Goal: Task Accomplishment & Management: Complete application form

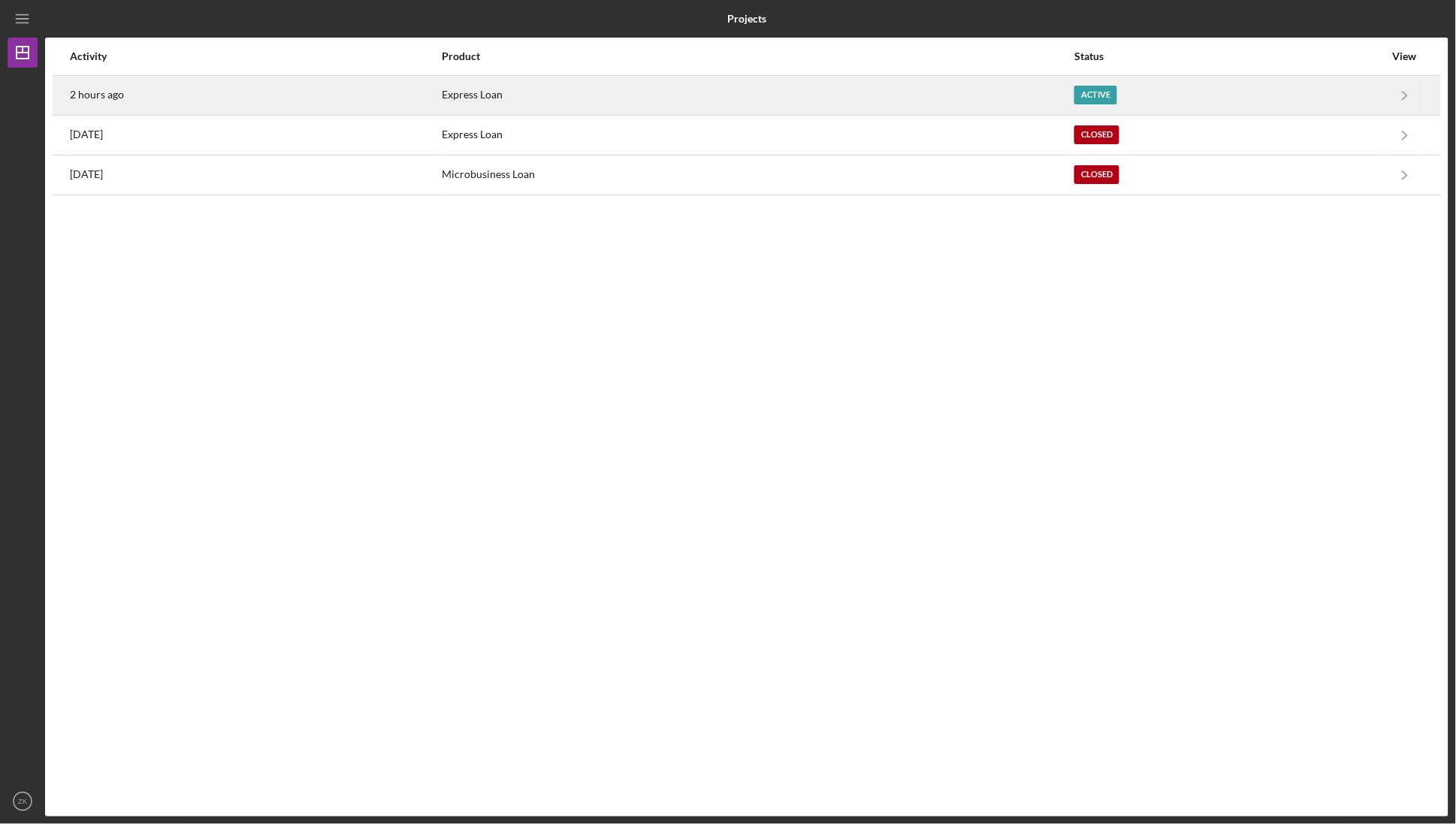
click at [879, 94] on div "Express Loan" at bounding box center [757, 95] width 632 height 37
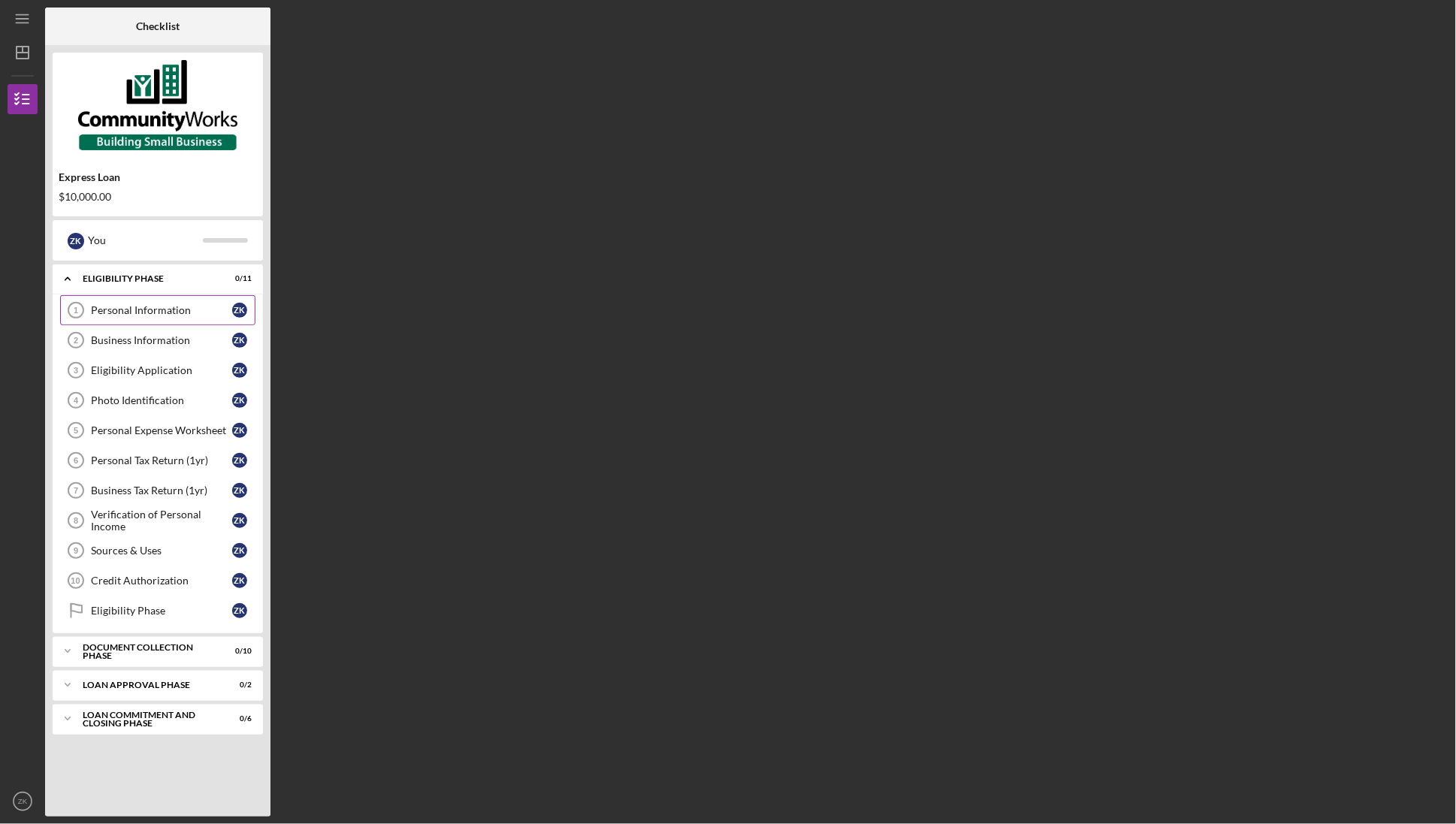
click at [202, 306] on div "Personal Information" at bounding box center [161, 309] width 141 height 12
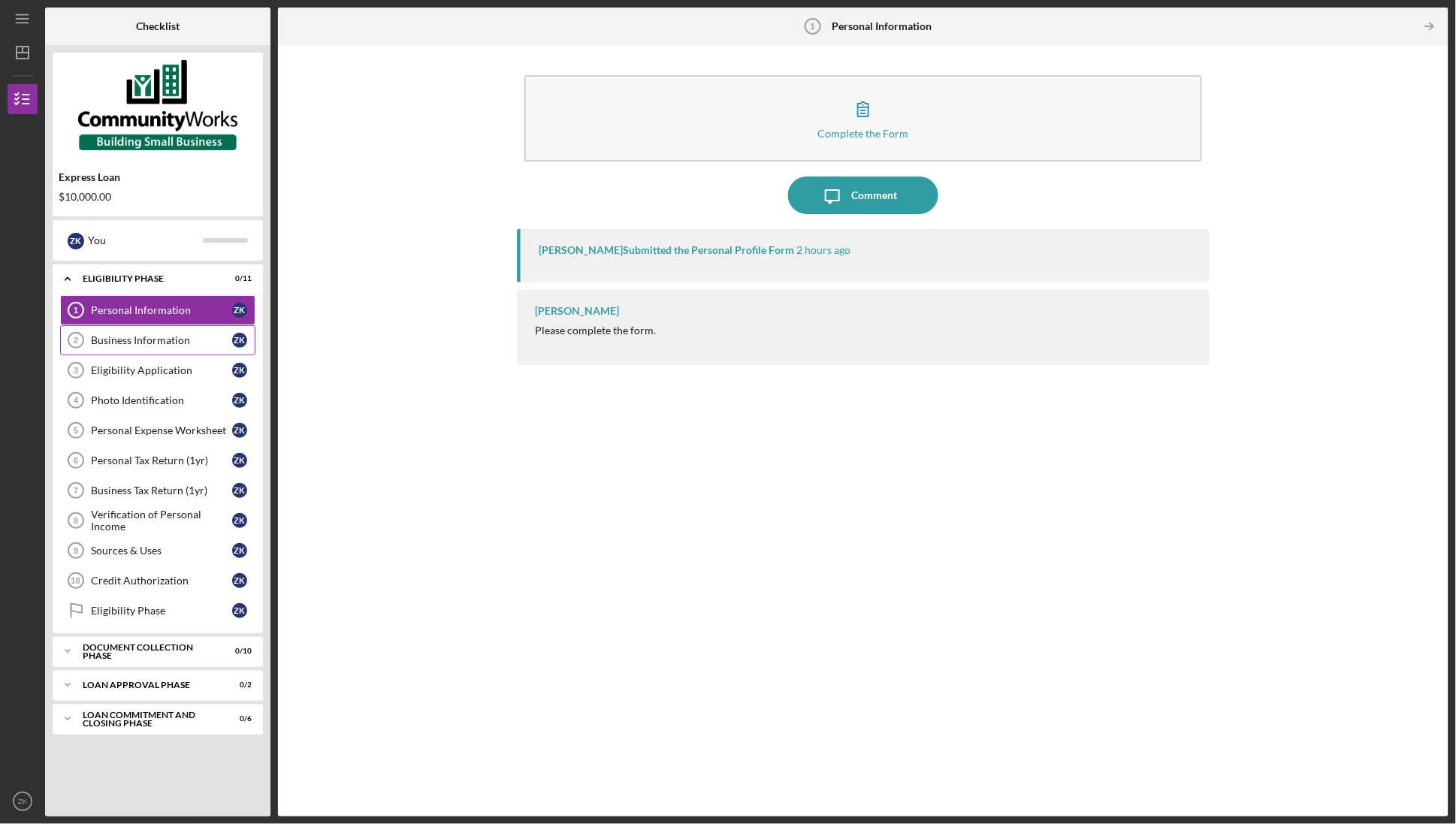
click at [171, 344] on div "Business Information" at bounding box center [161, 339] width 141 height 12
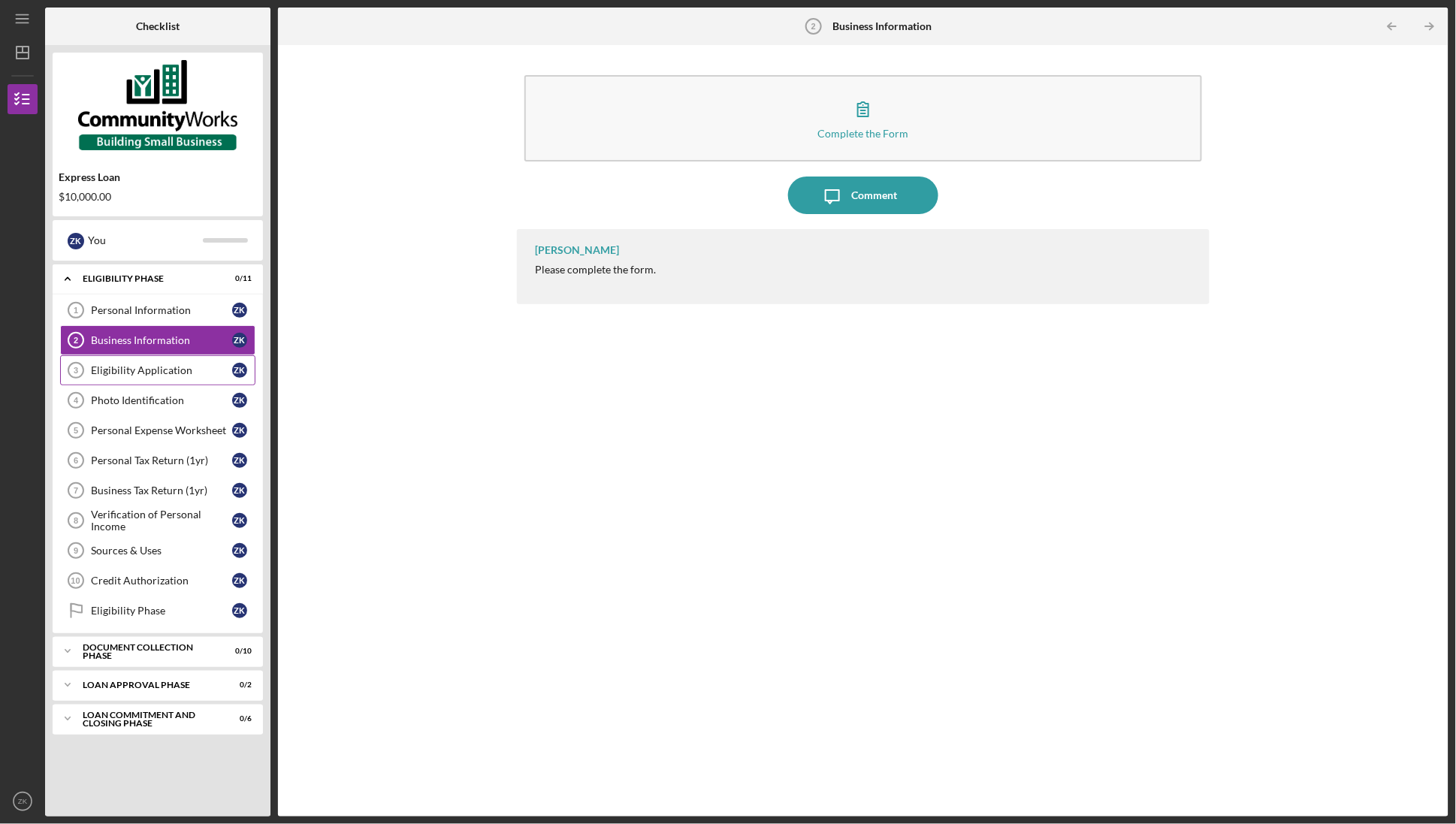
click at [165, 367] on div "Eligibility Application" at bounding box center [161, 370] width 141 height 12
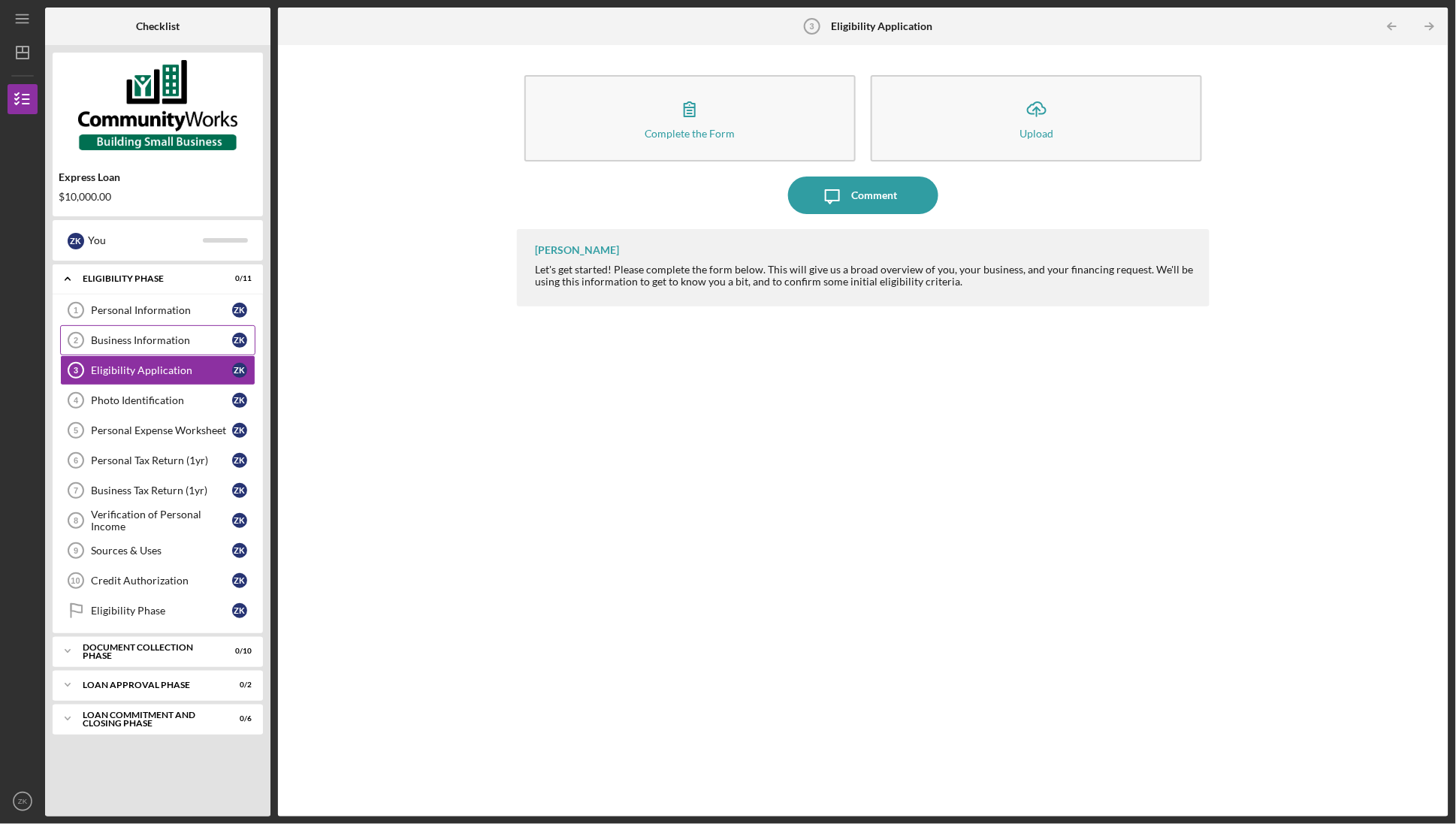
click at [175, 337] on div "Business Information" at bounding box center [161, 339] width 141 height 12
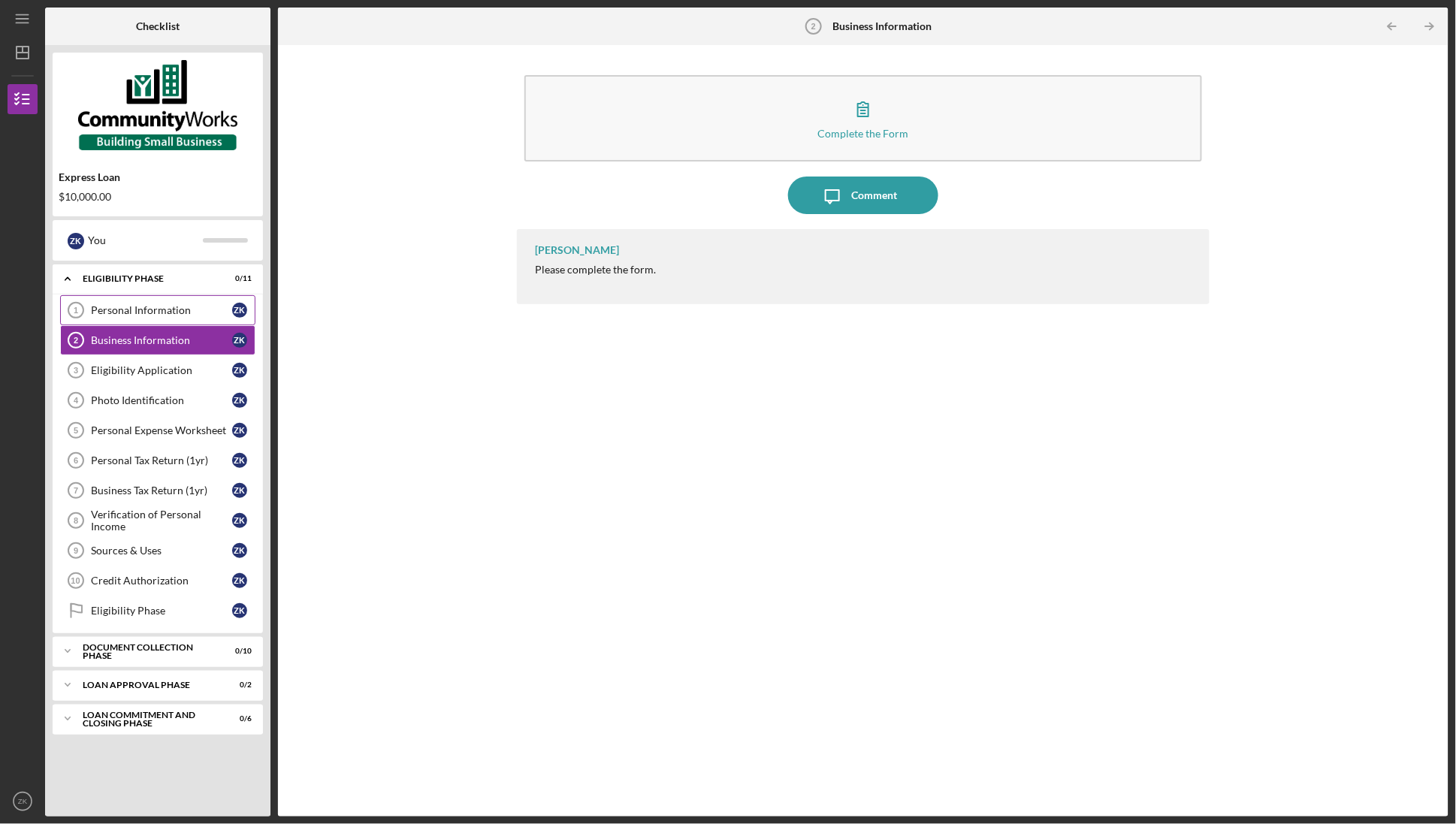
click at [181, 310] on div "Personal Information" at bounding box center [161, 309] width 141 height 12
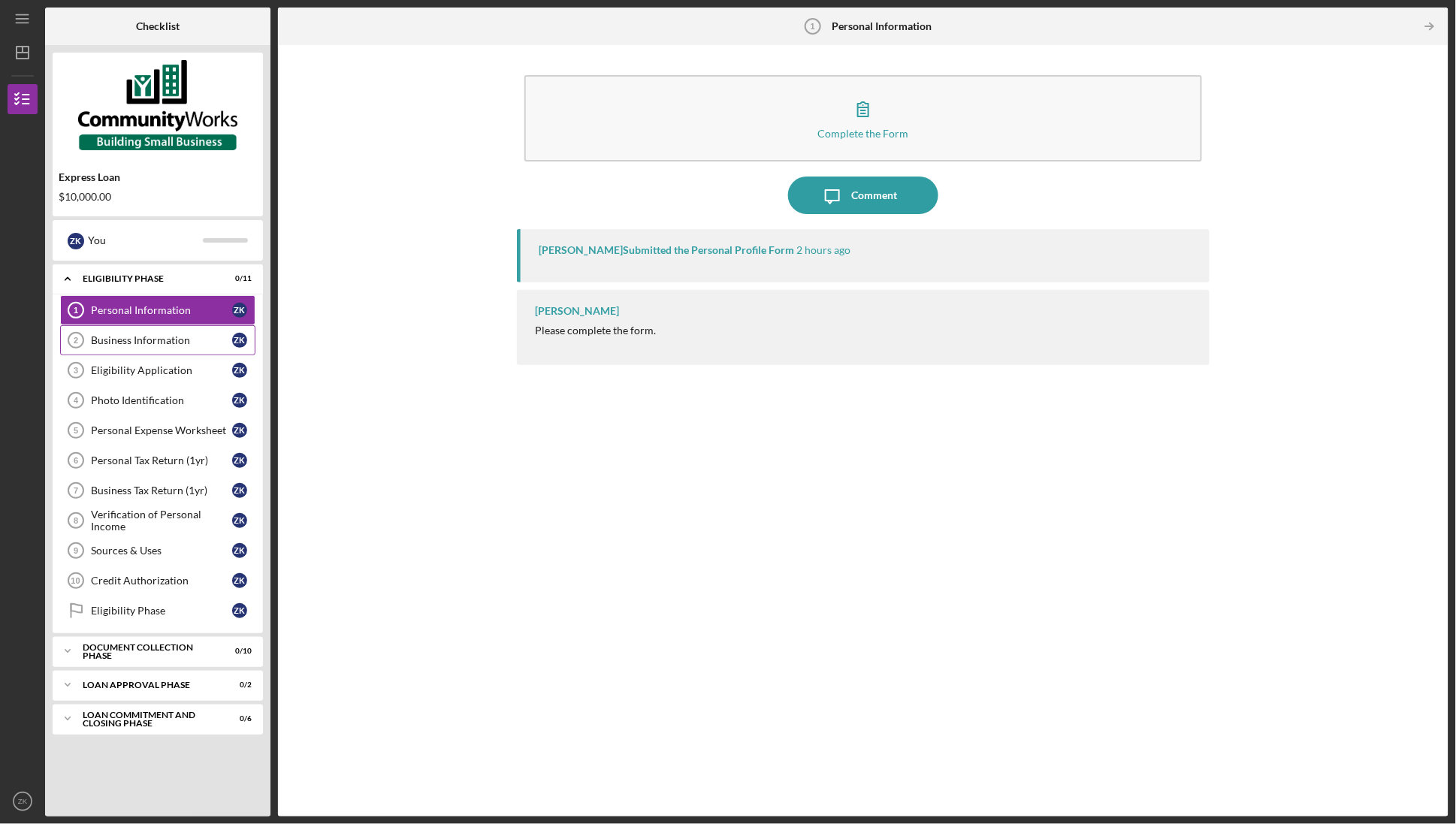
click at [175, 347] on link "Business Information 2 Business Information Z K" at bounding box center [157, 340] width 195 height 30
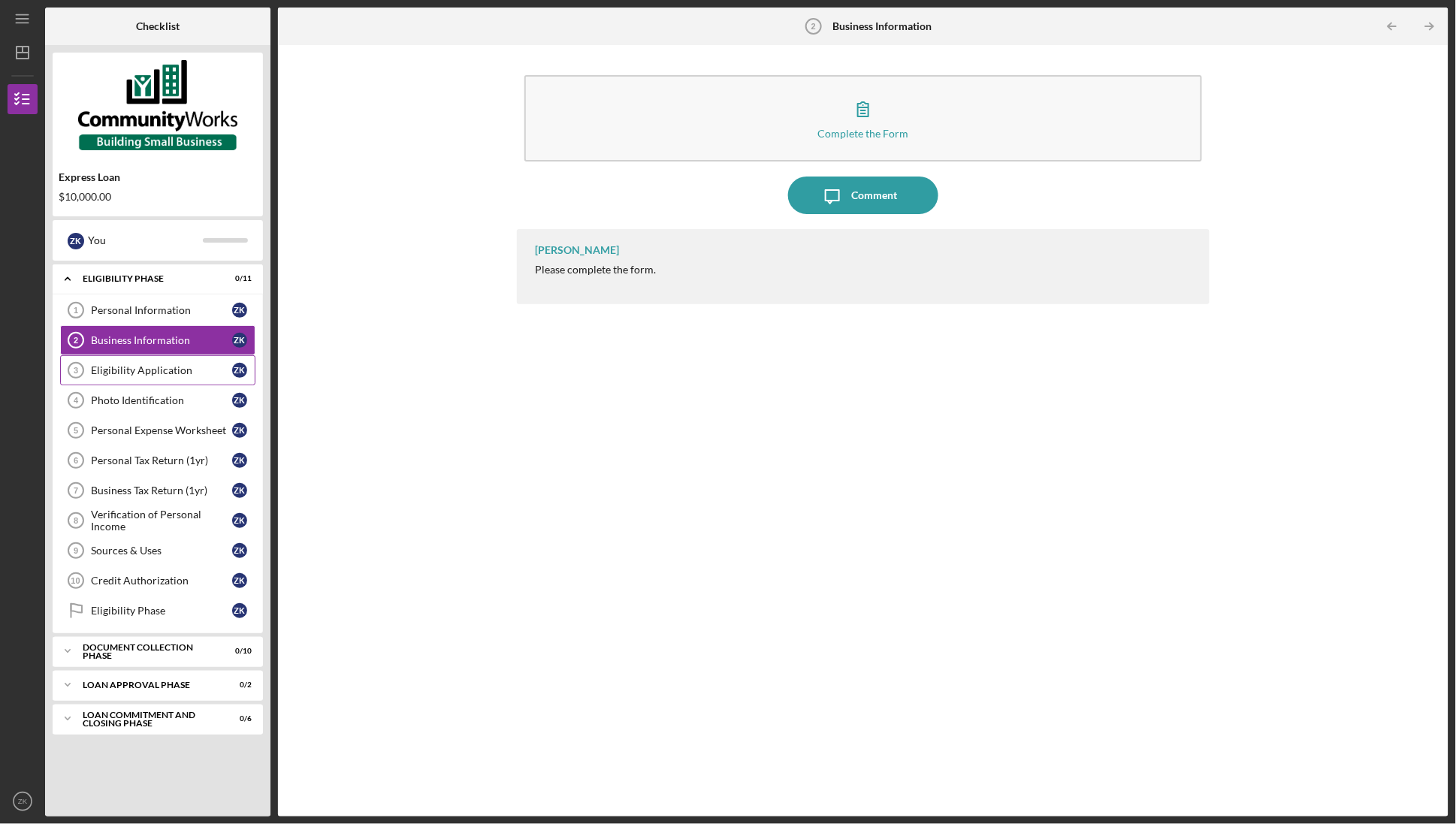
click at [171, 379] on link "Eligibility Application 3 Eligibility Application Z K" at bounding box center [157, 371] width 195 height 30
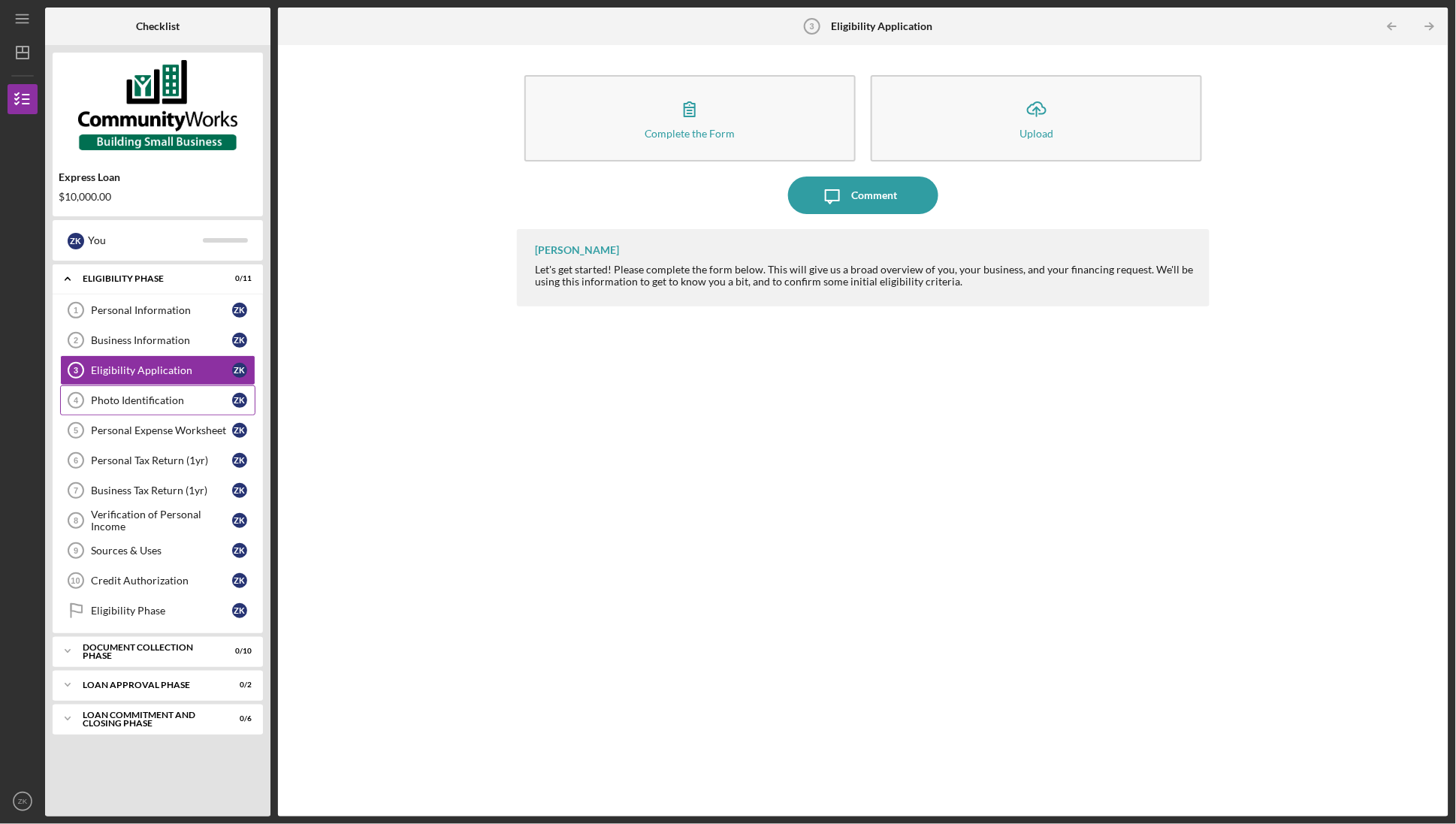
click at [171, 399] on div "Photo Identification" at bounding box center [161, 400] width 141 height 12
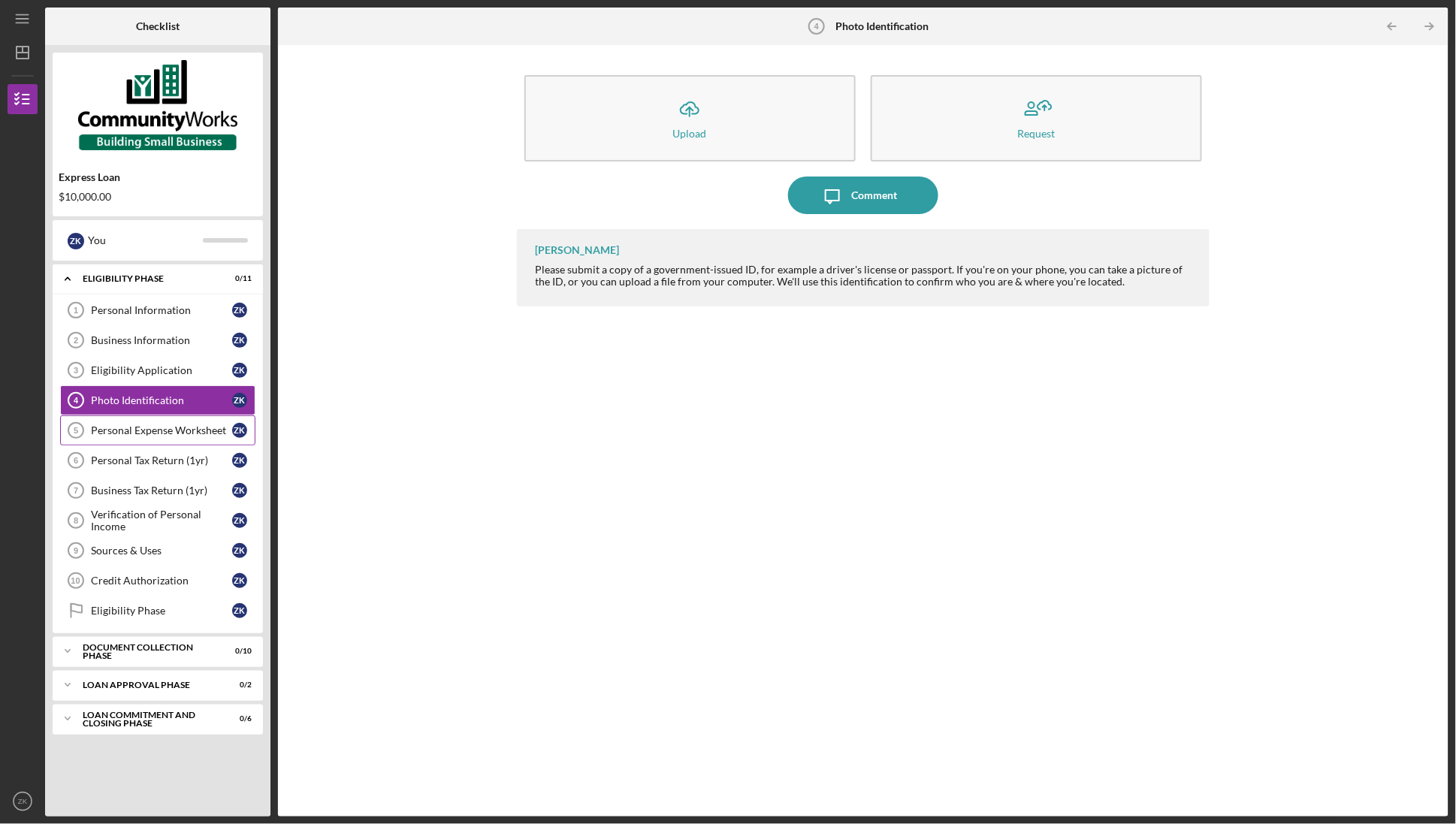
click at [169, 421] on link "Personal Expense Worksheet 5 Personal Expense Worksheet Z K" at bounding box center [157, 430] width 195 height 30
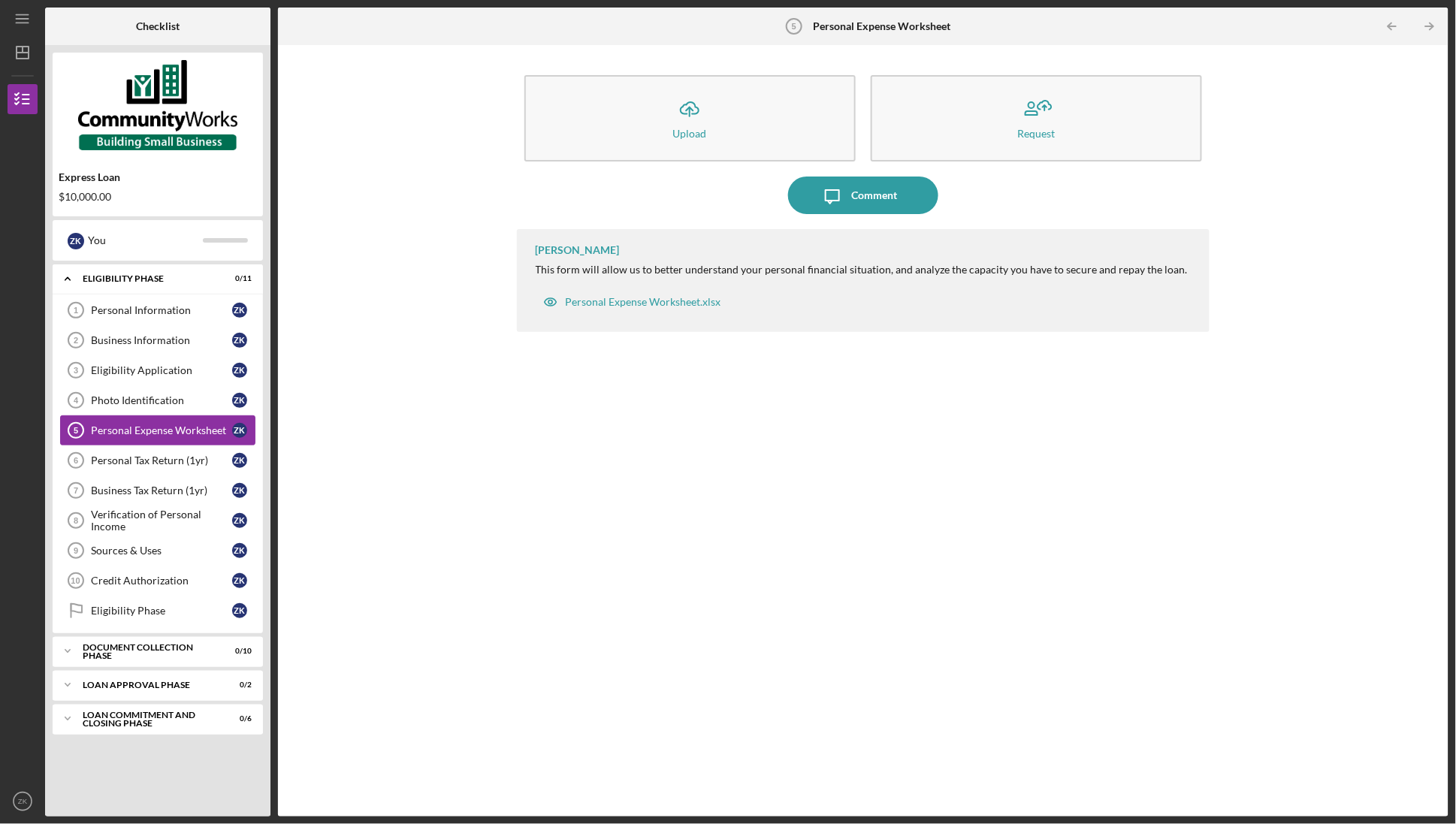
click at [165, 442] on link "Personal Expense Worksheet 5 Personal Expense Worksheet Z K" at bounding box center [157, 430] width 195 height 30
click at [165, 469] on link "Personal Tax Return (1yr) 6 Personal Tax Return (1yr) Z K" at bounding box center [157, 461] width 195 height 30
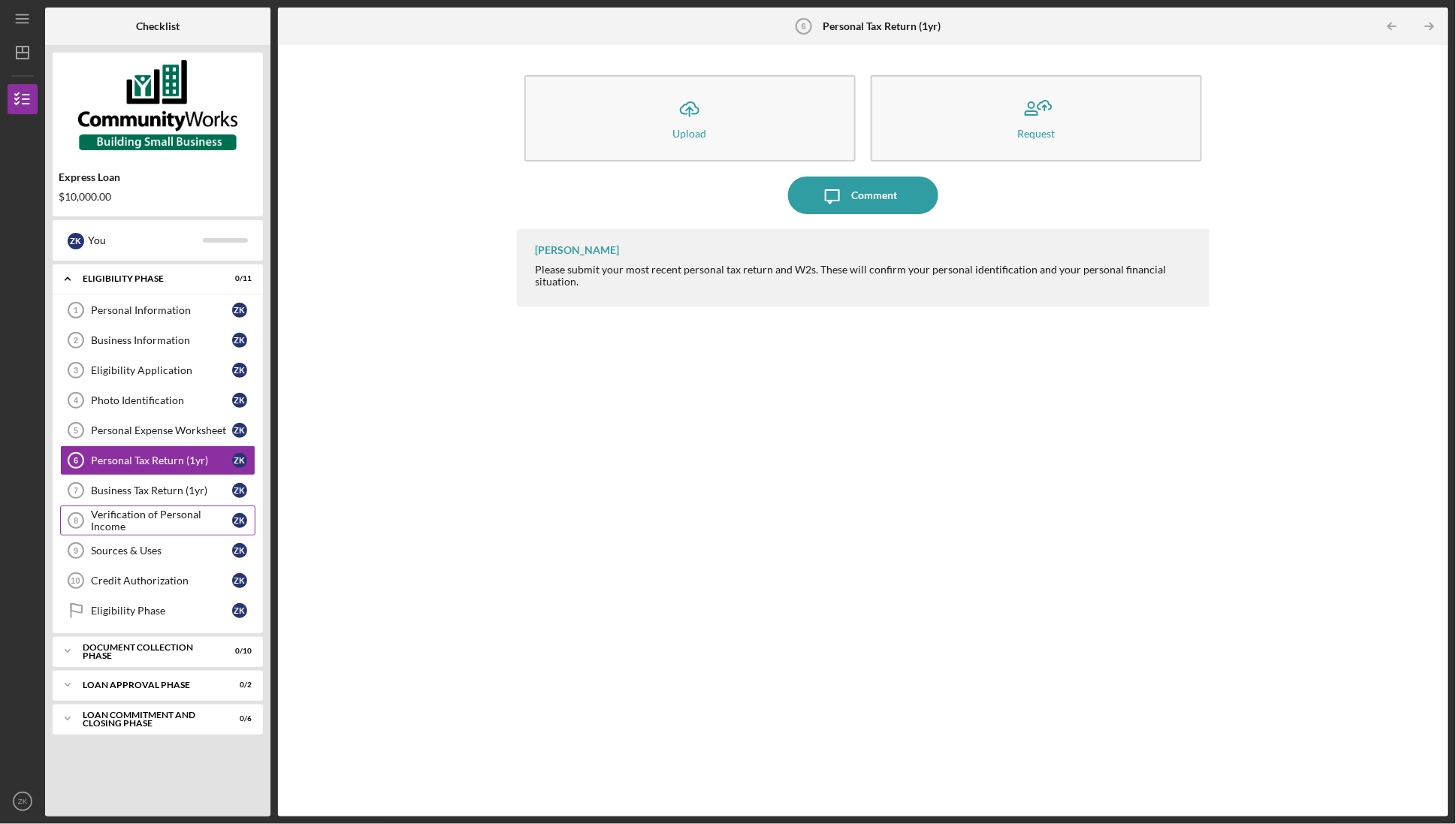
click at [160, 515] on div "Verification of Personal Income" at bounding box center [161, 520] width 141 height 24
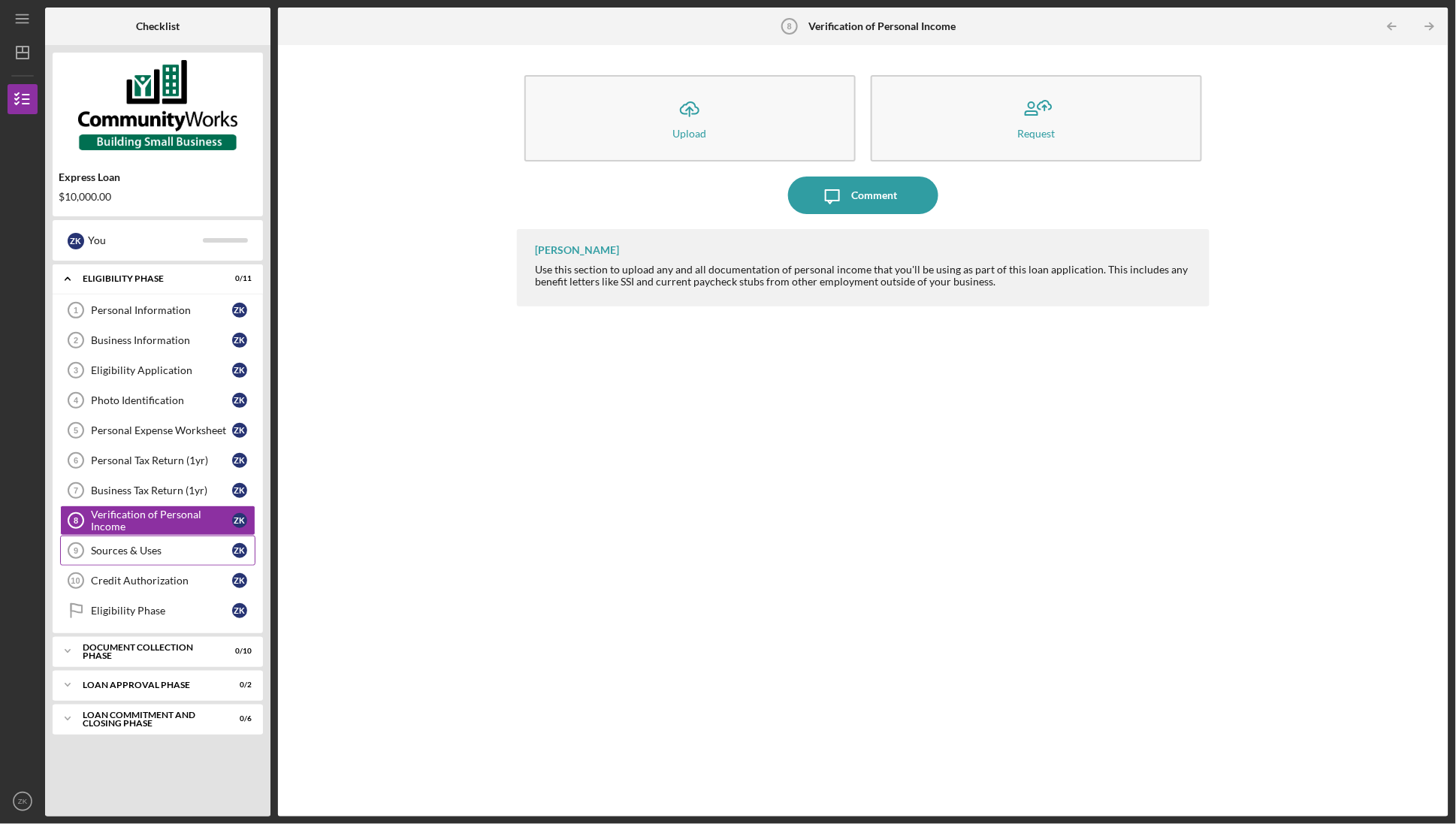
click at [160, 542] on link "Sources & Uses 9 Sources & Uses Z K" at bounding box center [157, 551] width 195 height 30
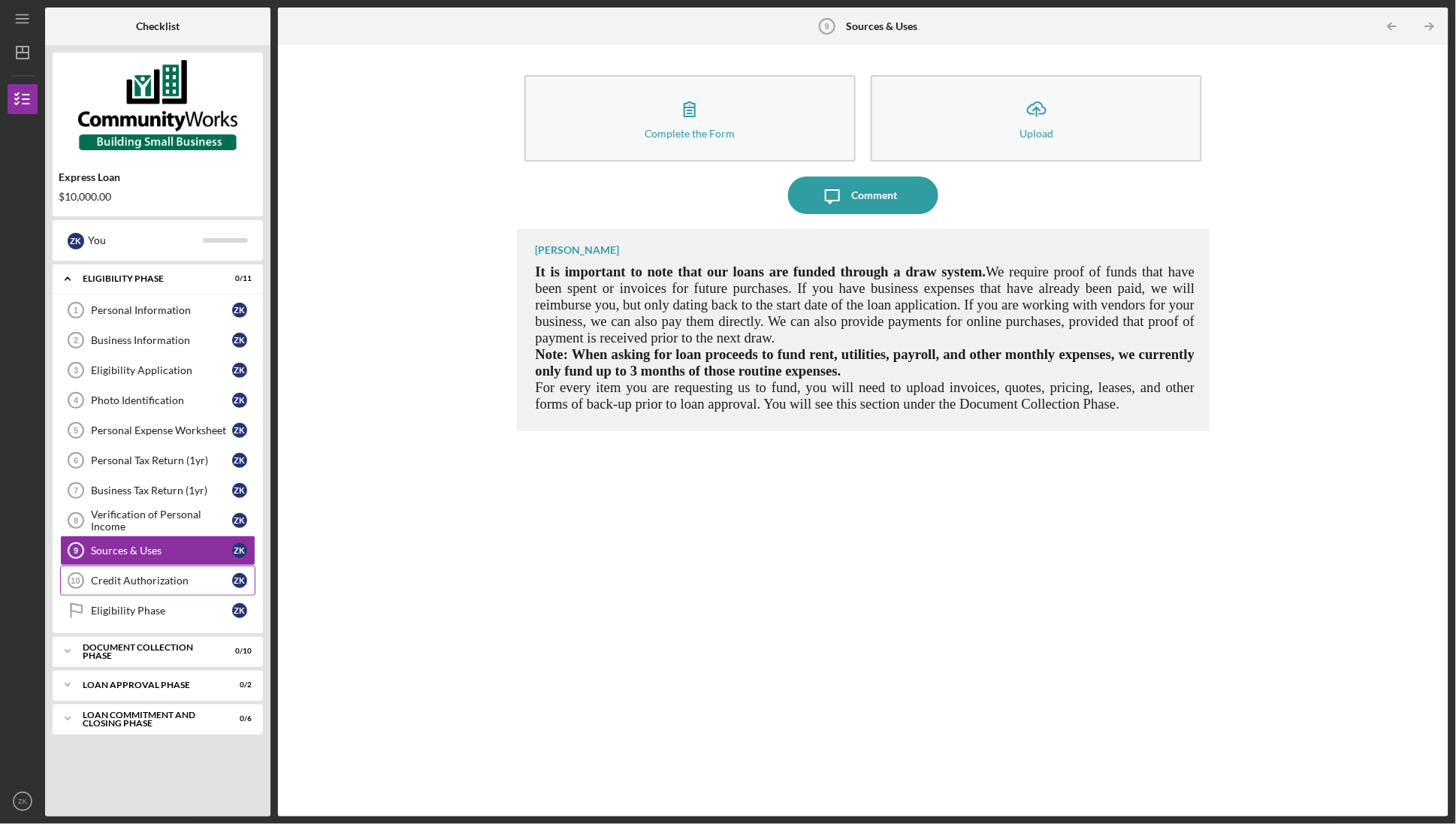
click at [160, 572] on link "Credit Authorization 10 Credit Authorization Z K" at bounding box center [157, 581] width 195 height 30
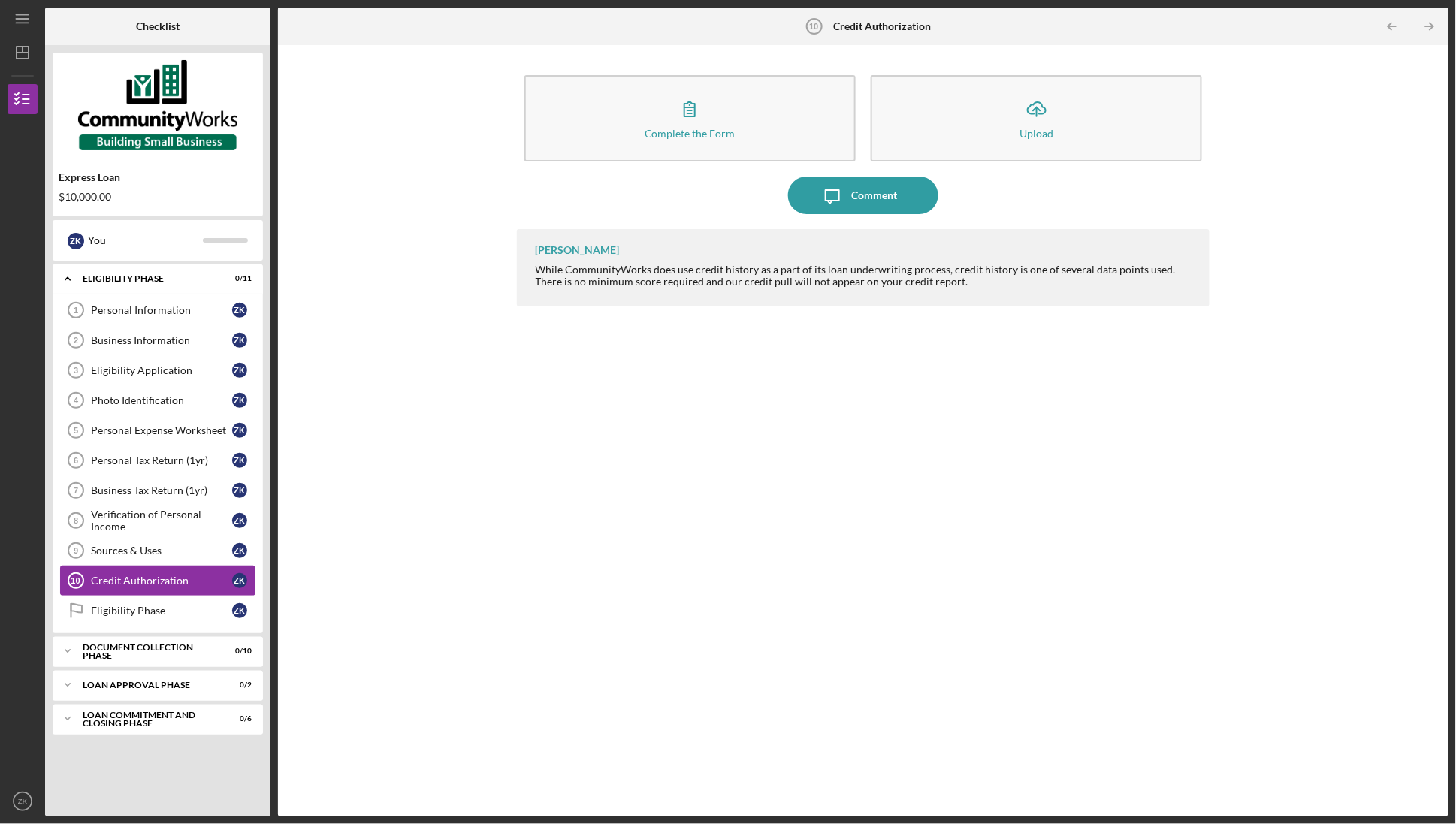
click at [160, 591] on link "Credit Authorization 10 Credit Authorization Z K" at bounding box center [157, 581] width 195 height 30
click at [199, 313] on div "Personal Information" at bounding box center [161, 309] width 141 height 12
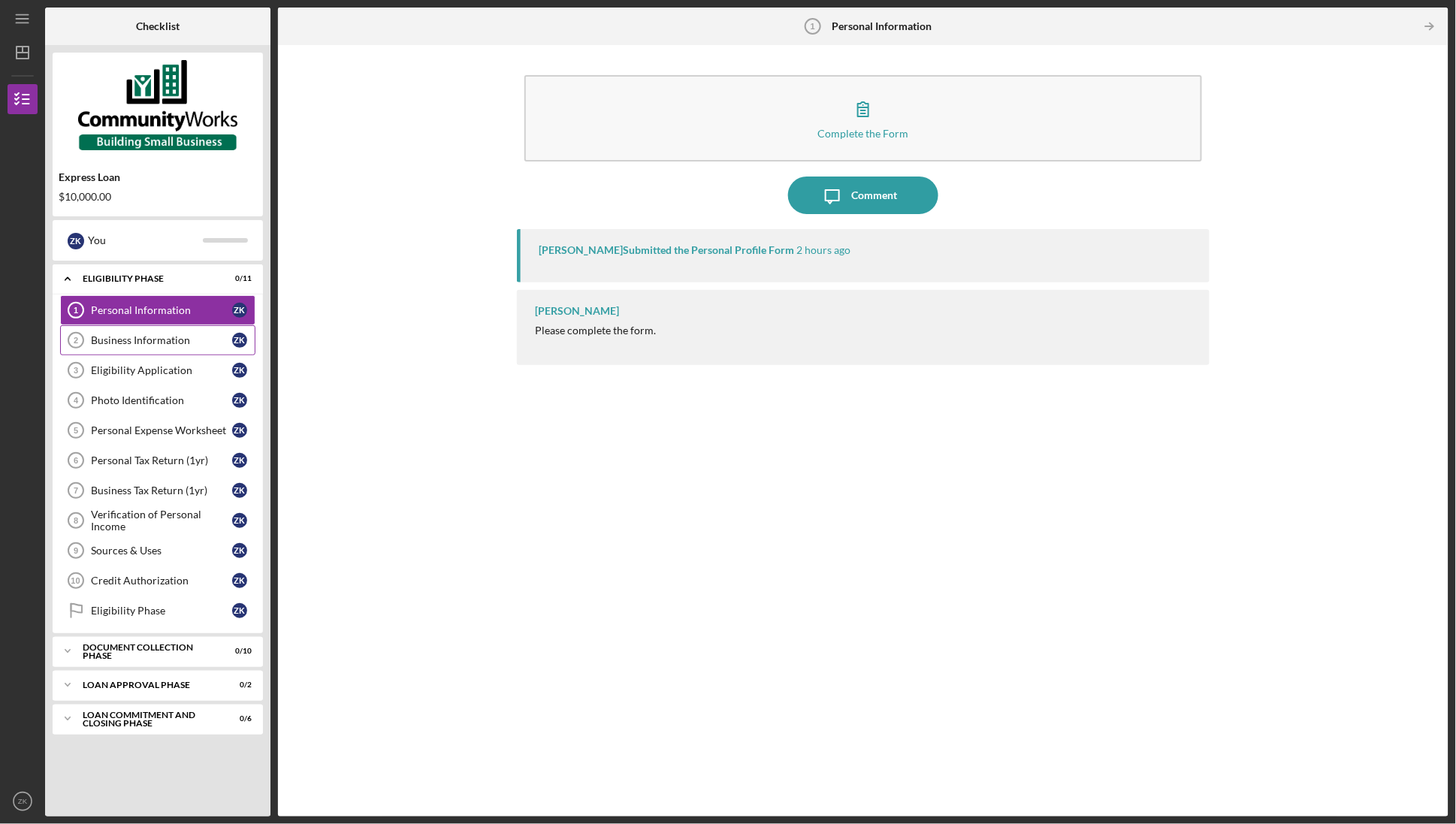
click at [182, 337] on div "Business Information" at bounding box center [161, 339] width 141 height 12
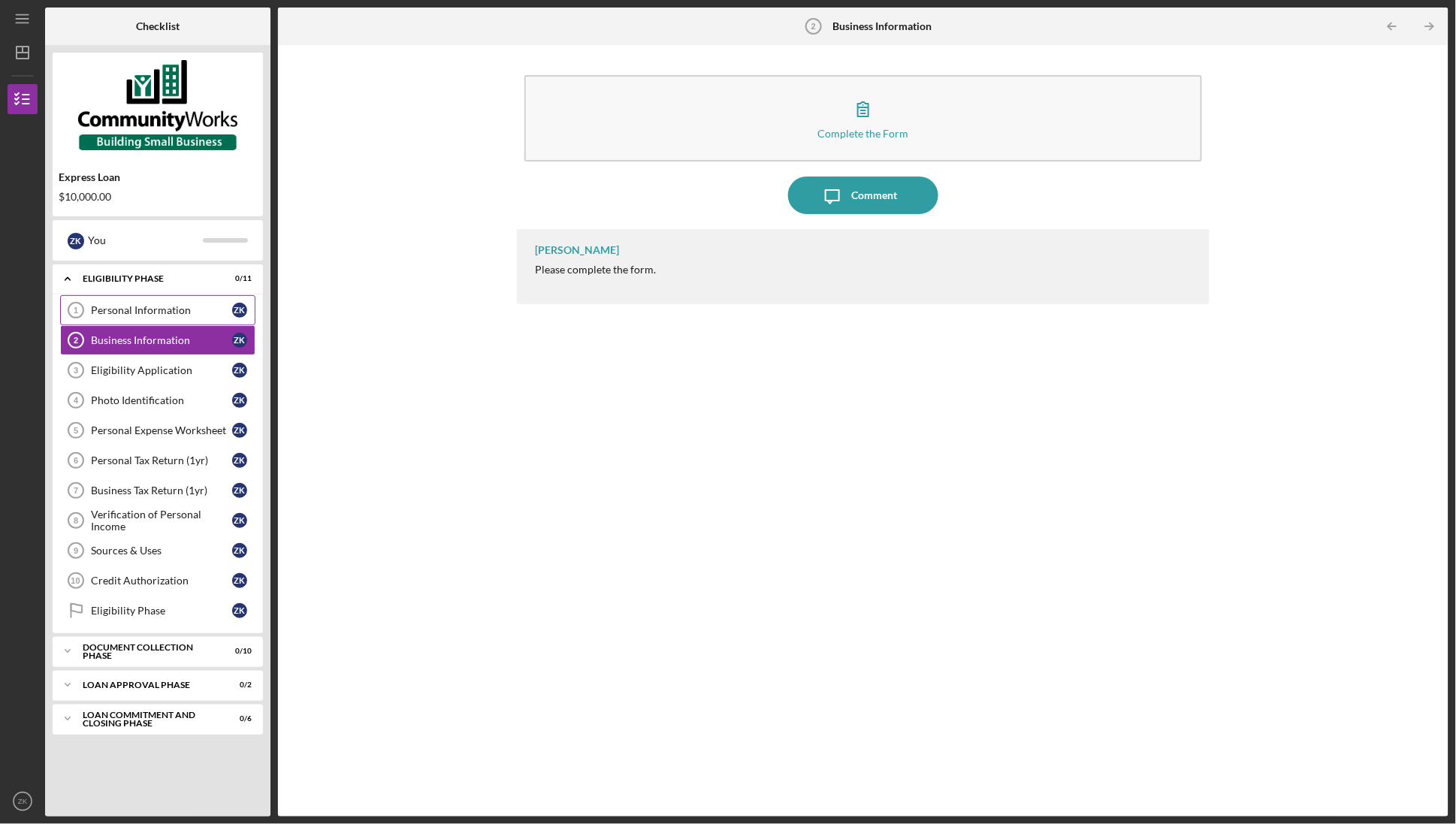
click at [176, 310] on div "Personal Information" at bounding box center [161, 309] width 141 height 12
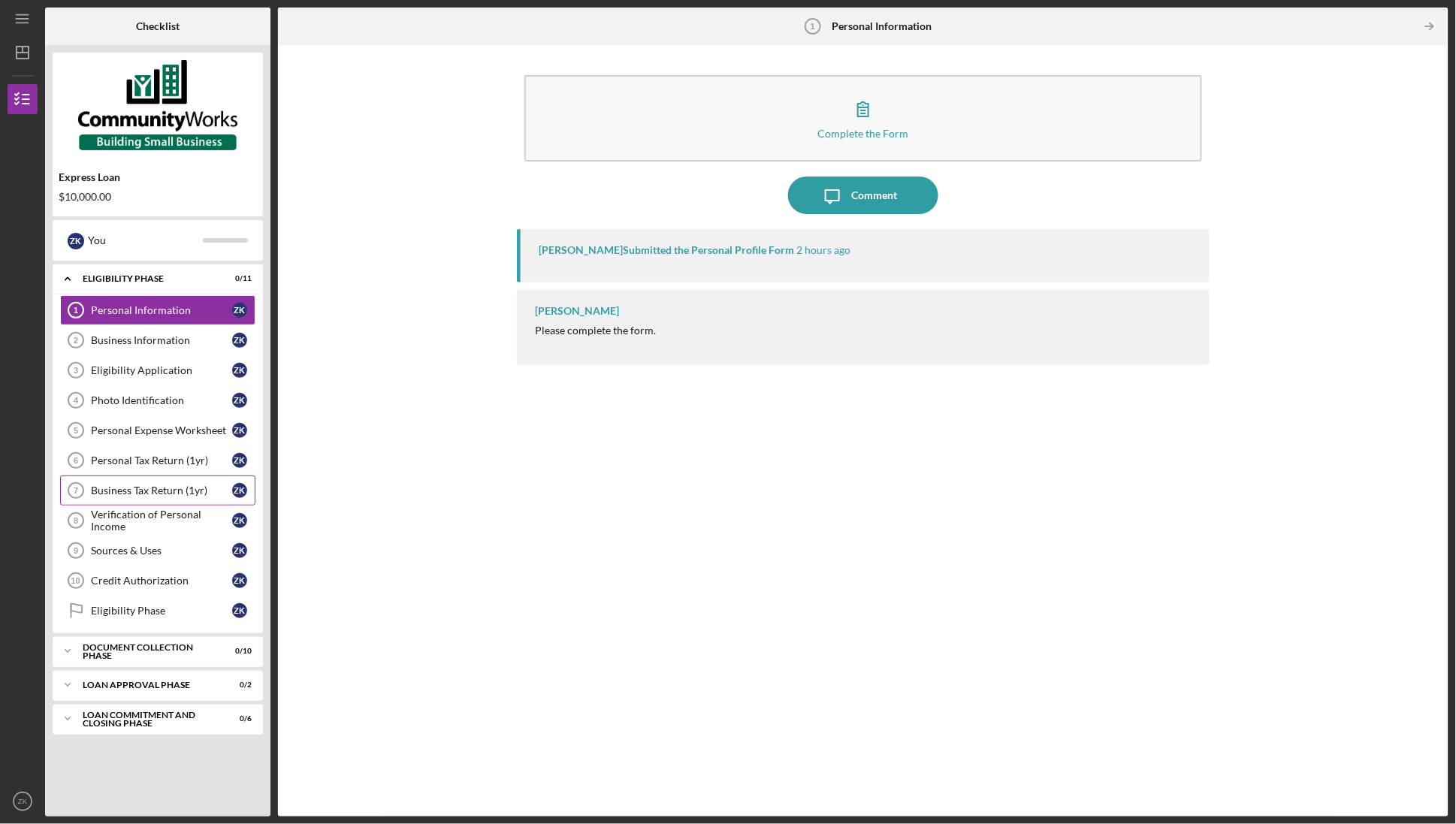
click at [136, 478] on link "Business Tax Return (1yr) 7 Business Tax Return (1yr) Z K" at bounding box center [157, 491] width 195 height 30
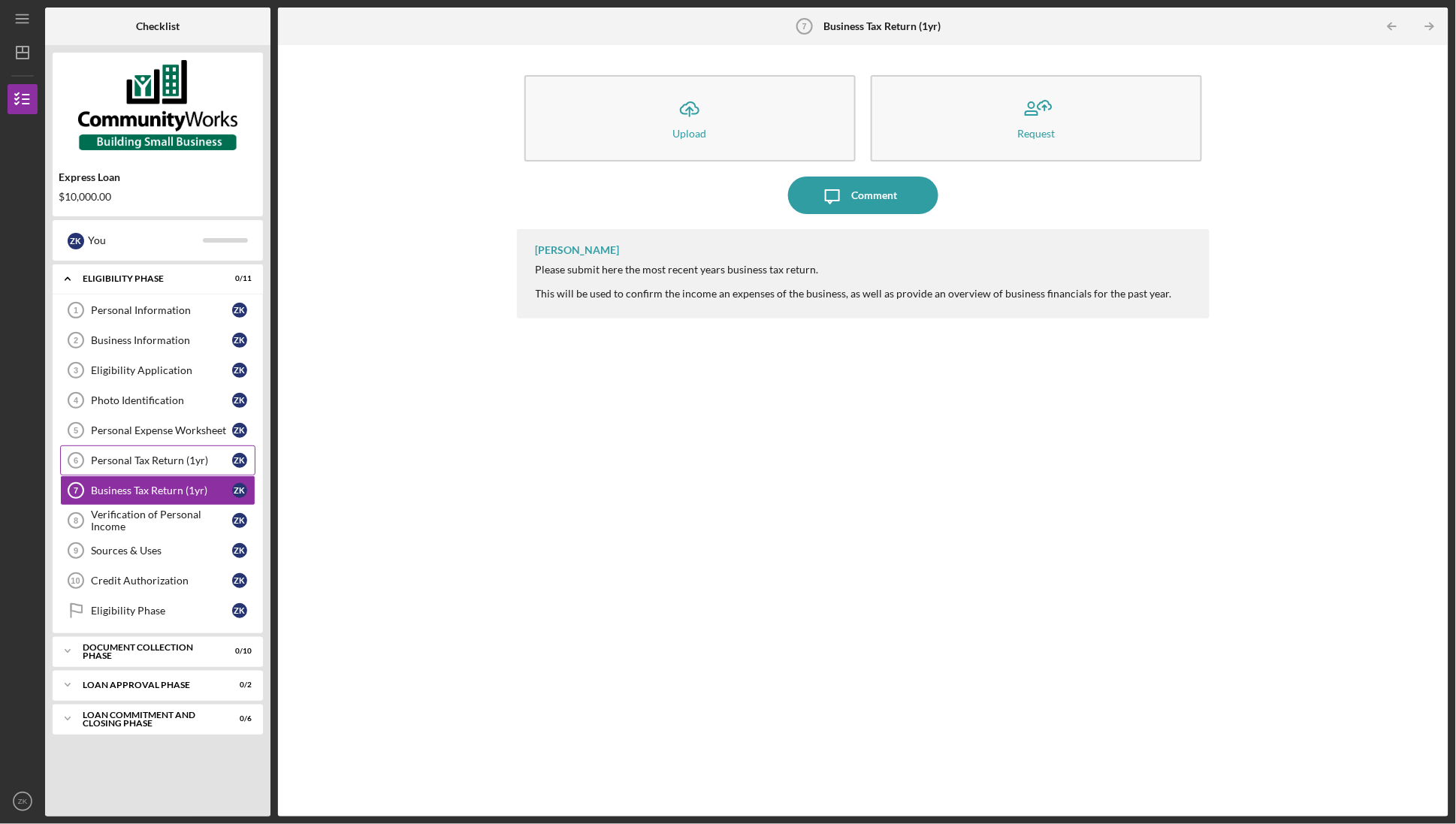
click at [140, 461] on div "Personal Tax Return (1yr)" at bounding box center [161, 460] width 141 height 12
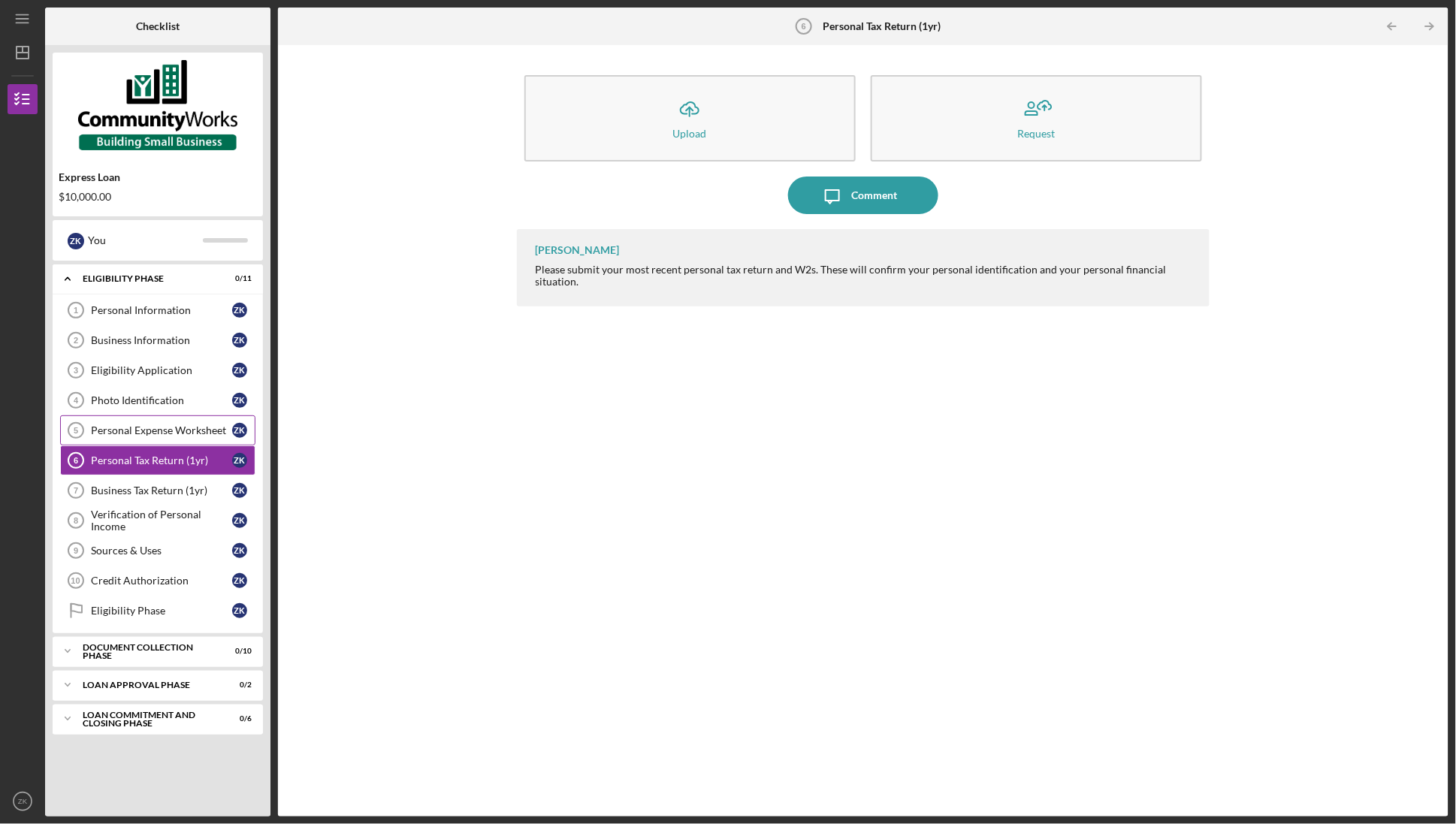
click at [146, 430] on div "Personal Expense Worksheet" at bounding box center [161, 429] width 141 height 12
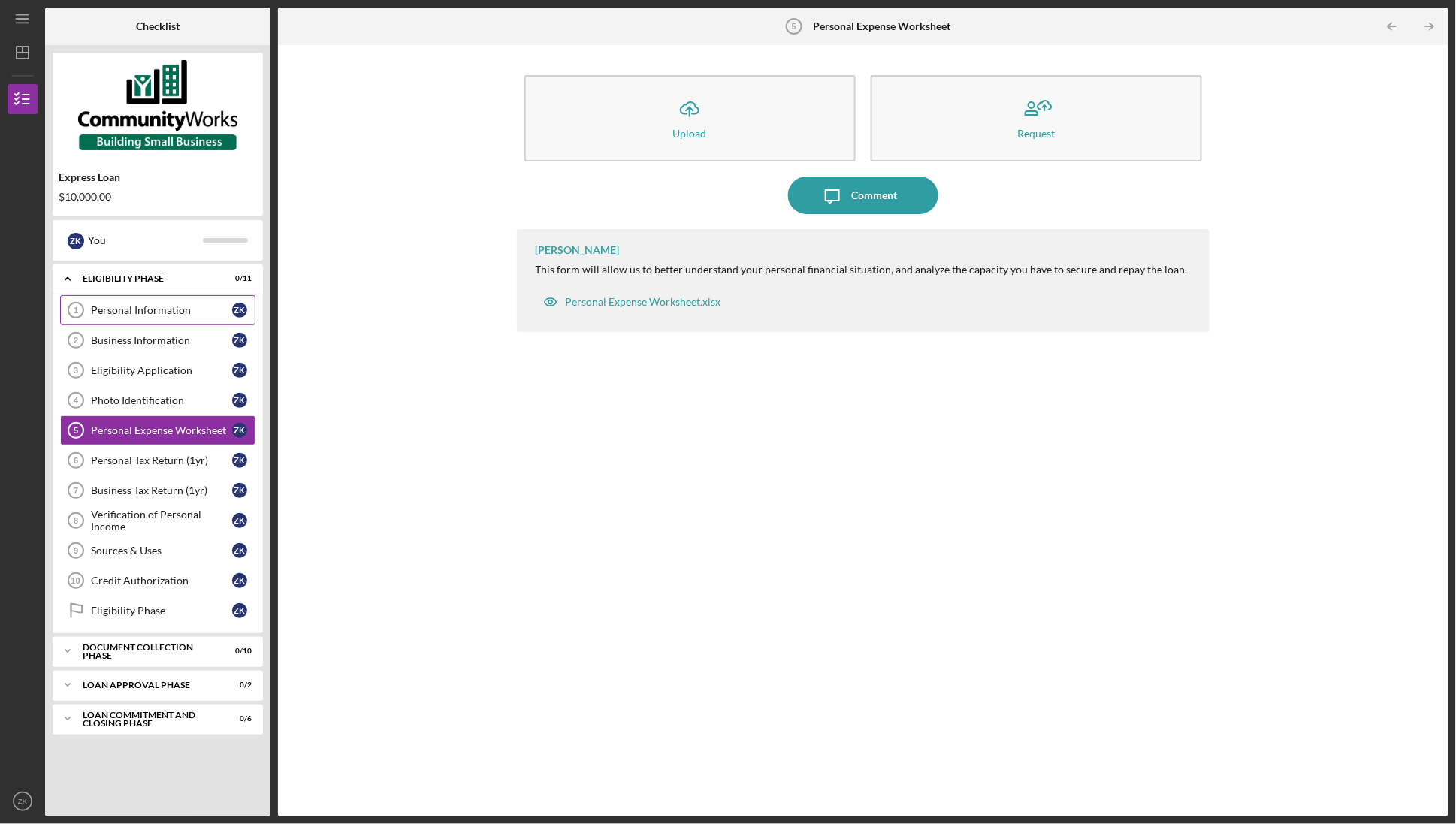
click at [153, 317] on link "Personal Information 1 Personal Information Z K" at bounding box center [157, 310] width 195 height 30
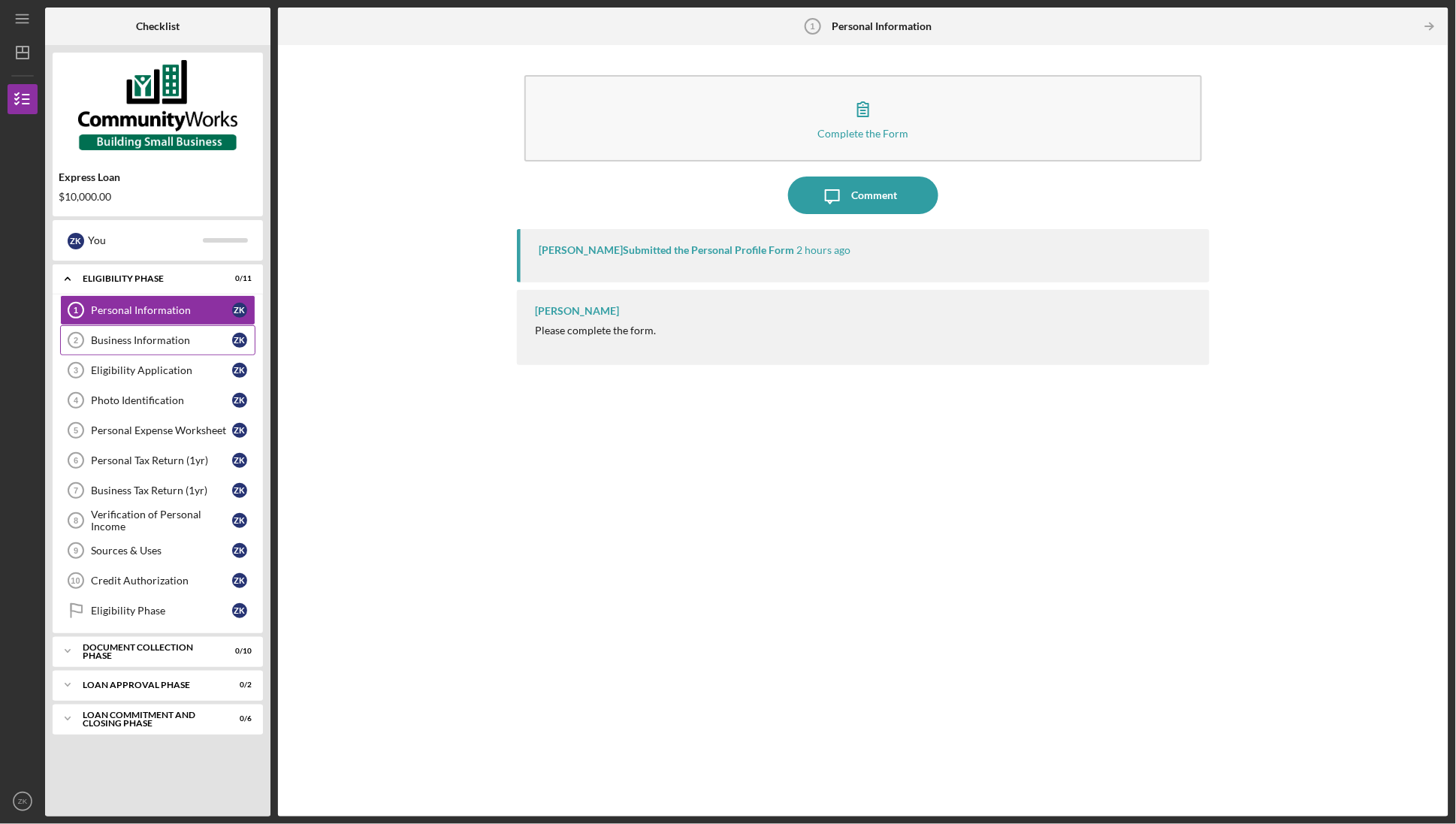
click at [135, 343] on div "Business Information" at bounding box center [161, 339] width 141 height 12
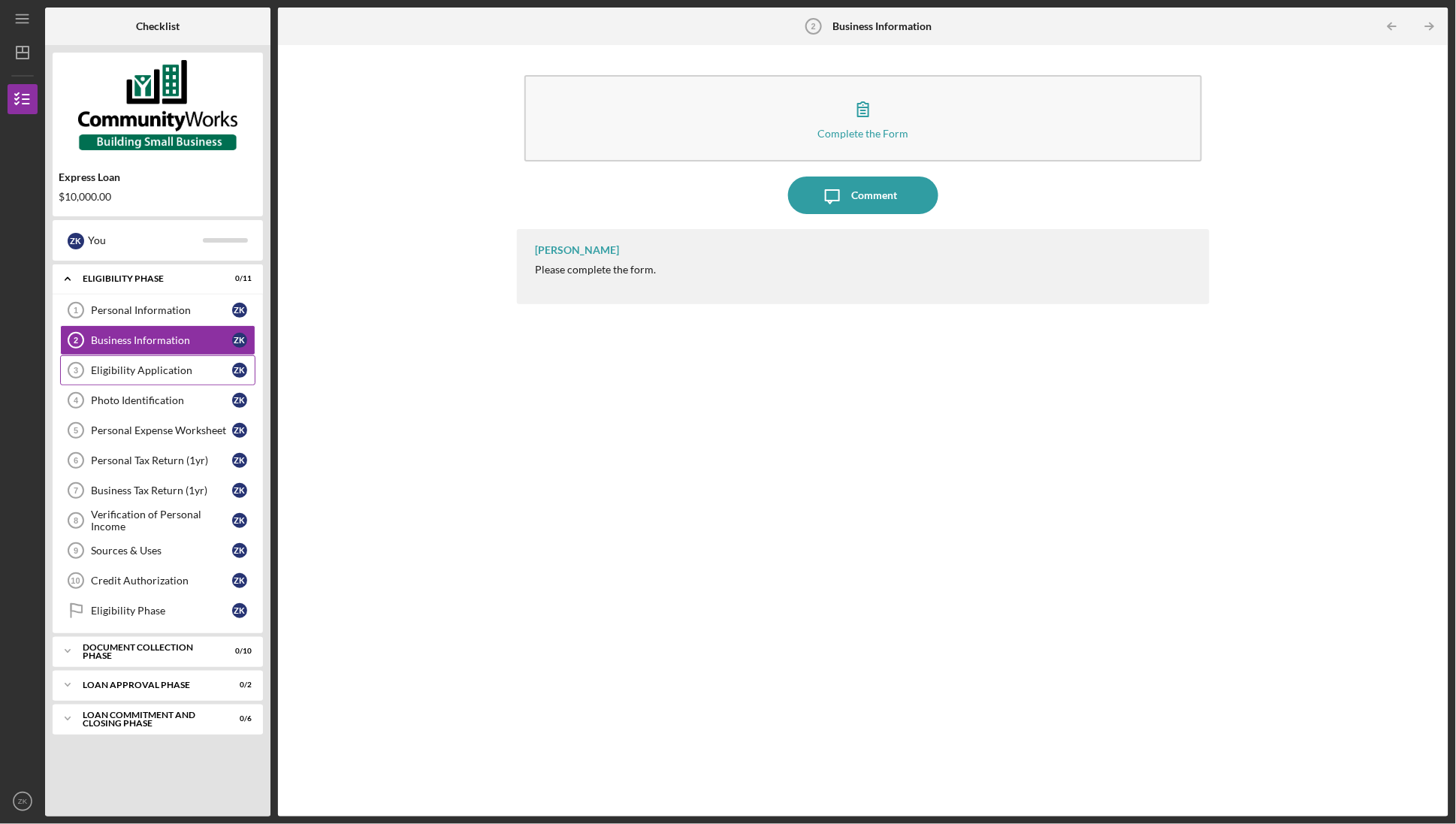
click at [131, 362] on link "Eligibility Application 3 Eligibility Application Z K" at bounding box center [157, 371] width 195 height 30
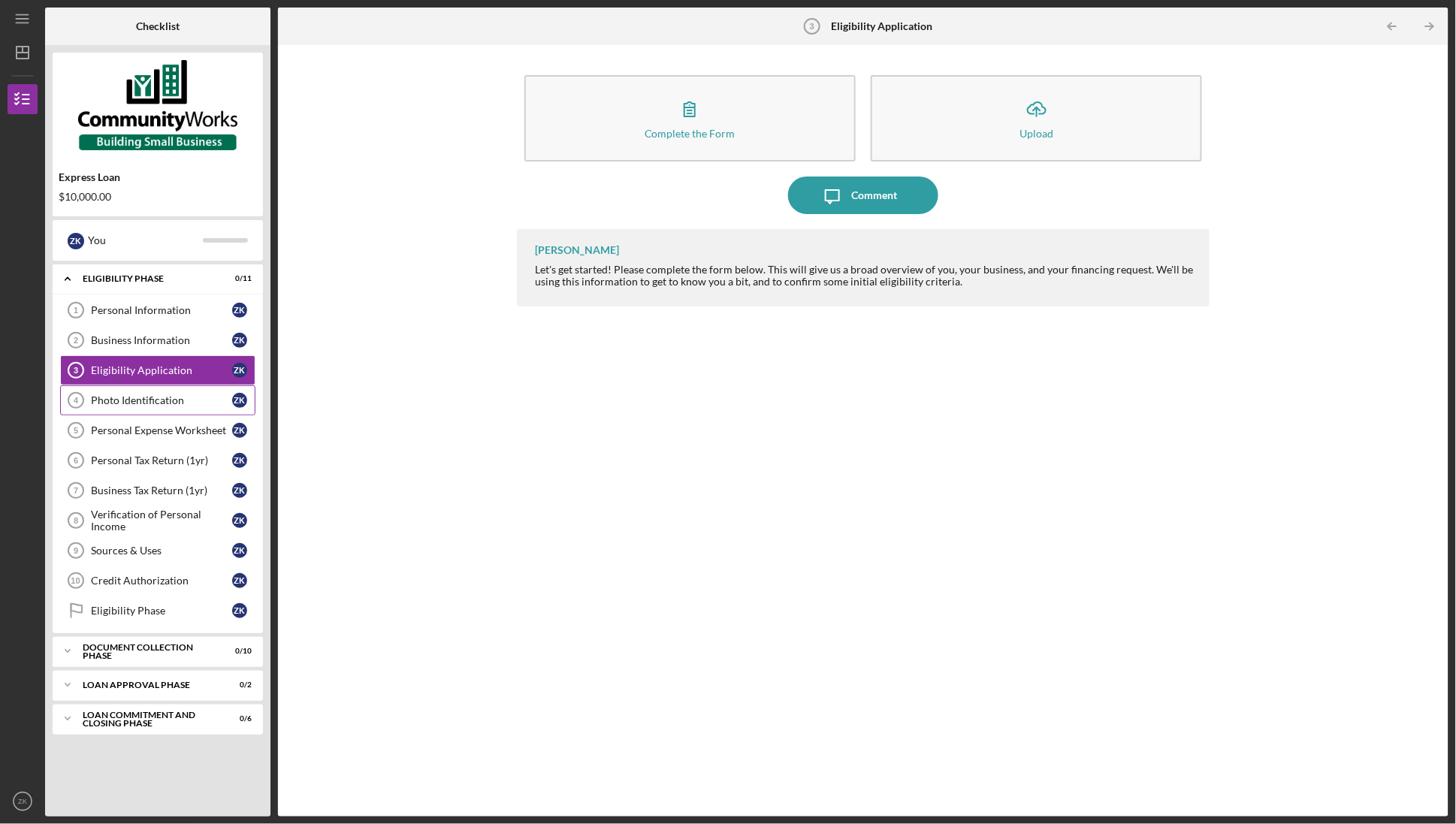
click at [131, 399] on div "Photo Identification" at bounding box center [161, 400] width 141 height 12
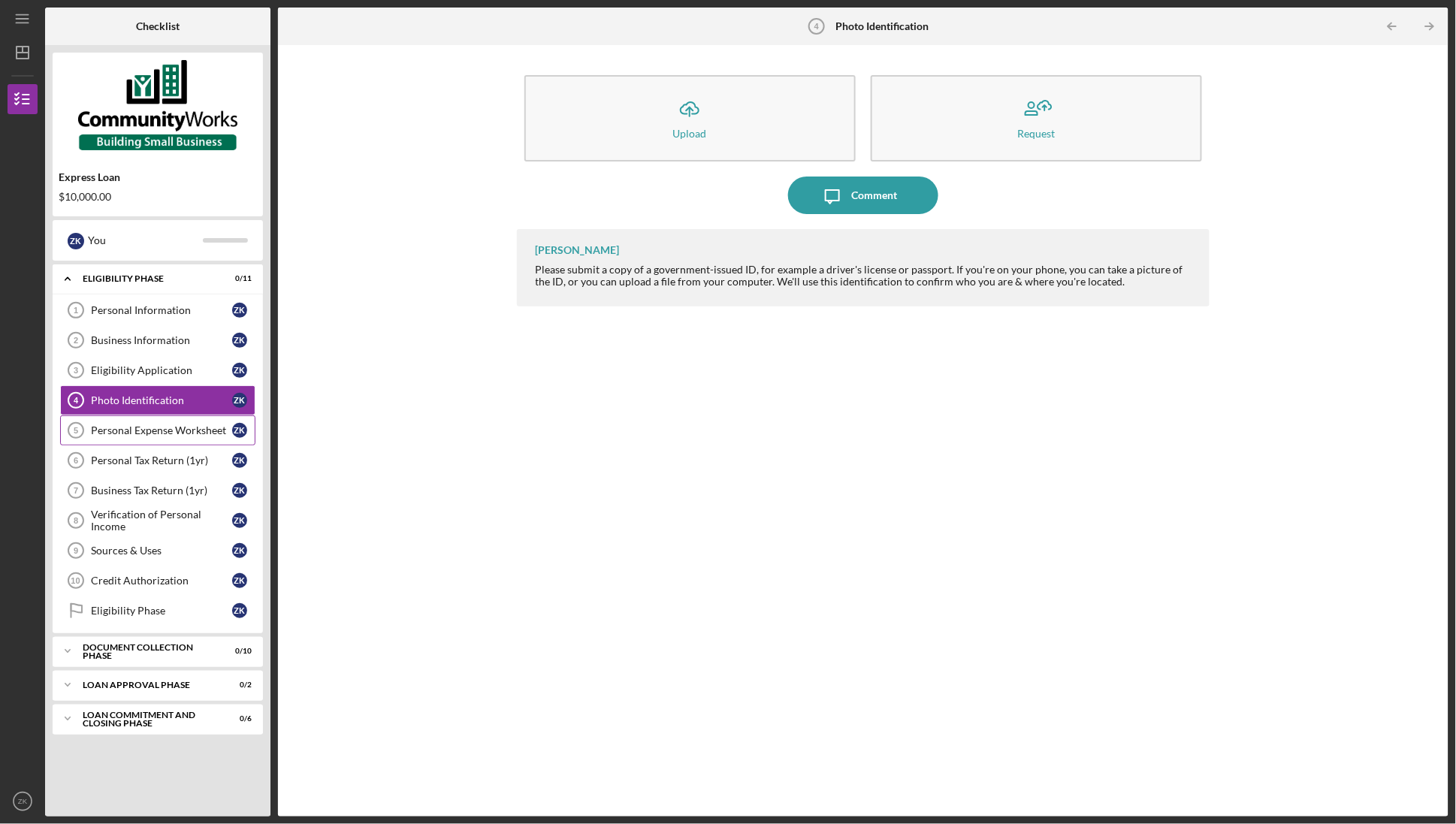
click at [129, 440] on link "Personal Expense Worksheet 5 Personal Expense Worksheet Z K" at bounding box center [157, 430] width 195 height 30
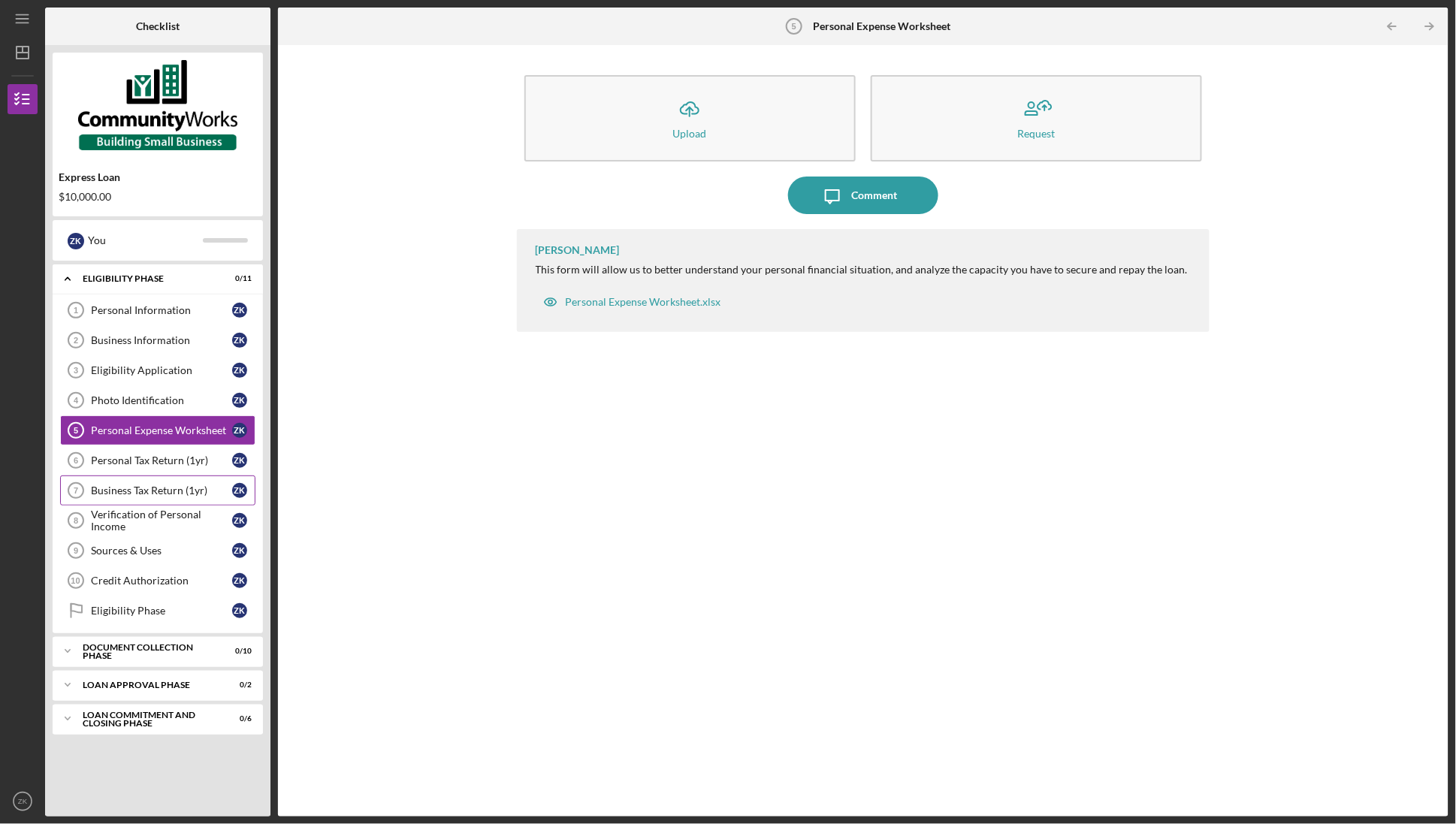
click at [127, 487] on div "Business Tax Return (1yr)" at bounding box center [161, 490] width 141 height 12
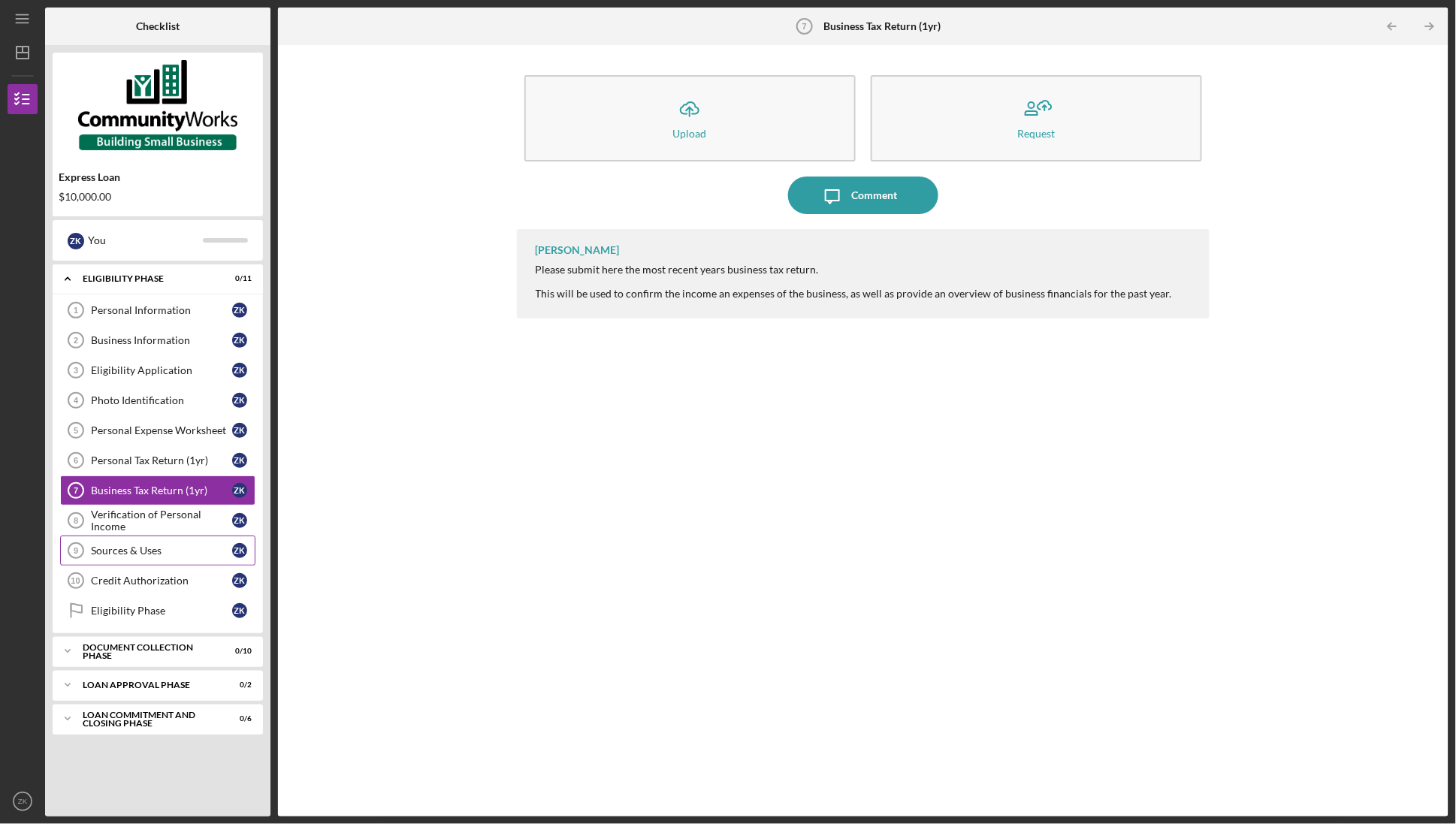
click at [142, 551] on div "Sources & Uses" at bounding box center [161, 550] width 141 height 12
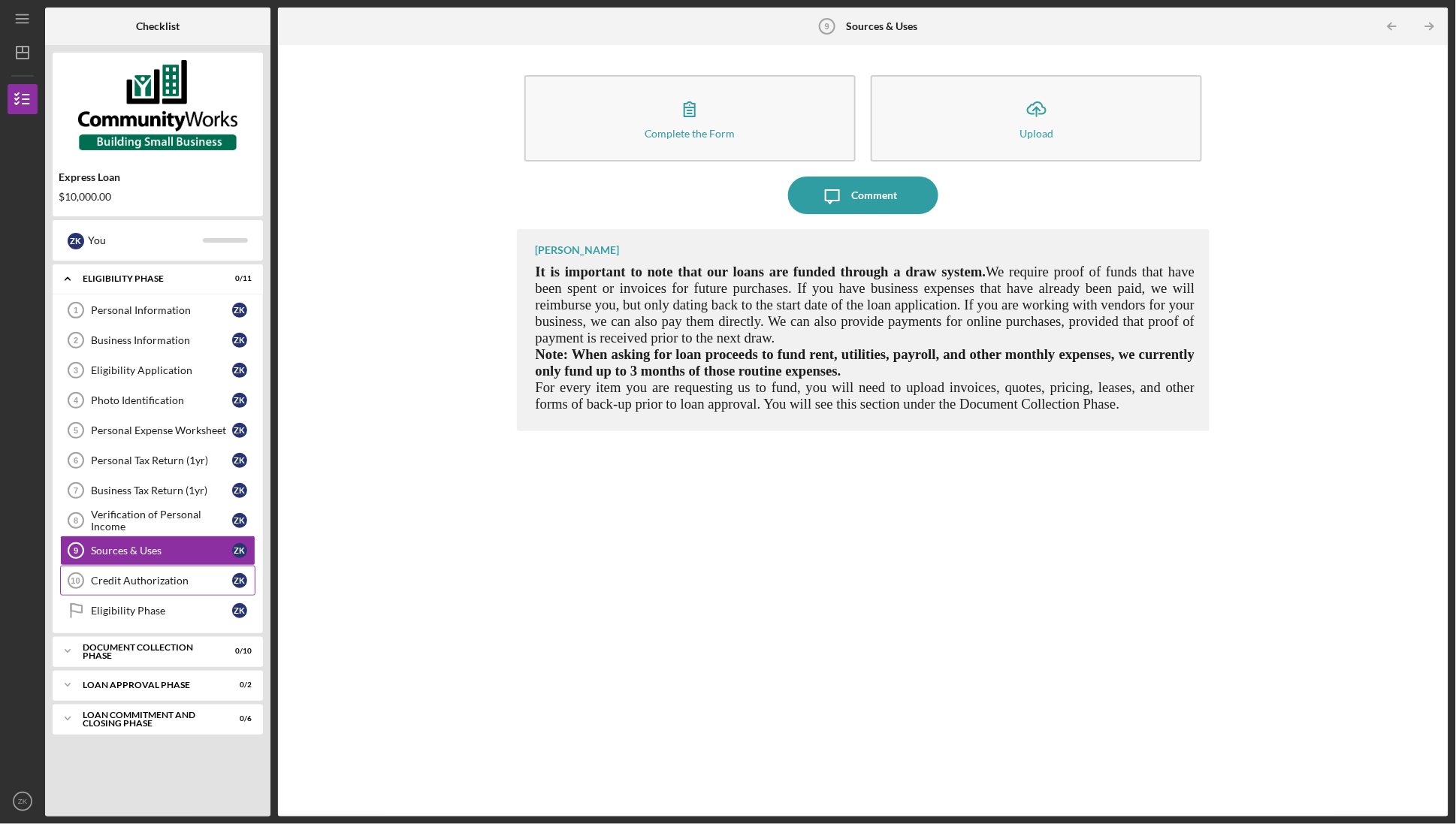
click at [143, 583] on div "Credit Authorization" at bounding box center [161, 580] width 141 height 12
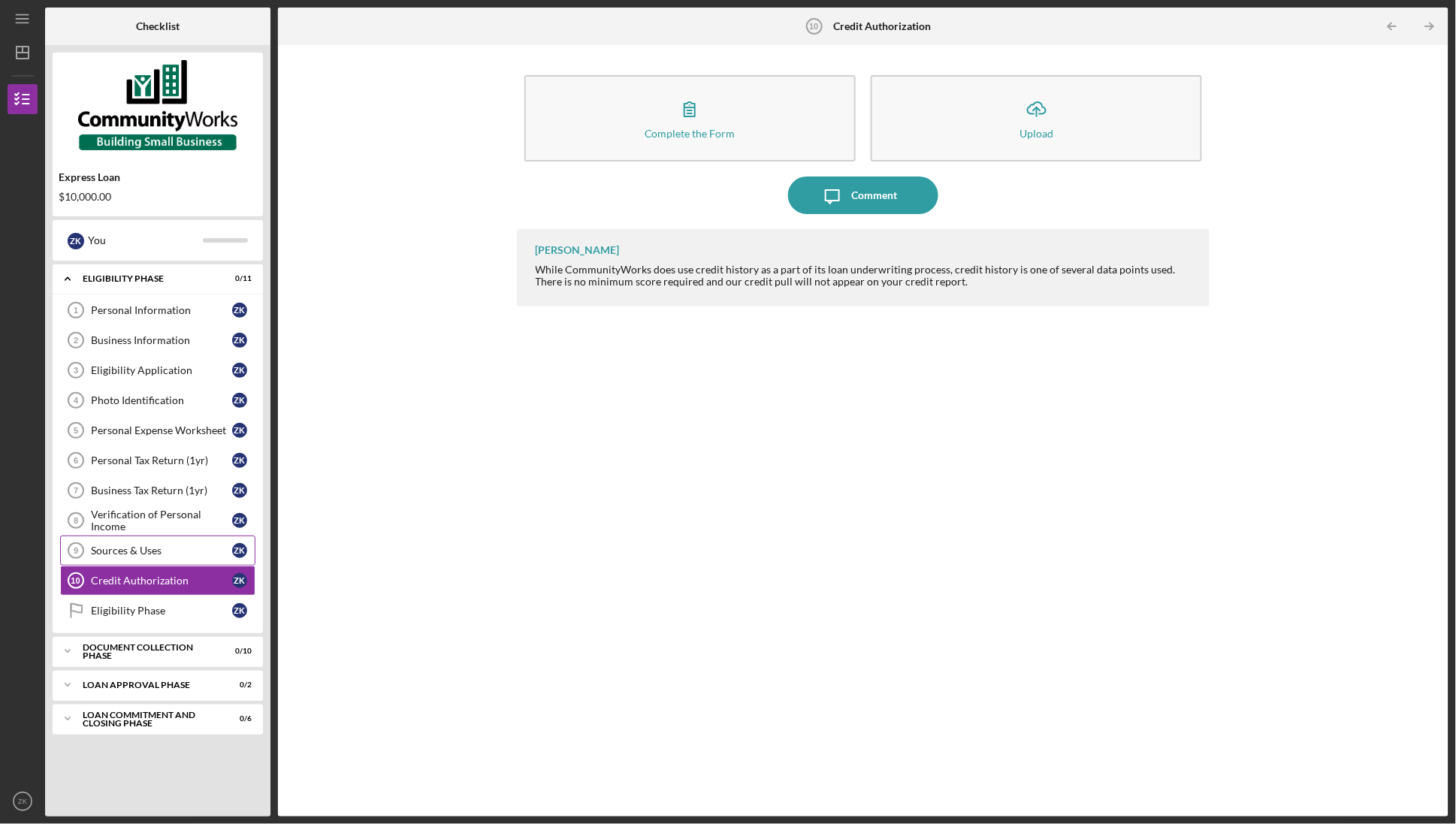
click at [151, 557] on div "Sources & Uses" at bounding box center [161, 550] width 141 height 12
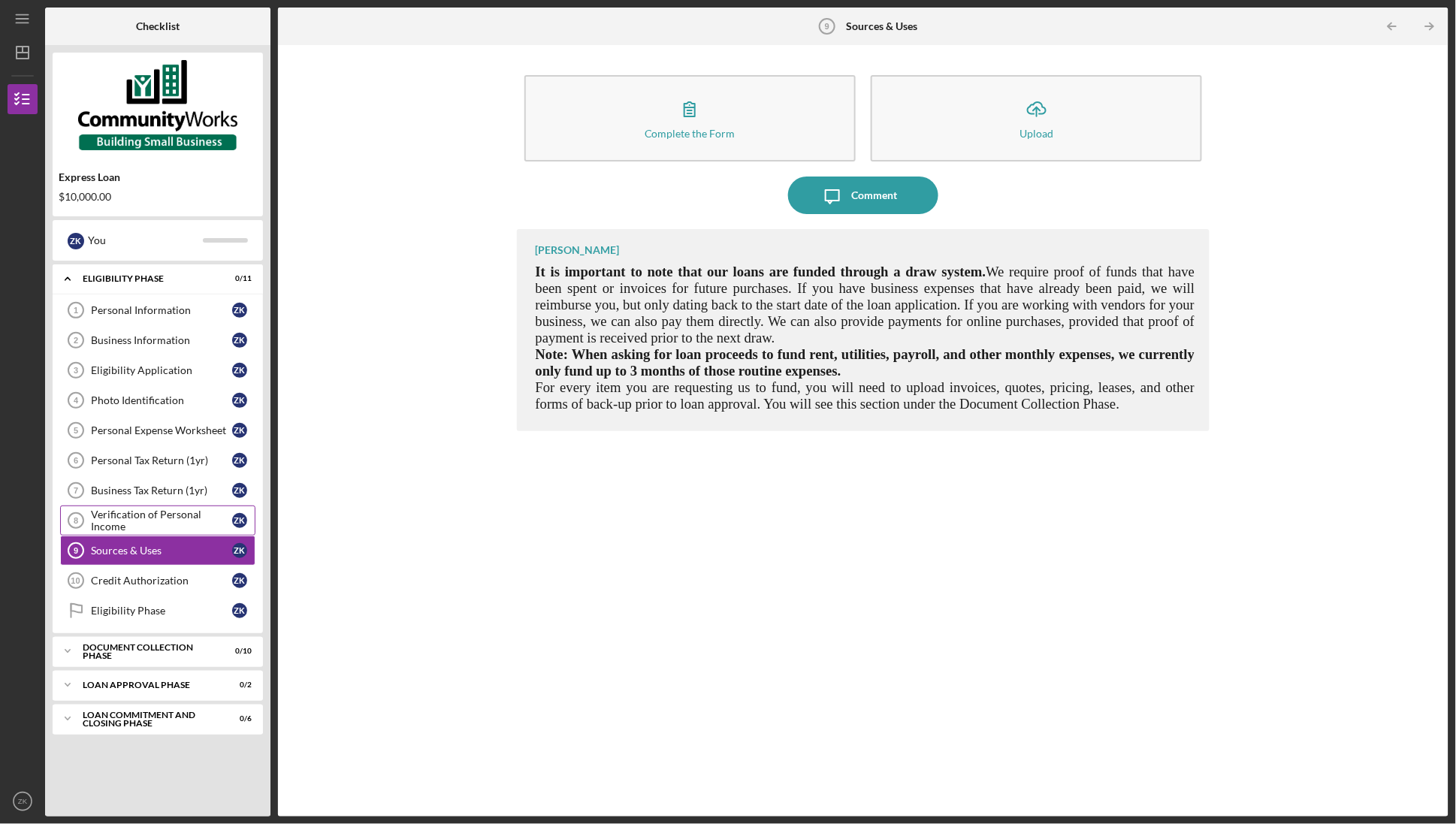
click at [153, 533] on div "Verification of Personal Income" at bounding box center [161, 520] width 141 height 24
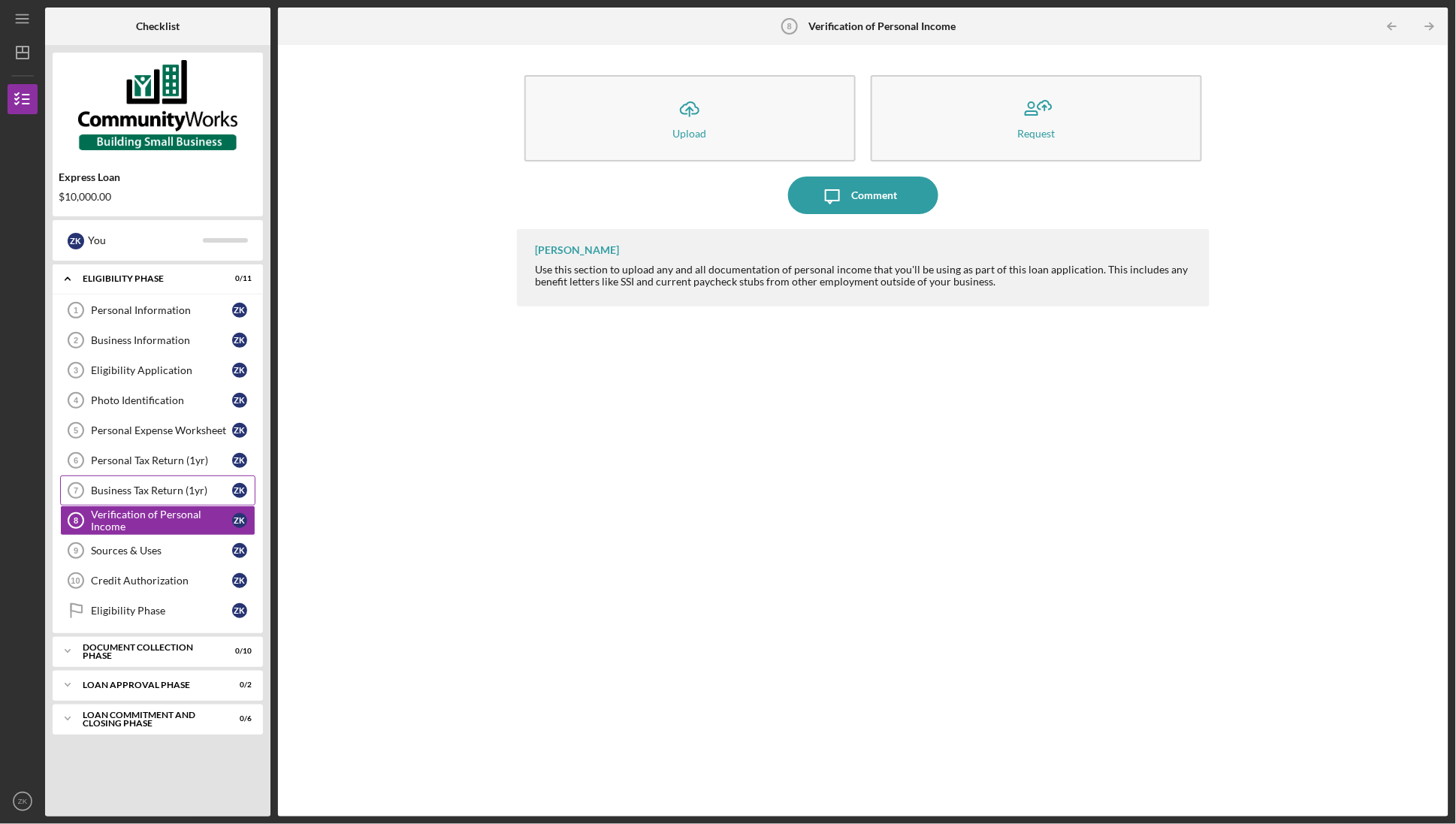
click at [155, 485] on link "Business Tax Return (1yr) 7 Business Tax Return (1yr) Z K" at bounding box center [157, 491] width 195 height 30
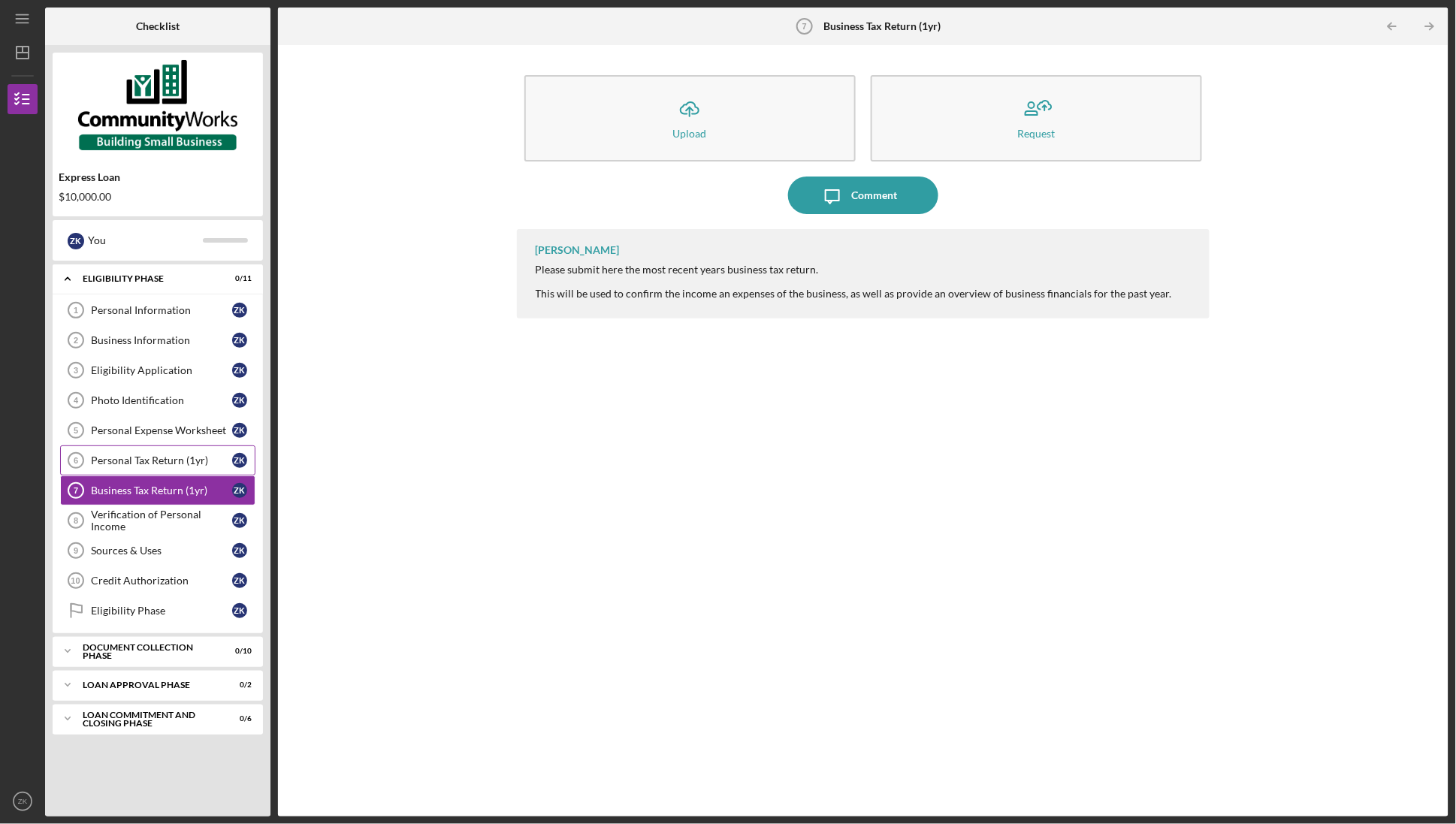
click at [157, 463] on div "Personal Tax Return (1yr)" at bounding box center [161, 460] width 141 height 12
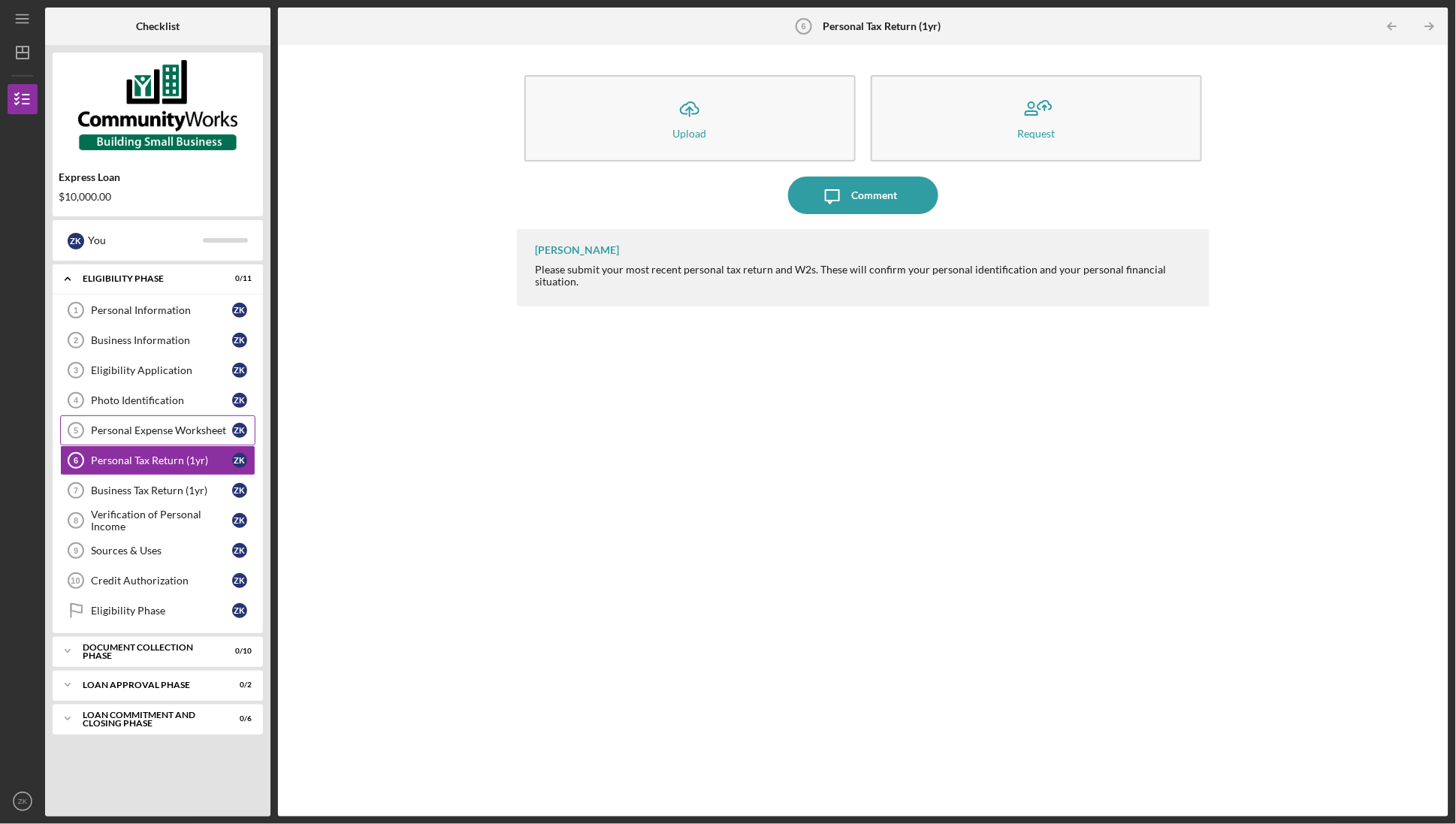
click at [160, 440] on link "Personal Expense Worksheet 5 Personal Expense Worksheet Z K" at bounding box center [157, 430] width 195 height 30
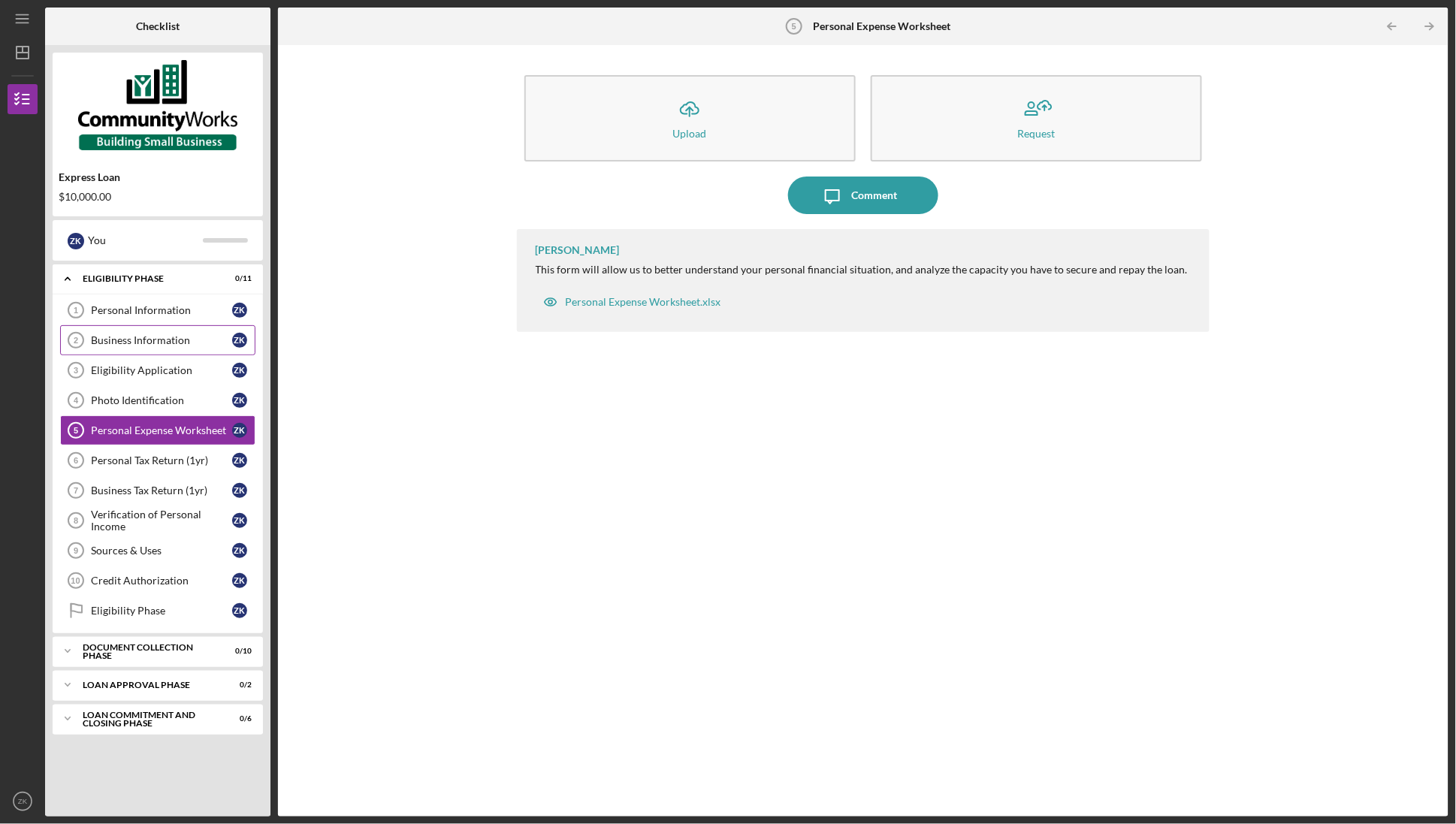
click at [177, 338] on div "Business Information" at bounding box center [161, 339] width 141 height 12
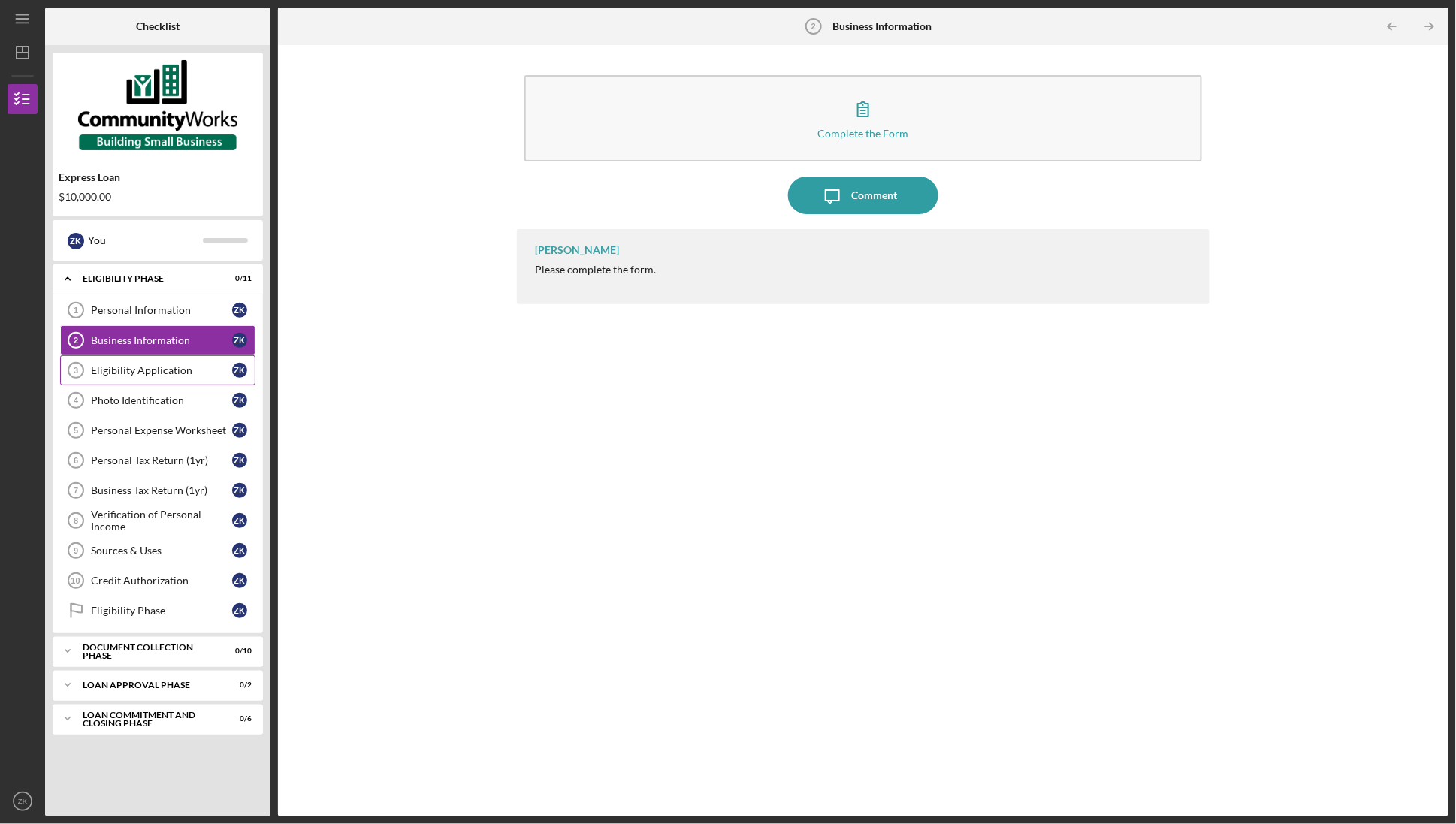
click at [140, 379] on link "Eligibility Application 3 Eligibility Application Z K" at bounding box center [157, 371] width 195 height 30
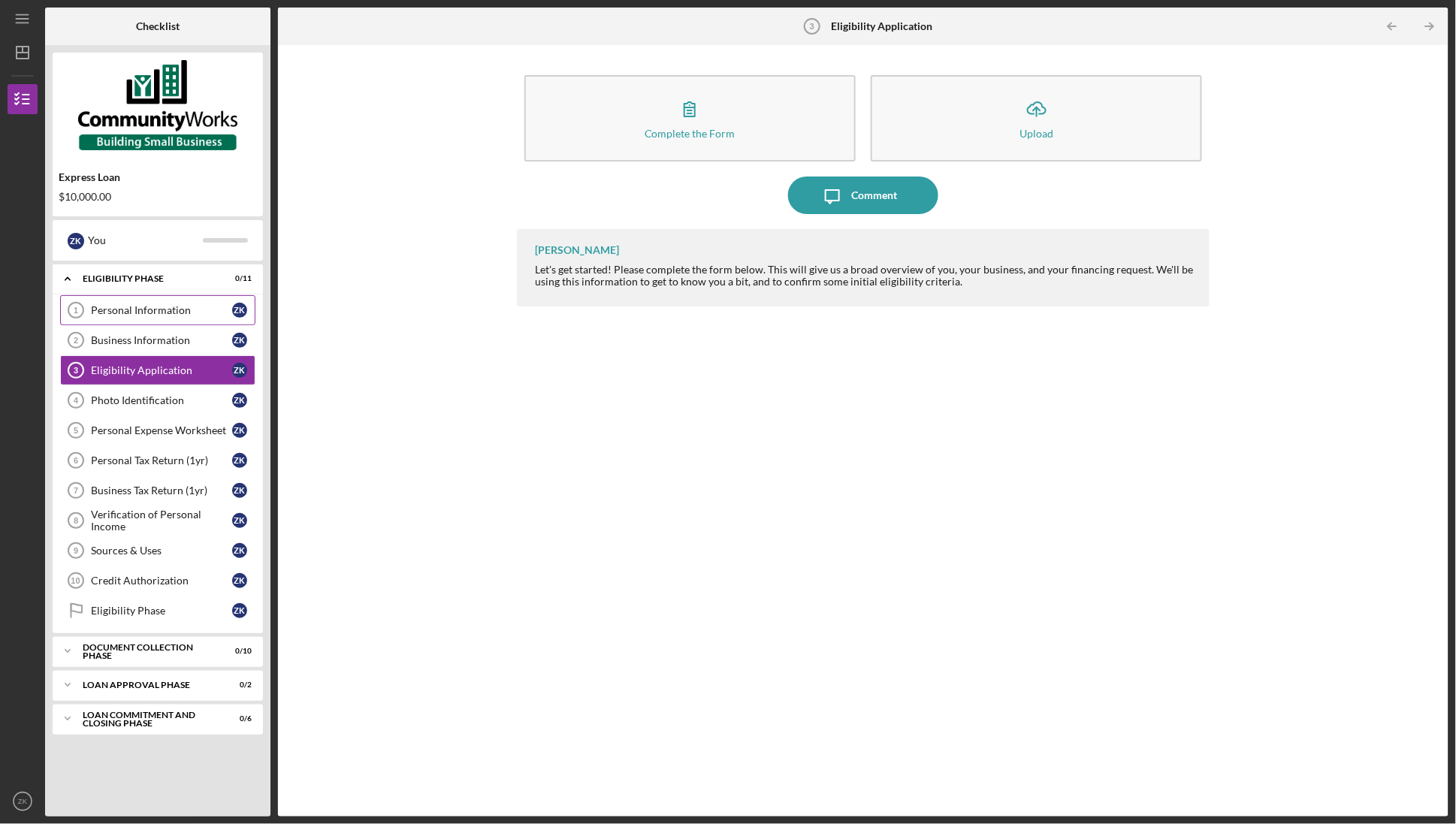
click at [176, 311] on div "Personal Information" at bounding box center [161, 309] width 141 height 12
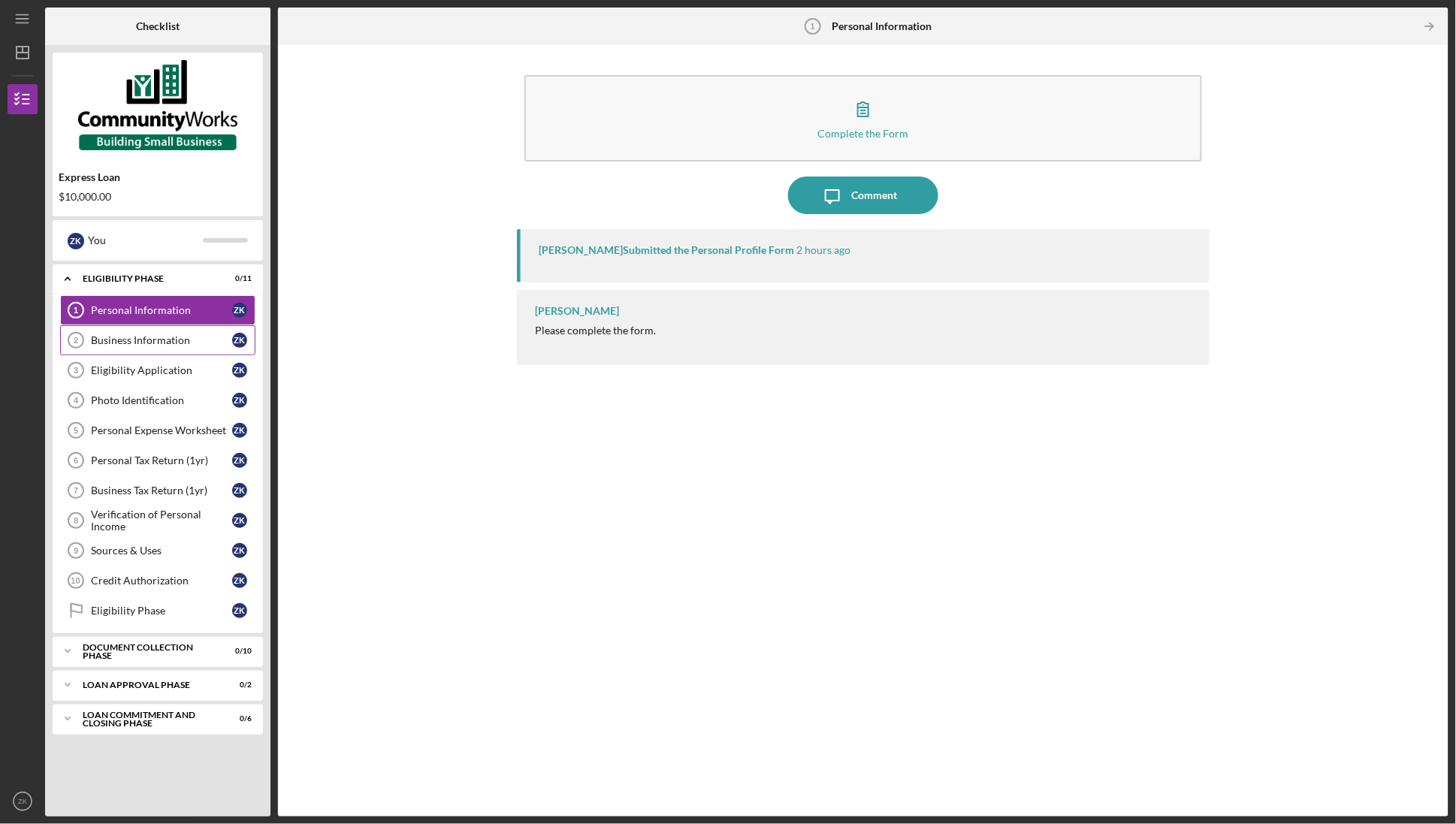
click at [173, 353] on link "Business Information 2 Business Information Z K" at bounding box center [157, 340] width 195 height 30
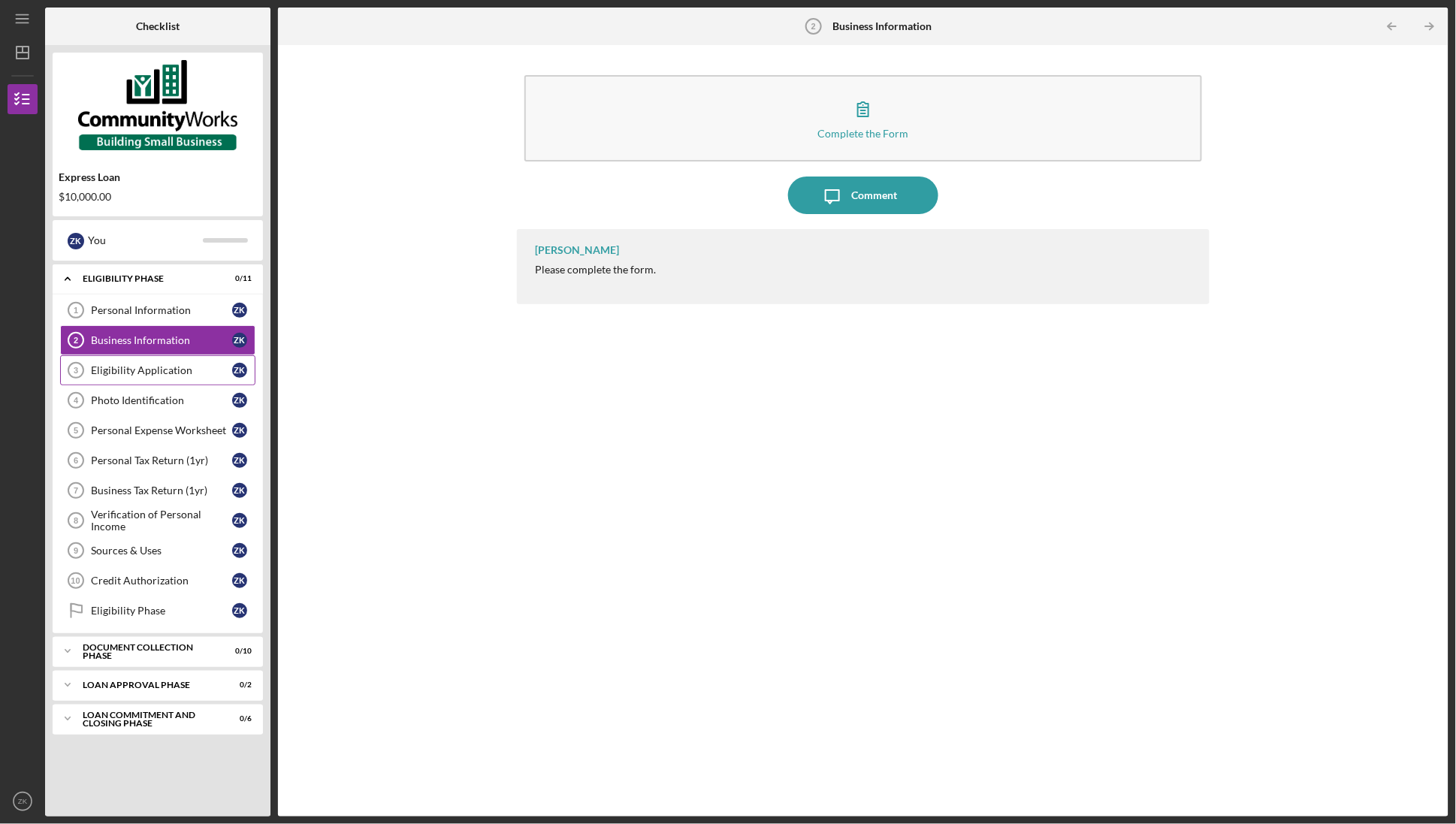
click at [157, 374] on div "Eligibility Application" at bounding box center [161, 370] width 141 height 12
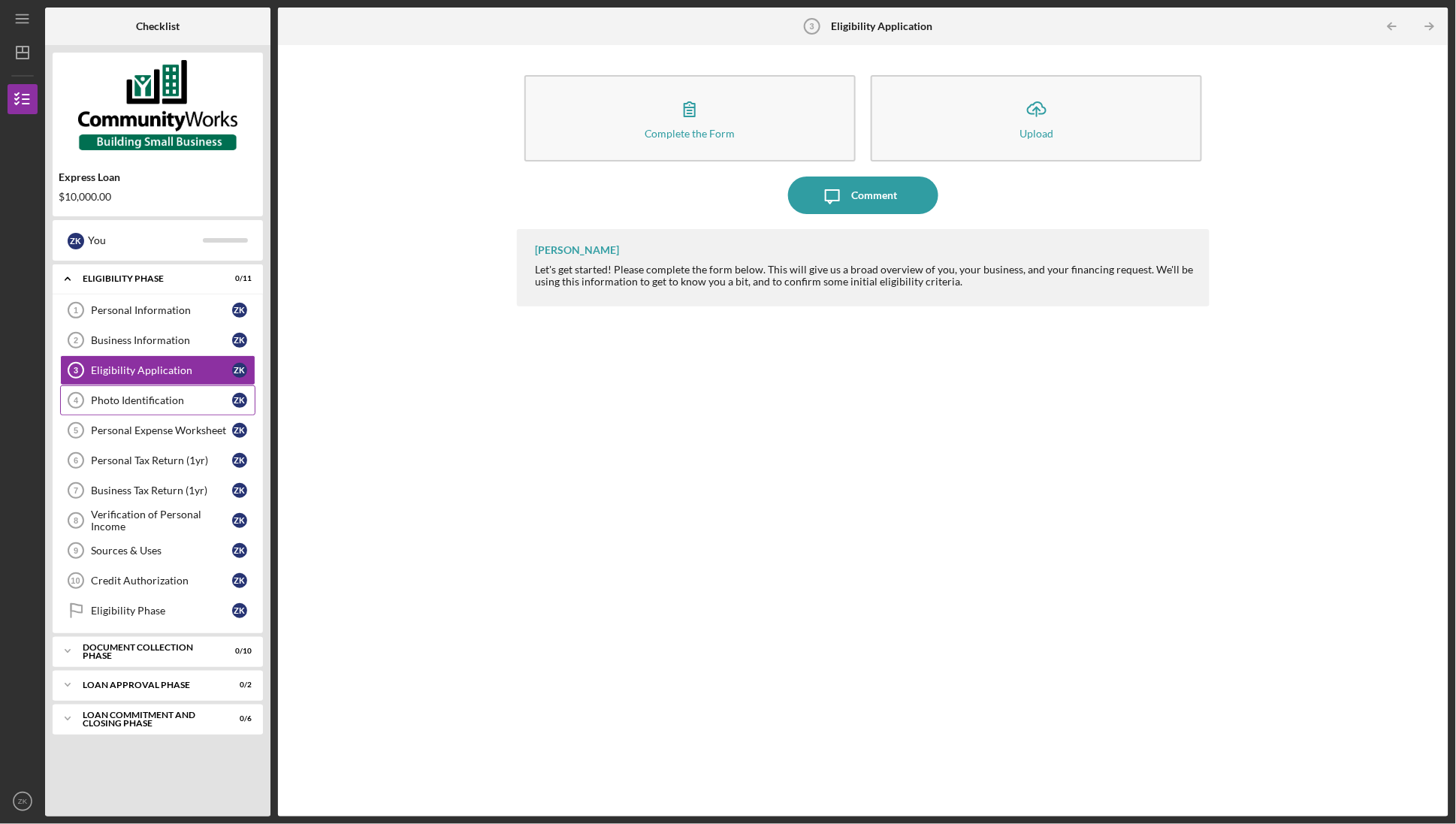
click at [141, 409] on link "Photo Identification 4 Photo Identification Z K" at bounding box center [157, 400] width 195 height 30
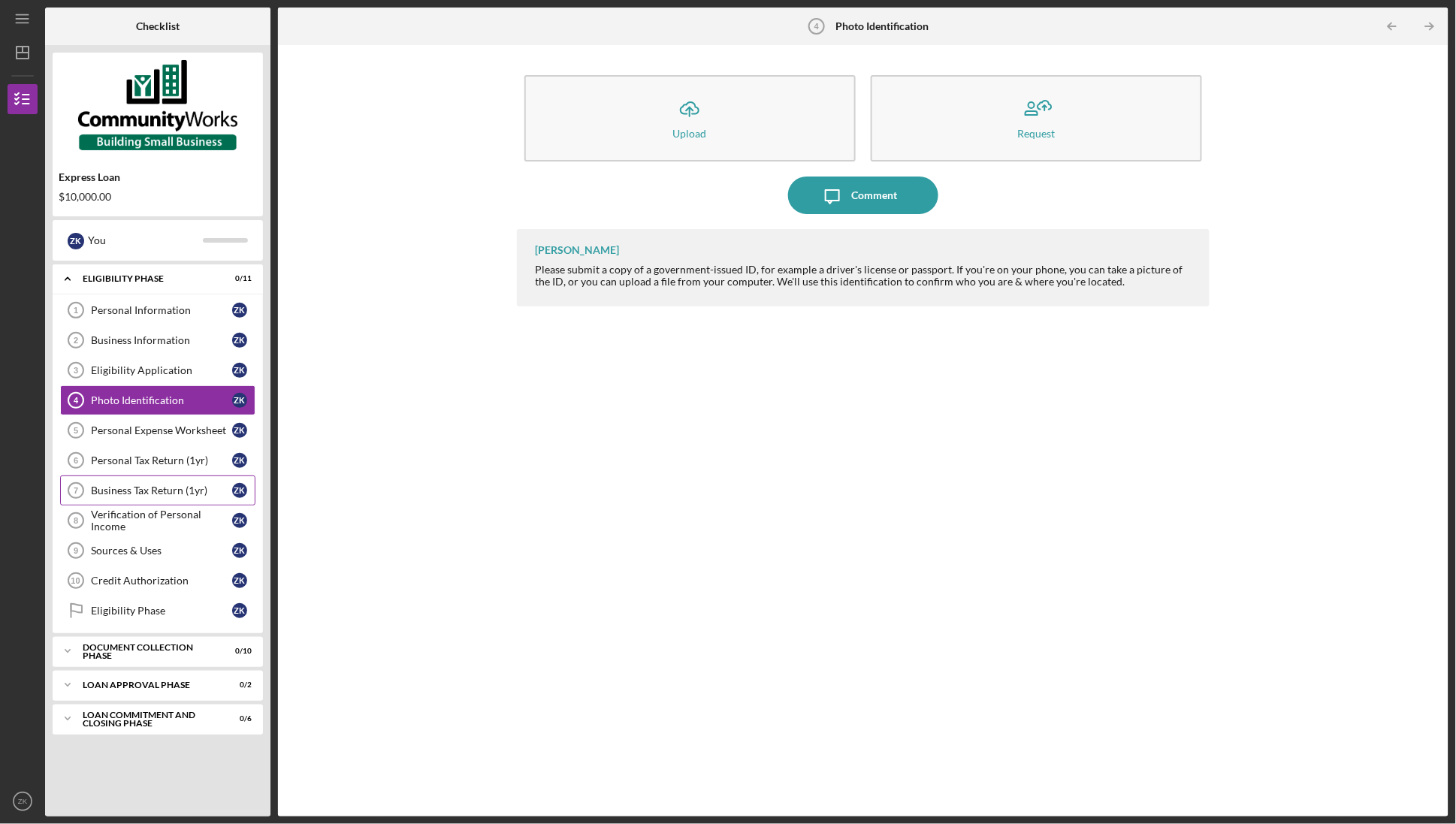
click at [133, 482] on link "Business Tax Return (1yr) 7 Business Tax Return (1yr) Z K" at bounding box center [157, 491] width 195 height 30
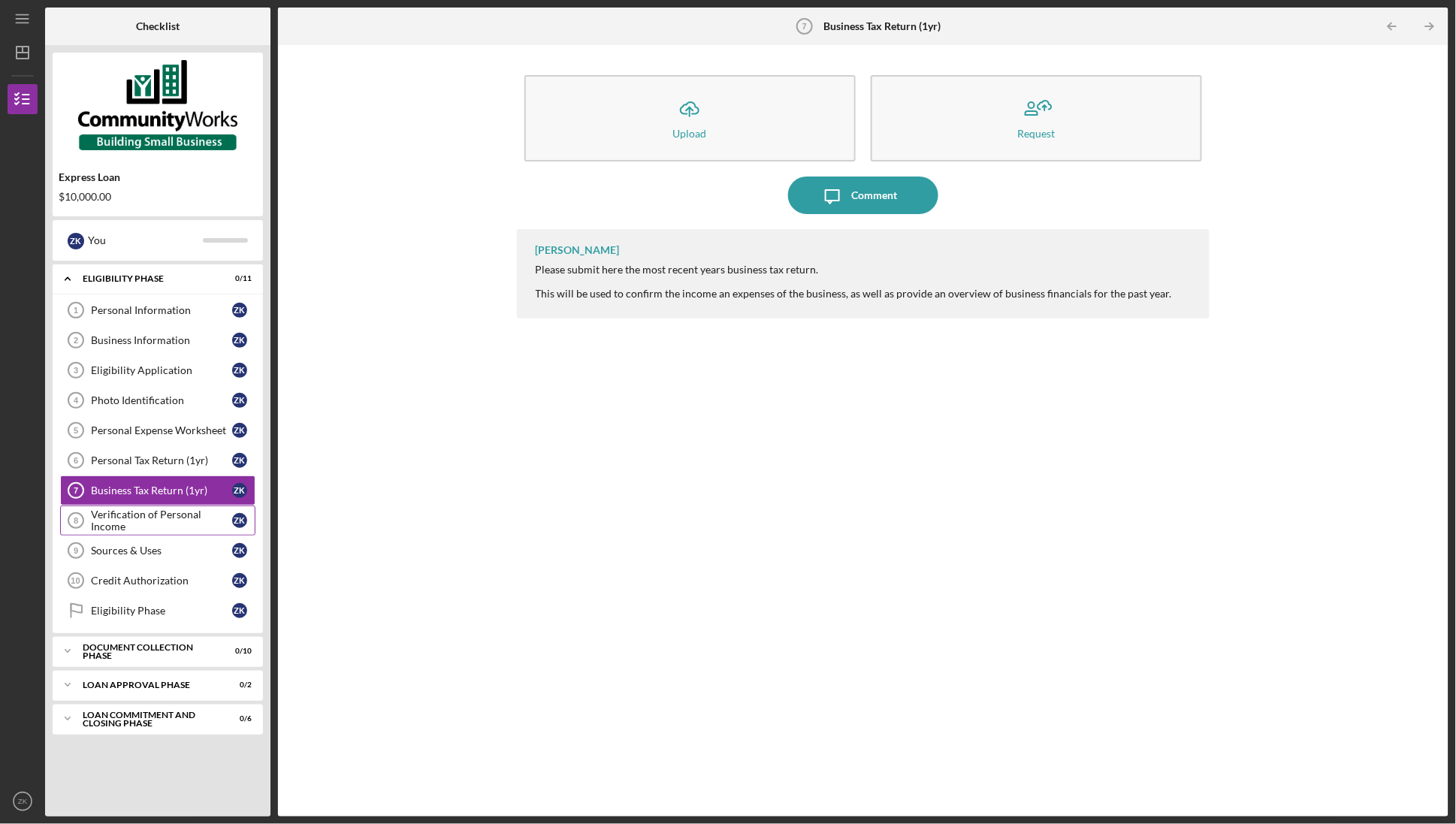
click at [127, 535] on link "Verification of Personal Income 8 Verification of Personal Income Z K" at bounding box center [157, 520] width 195 height 30
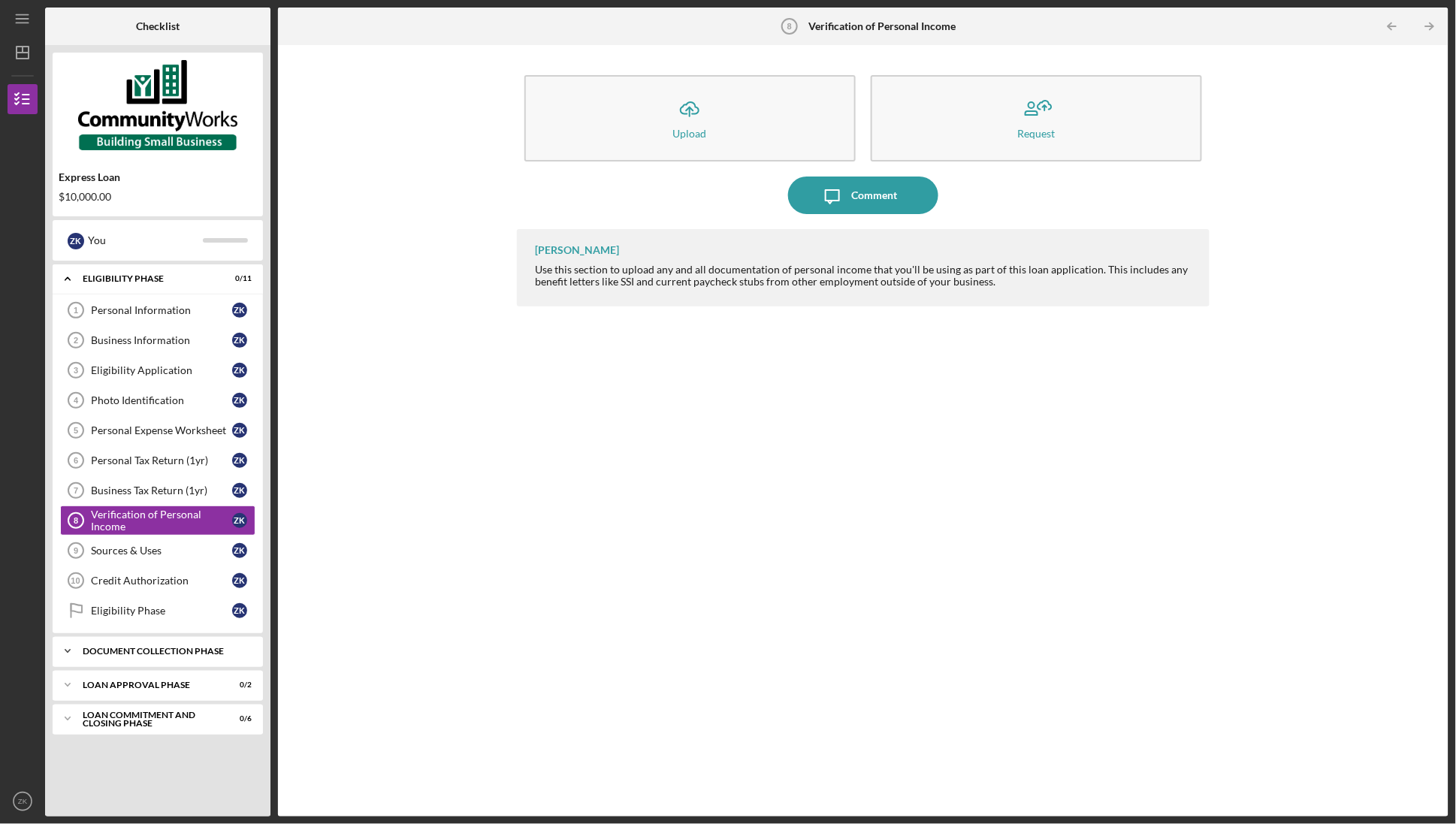
click at [144, 666] on div "Icon/Expander Document Collection Phase 0 / 10" at bounding box center [158, 651] width 210 height 30
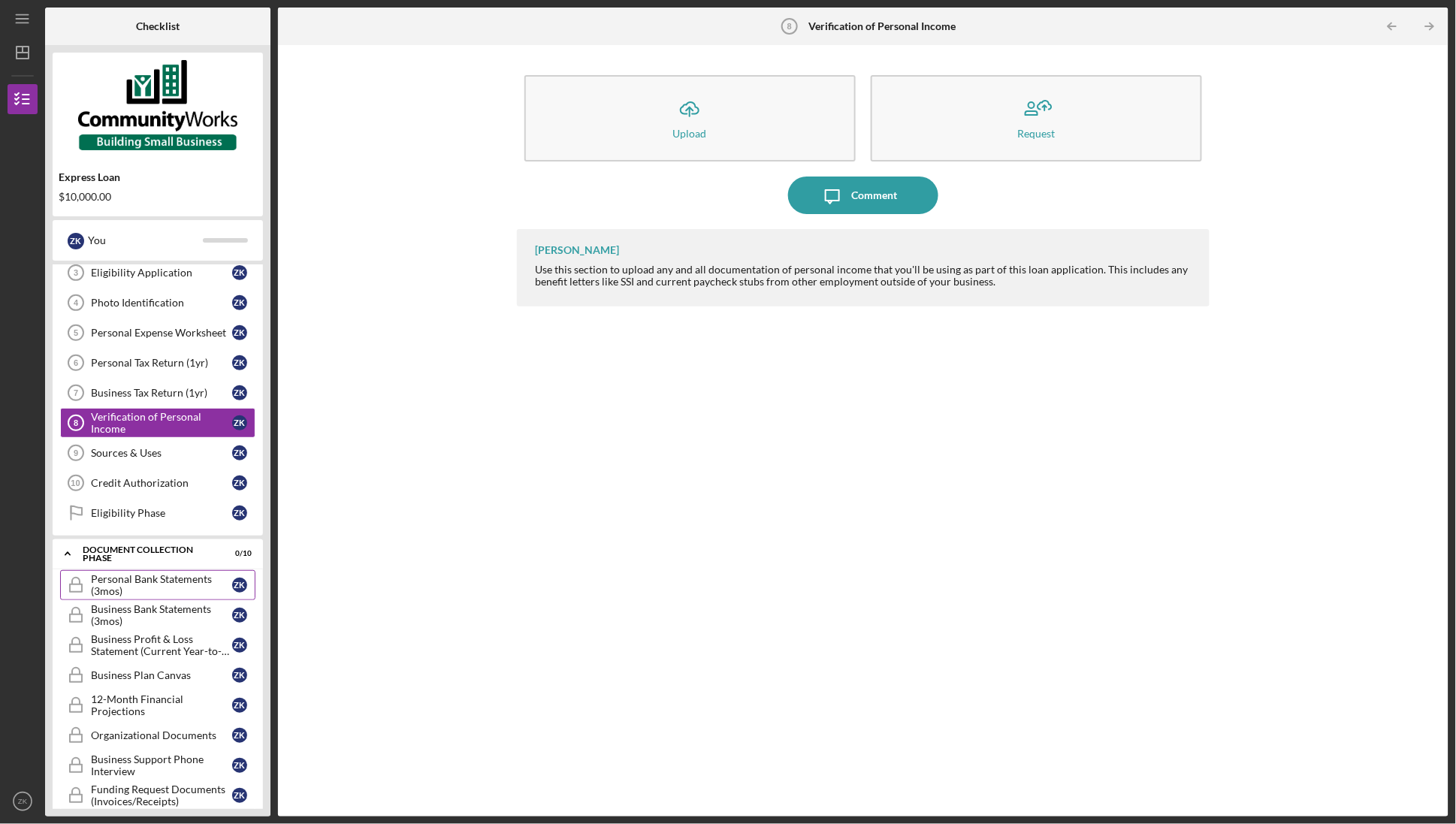
scroll to position [99, 0]
click at [167, 562] on div "Icon/Expander Document Collection Phase 0 / 10" at bounding box center [158, 552] width 210 height 31
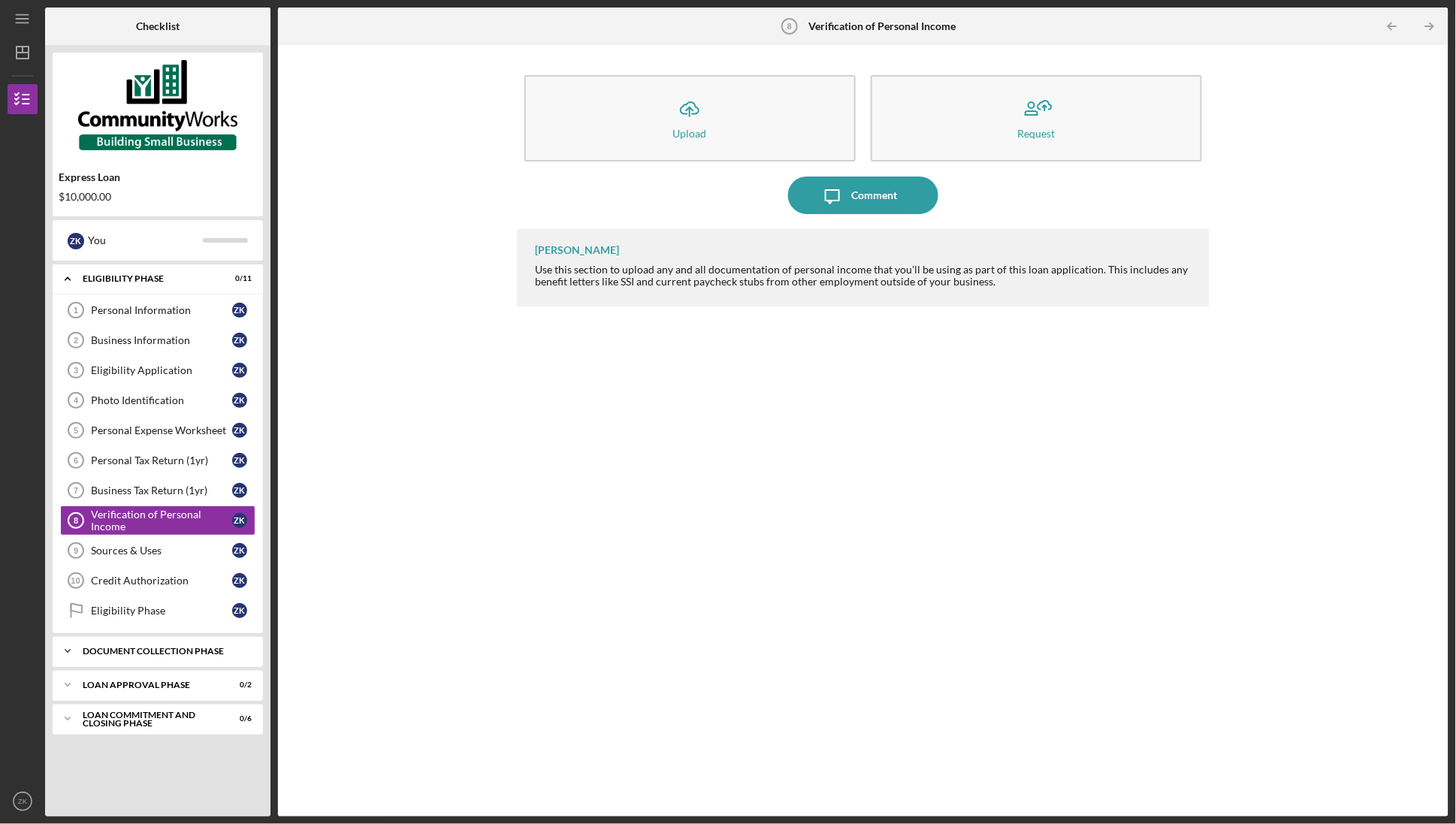
scroll to position [0, 0]
click at [132, 311] on div "Personal Information" at bounding box center [161, 309] width 141 height 12
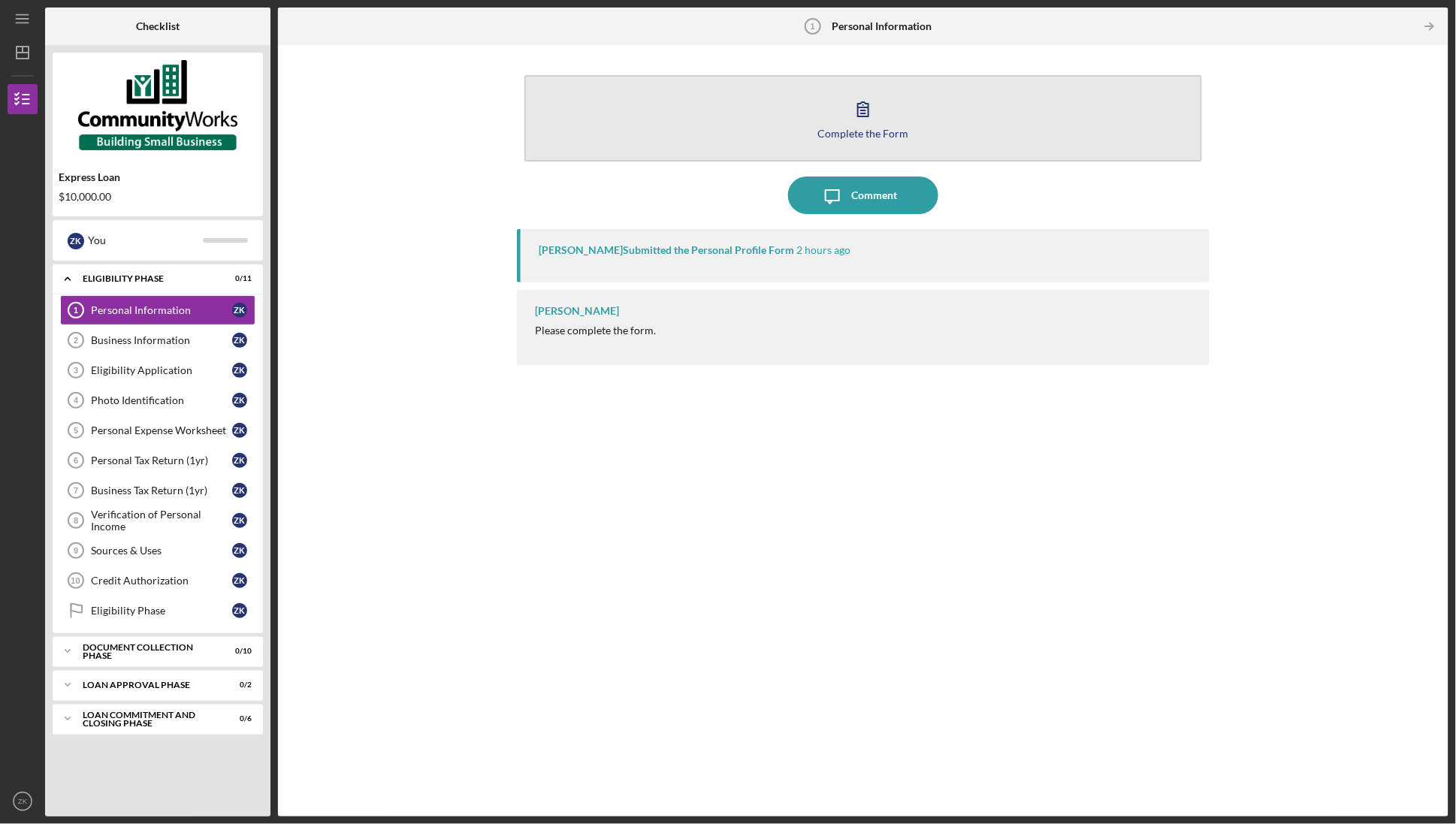
click at [872, 106] on icon "button" at bounding box center [863, 109] width 37 height 37
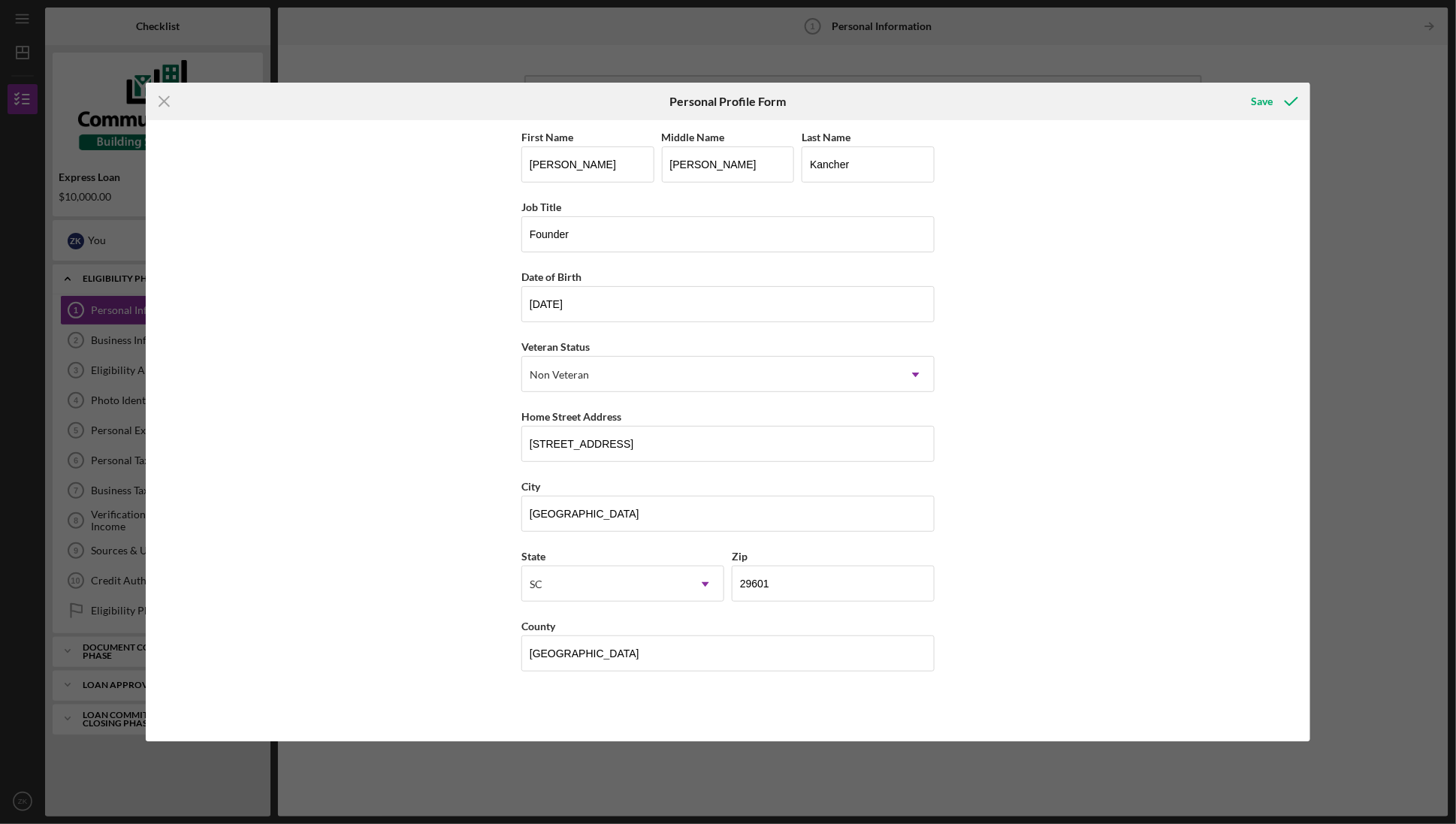
click at [1050, 256] on div "First Name [PERSON_NAME] Middle Name [PERSON_NAME] Last Name Kancher Job Title …" at bounding box center [728, 431] width 1164 height 622
click at [1272, 96] on div "Save" at bounding box center [1261, 102] width 21 height 30
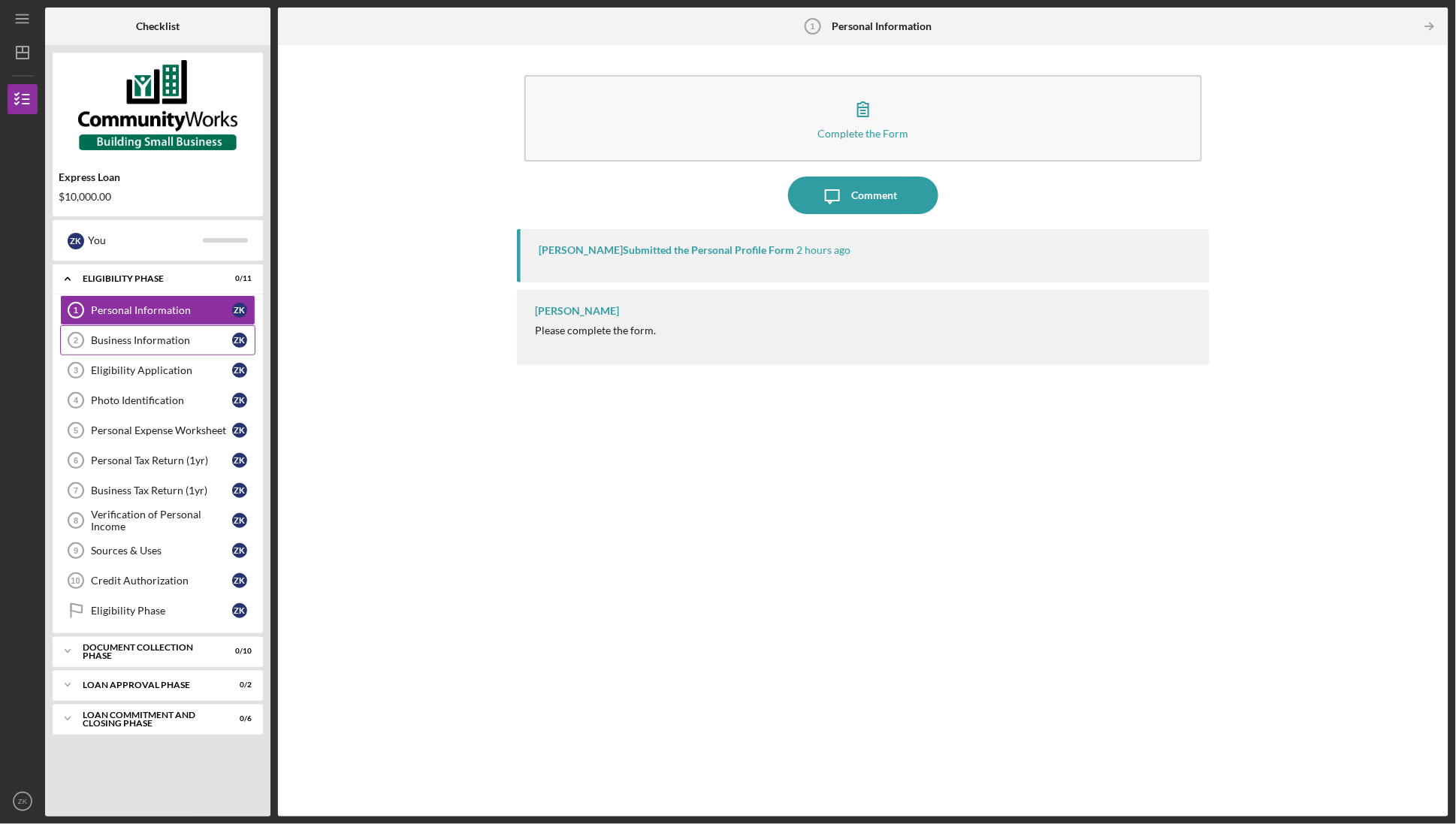
click at [142, 347] on link "Business Information 2 Business Information Z K" at bounding box center [157, 340] width 195 height 30
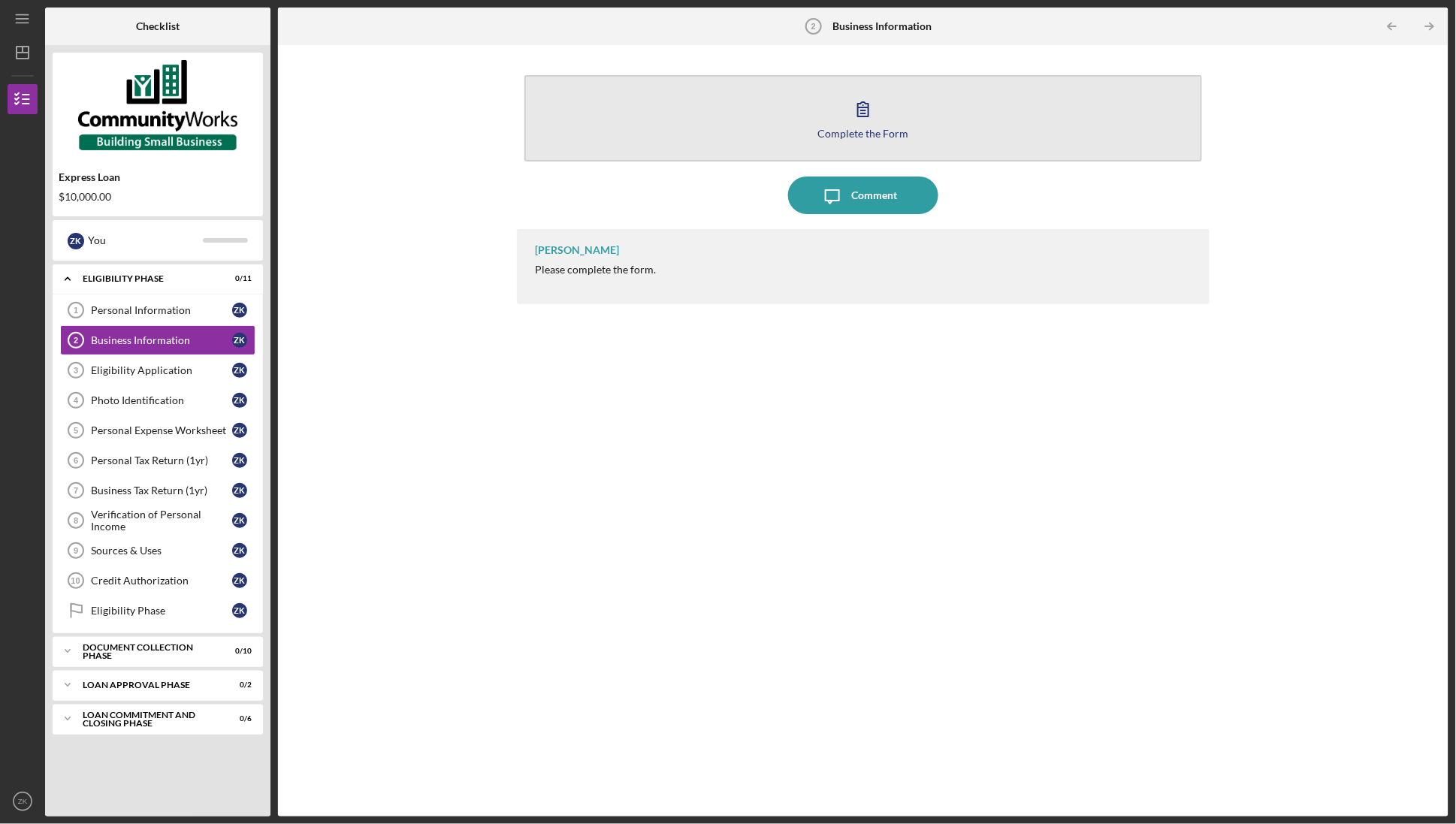
click at [857, 132] on div "Complete the Form" at bounding box center [863, 133] width 91 height 12
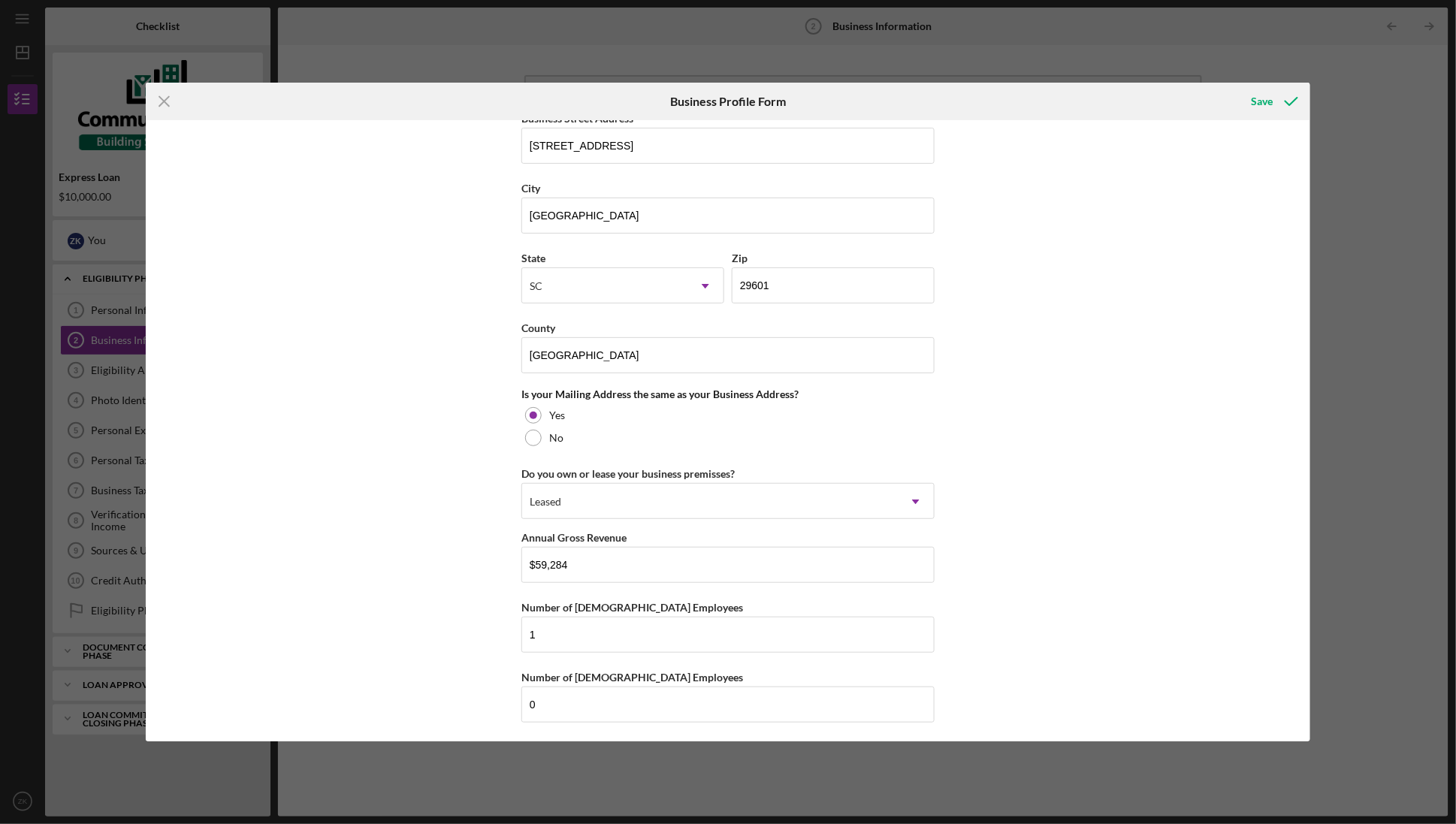
scroll to position [907, 0]
click at [644, 563] on input "$59,284" at bounding box center [728, 567] width 413 height 36
type input "$62,784"
click at [1166, 353] on div "Business Name Global Basketball Report DBA Business Start Date [DATE] Legal Str…" at bounding box center [728, 431] width 1164 height 622
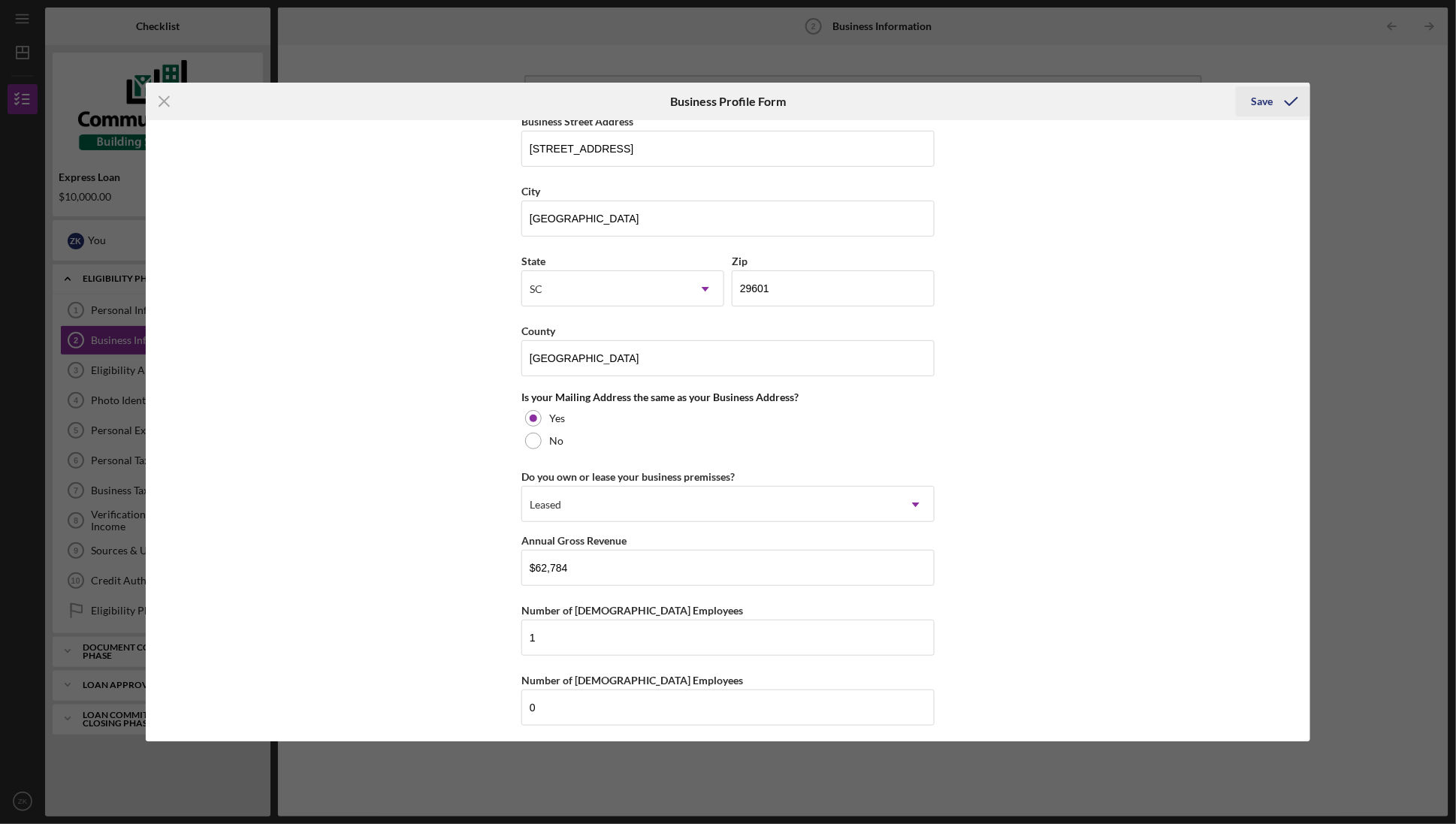
click at [1264, 101] on div "Save" at bounding box center [1261, 102] width 21 height 30
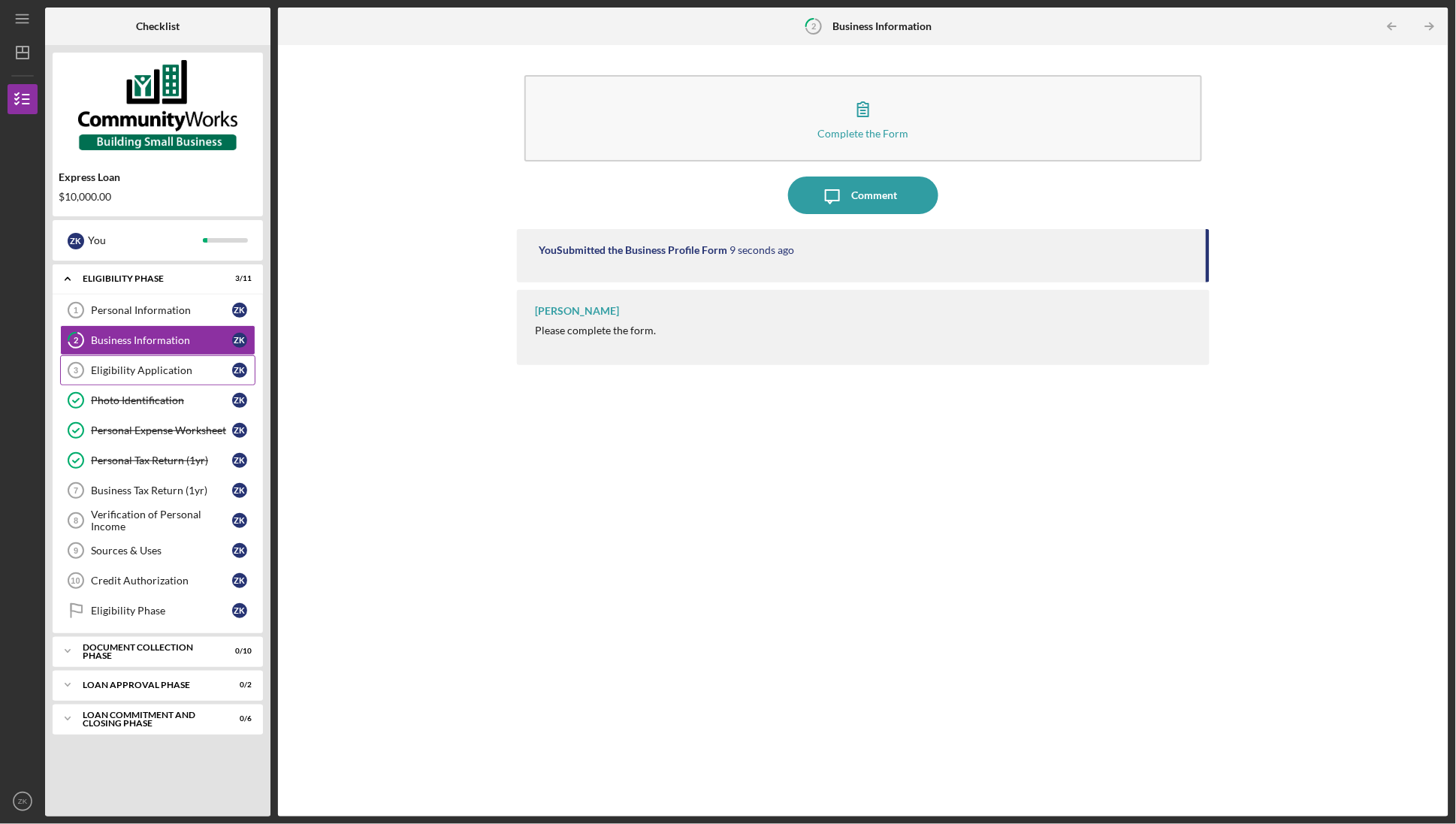
click at [167, 373] on div "Eligibility Application" at bounding box center [161, 370] width 141 height 12
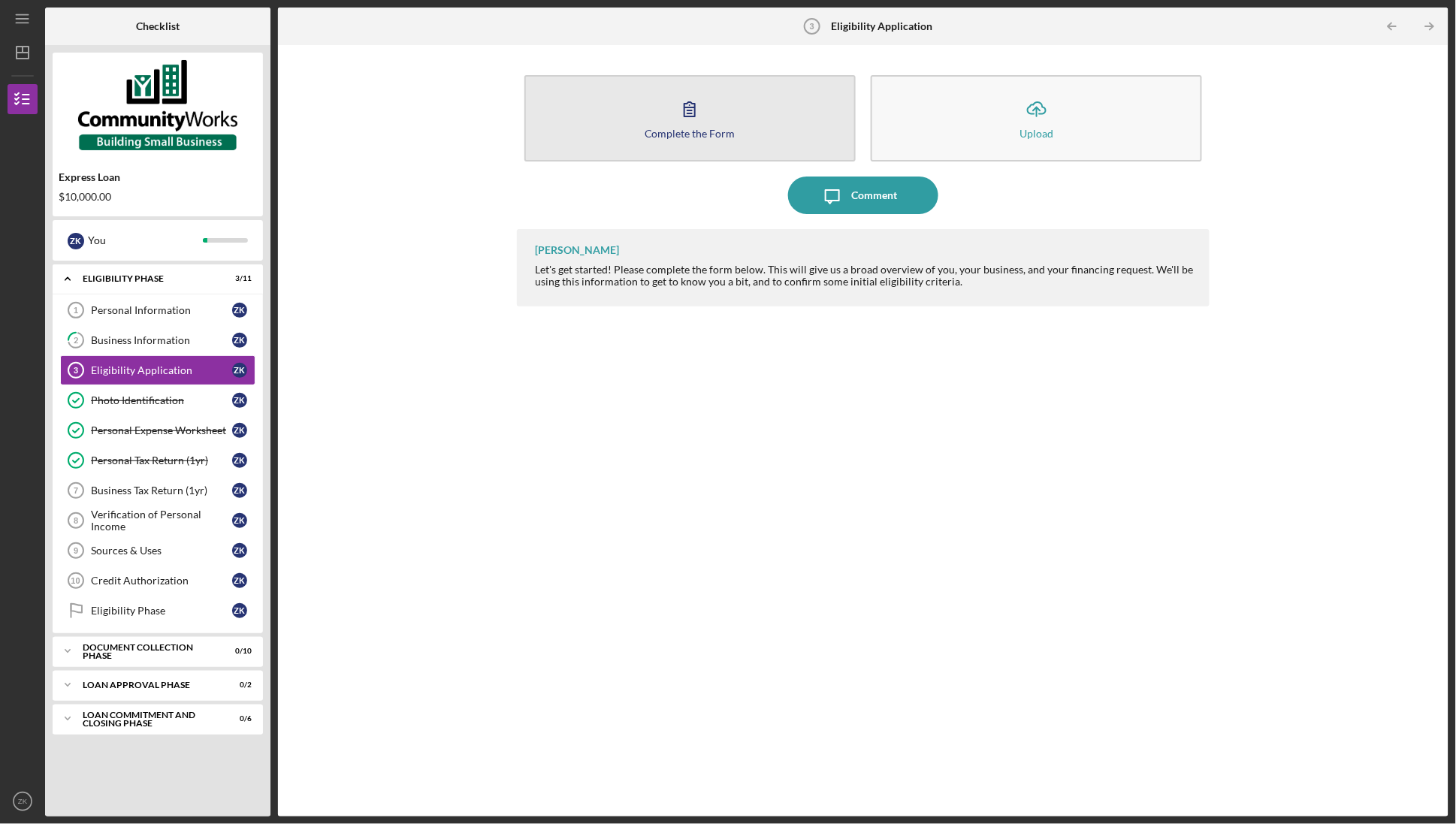
click at [710, 112] on button "Complete the Form Form" at bounding box center [690, 118] width 331 height 86
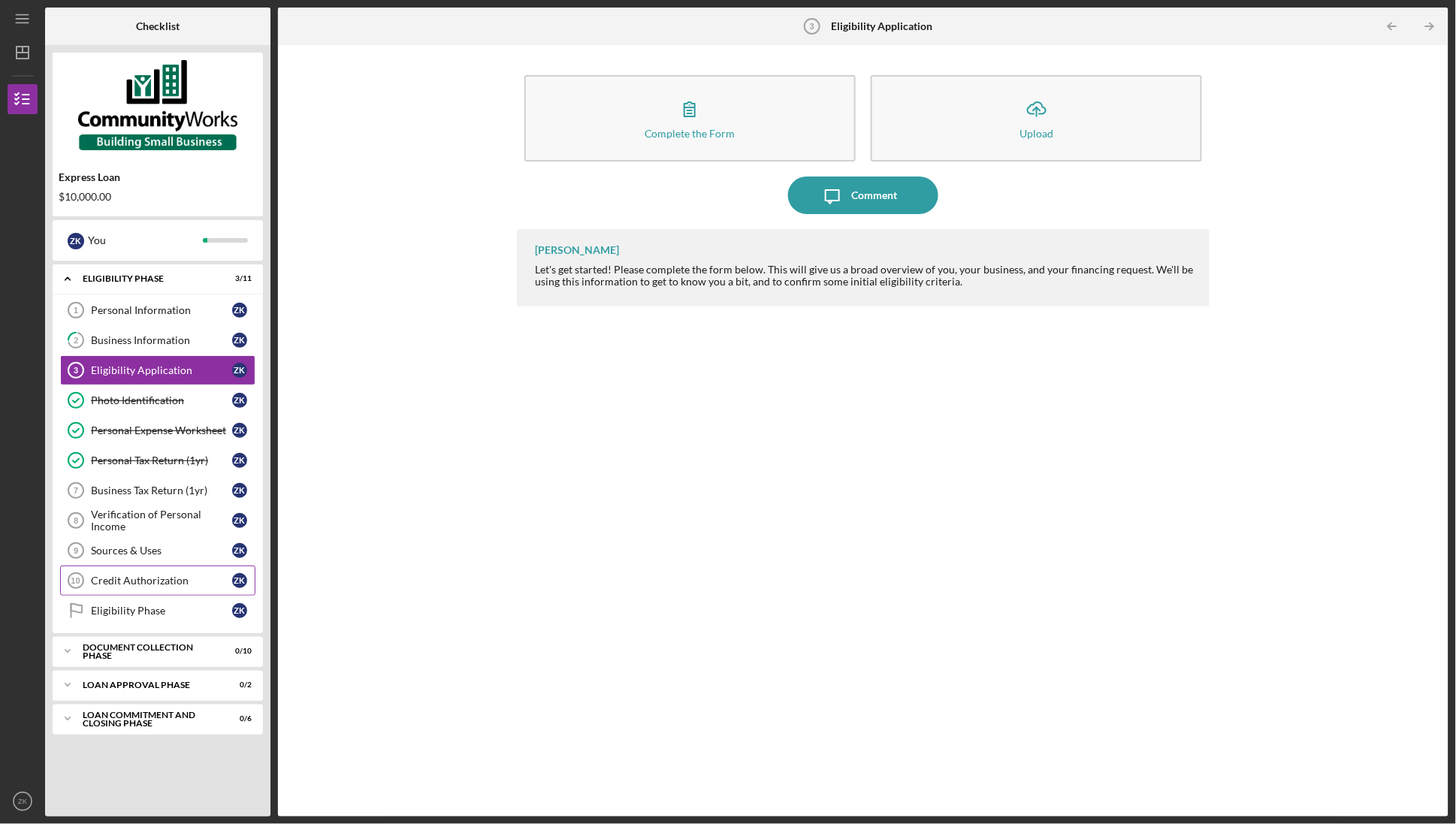
click at [184, 586] on div "Credit Authorization" at bounding box center [161, 580] width 141 height 12
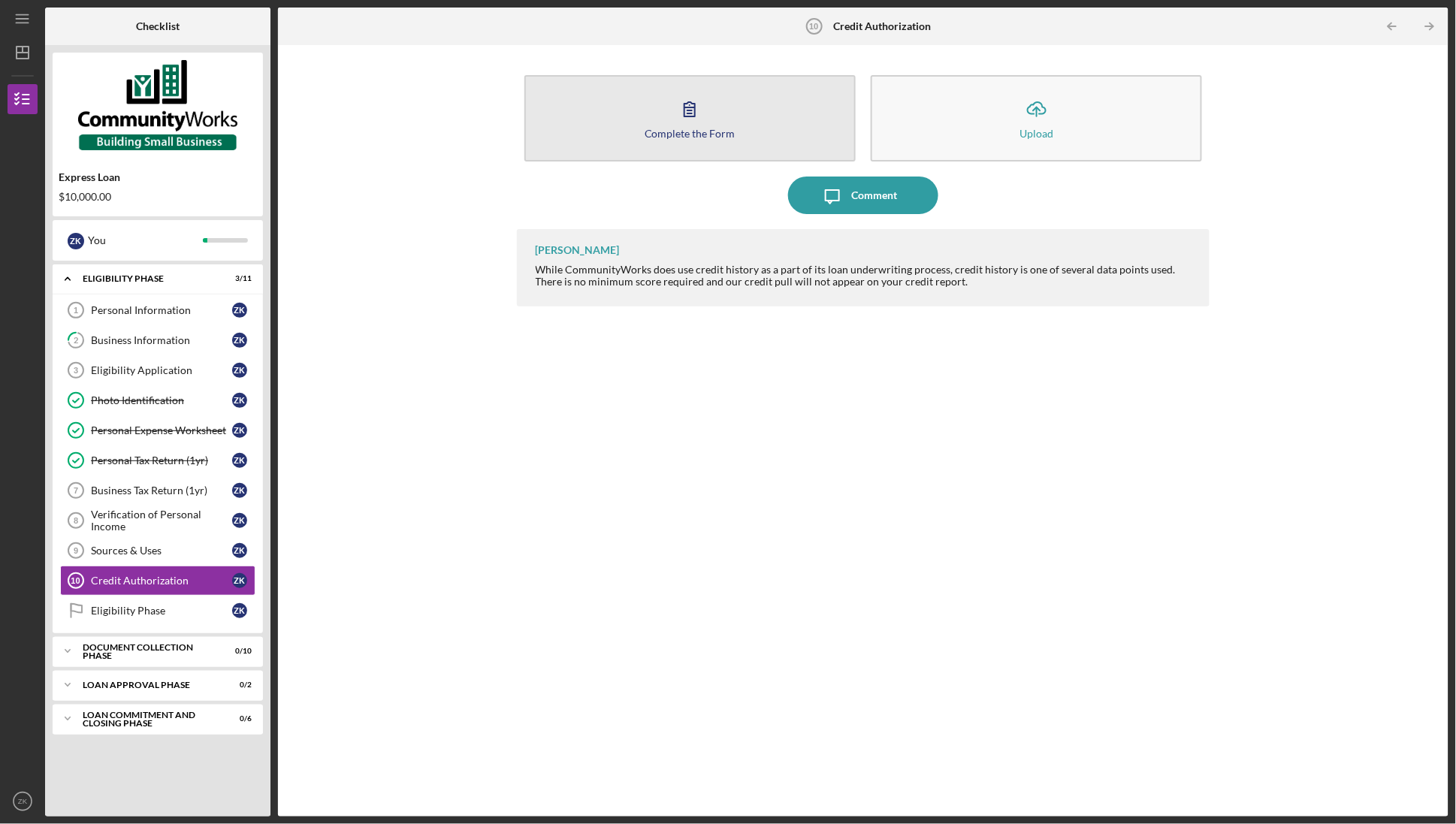
click at [692, 103] on icon "button" at bounding box center [690, 110] width 11 height 14
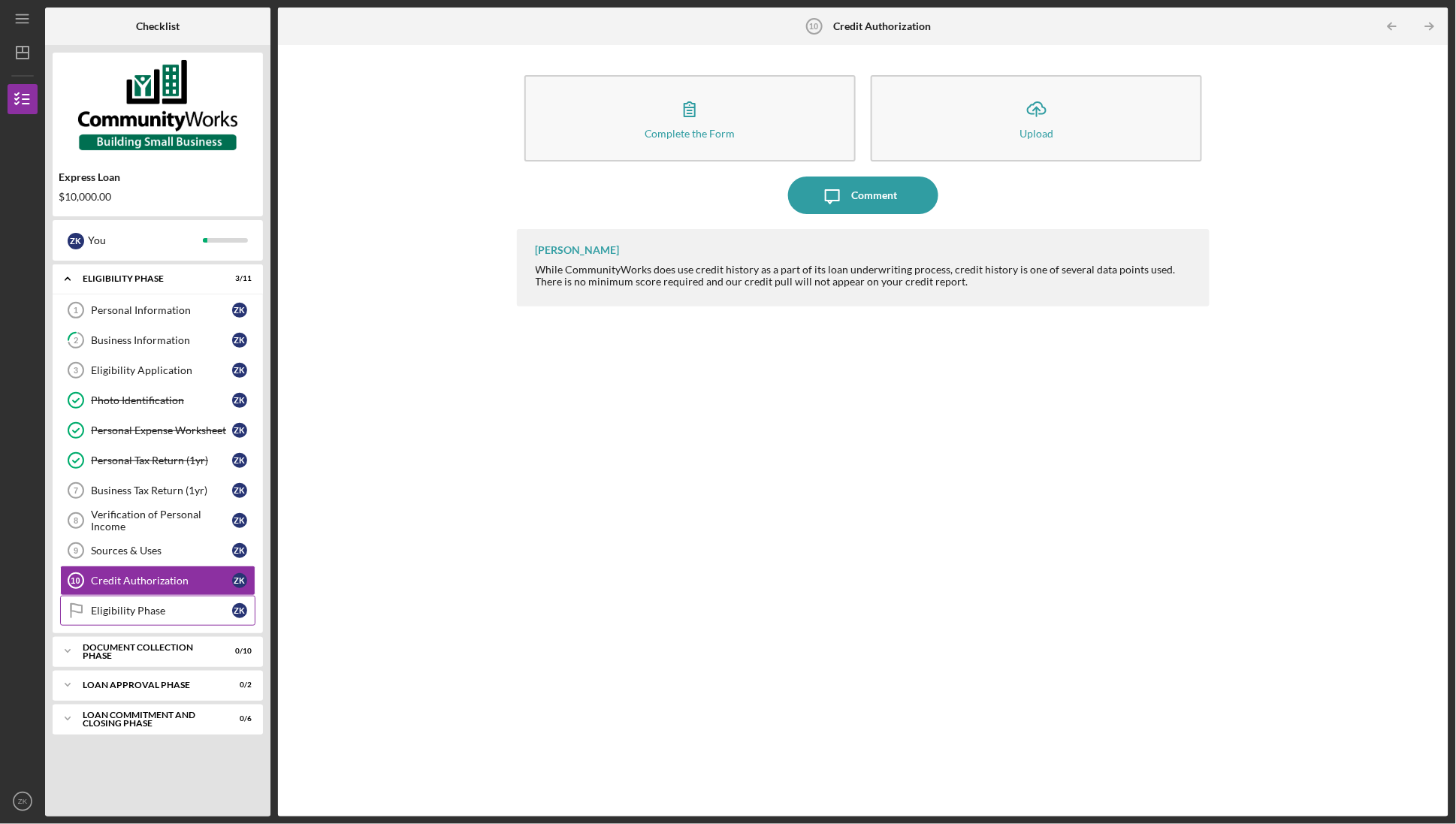
click at [96, 616] on div "Eligibility Phase" at bounding box center [161, 610] width 141 height 12
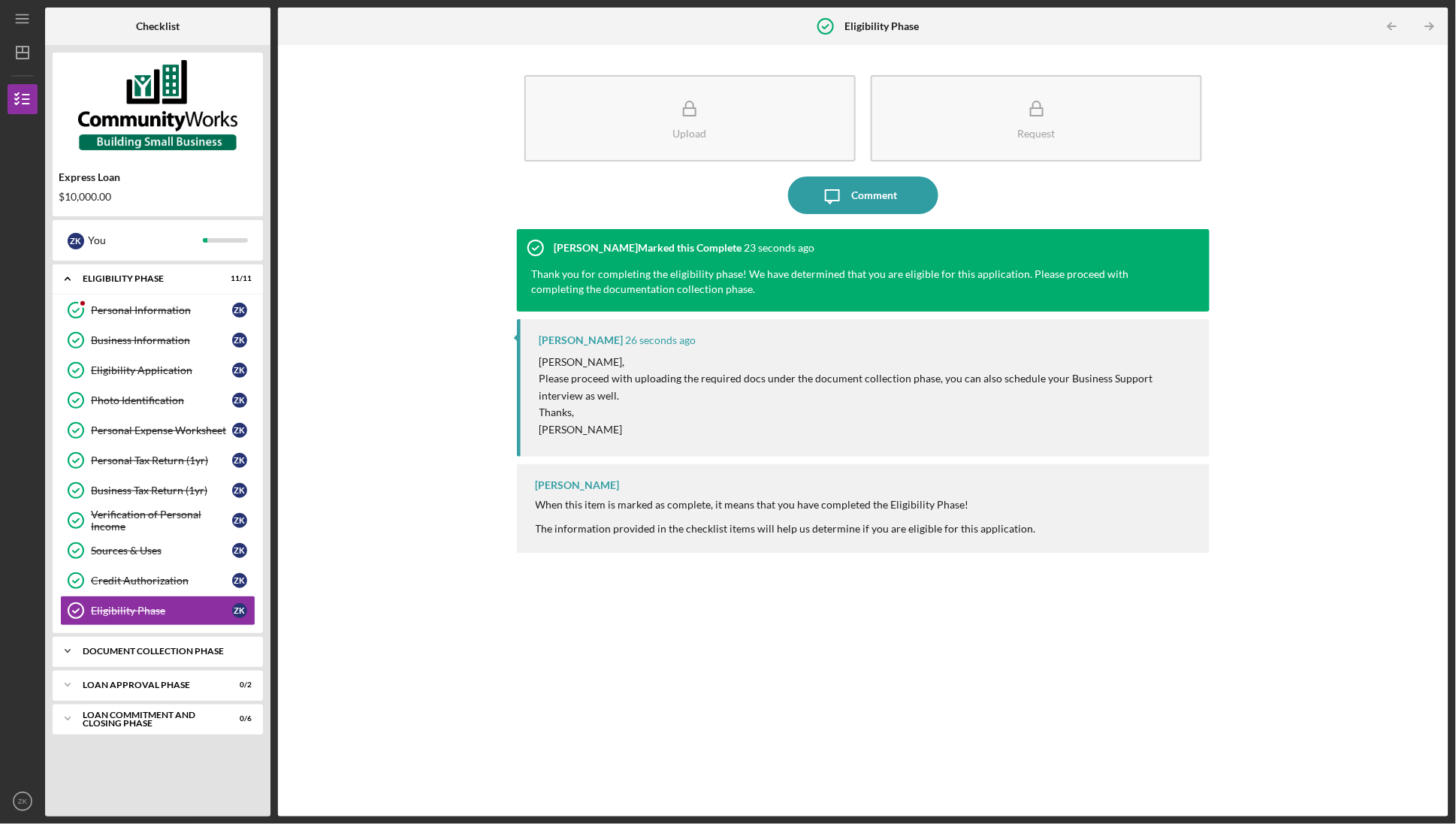
click at [157, 665] on div "Icon/Expander Document Collection Phase 1 / 10" at bounding box center [158, 651] width 210 height 30
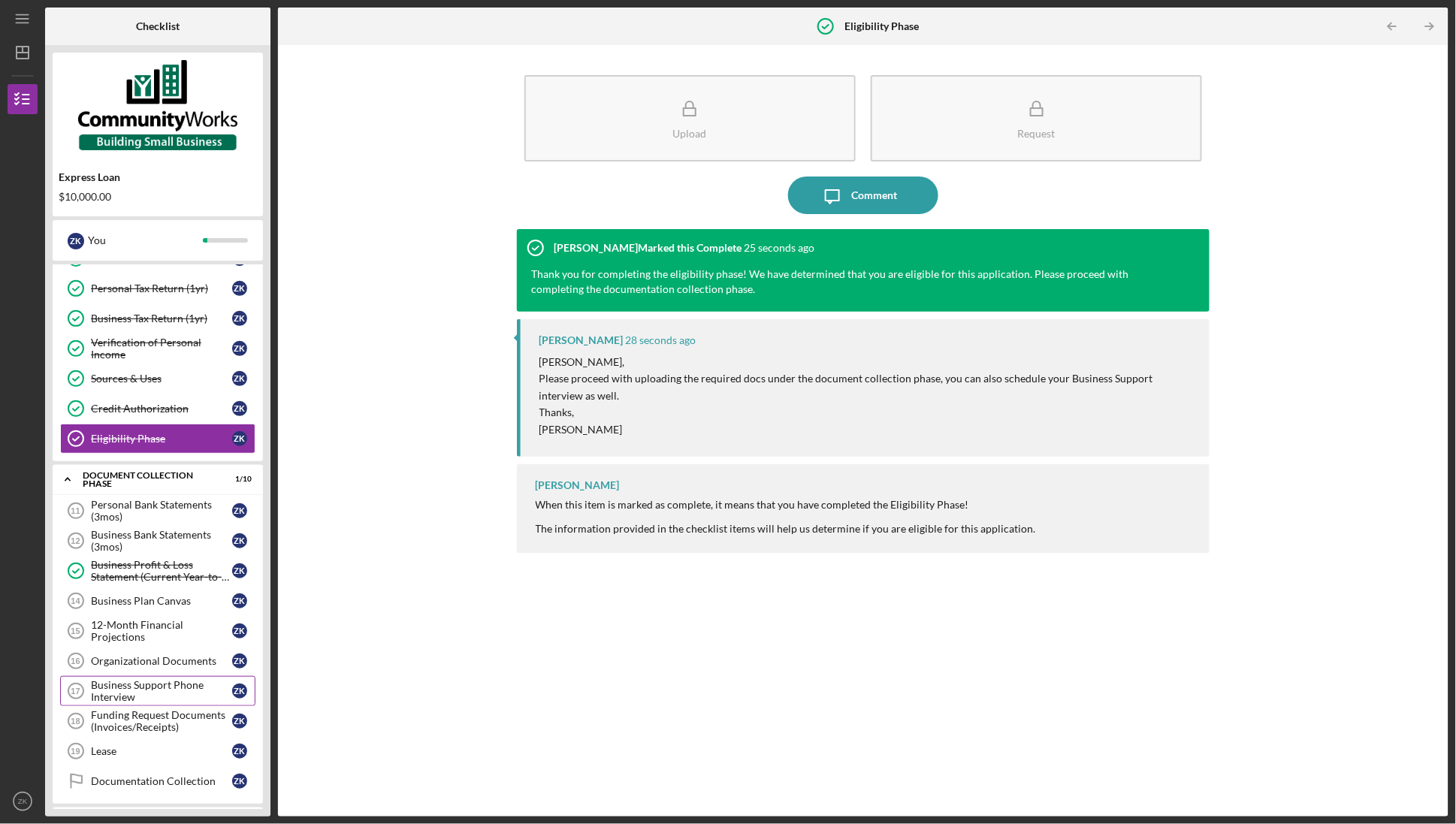
scroll to position [201, 0]
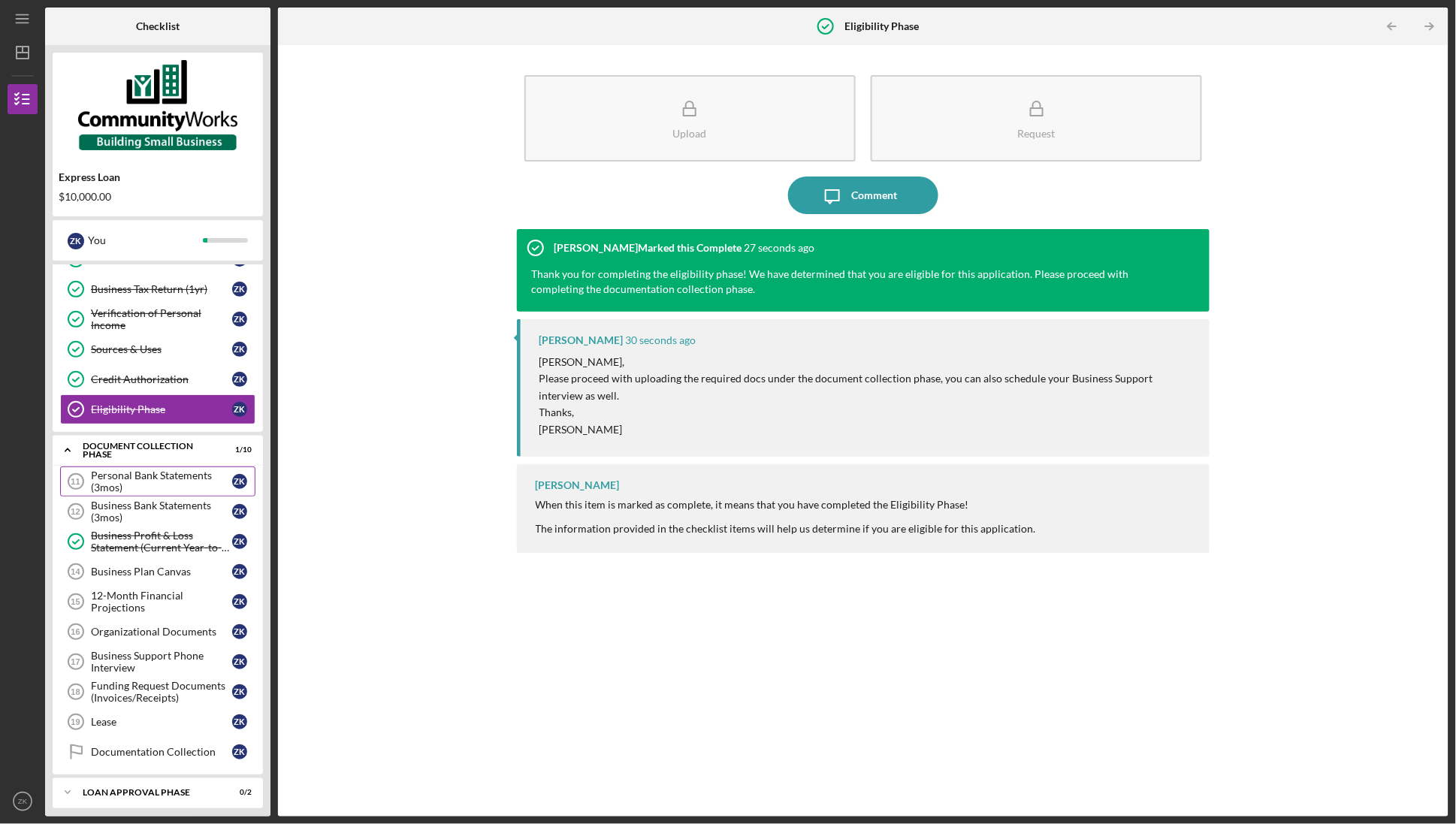
click at [175, 488] on div "Personal Bank Statements (3mos)" at bounding box center [161, 481] width 141 height 24
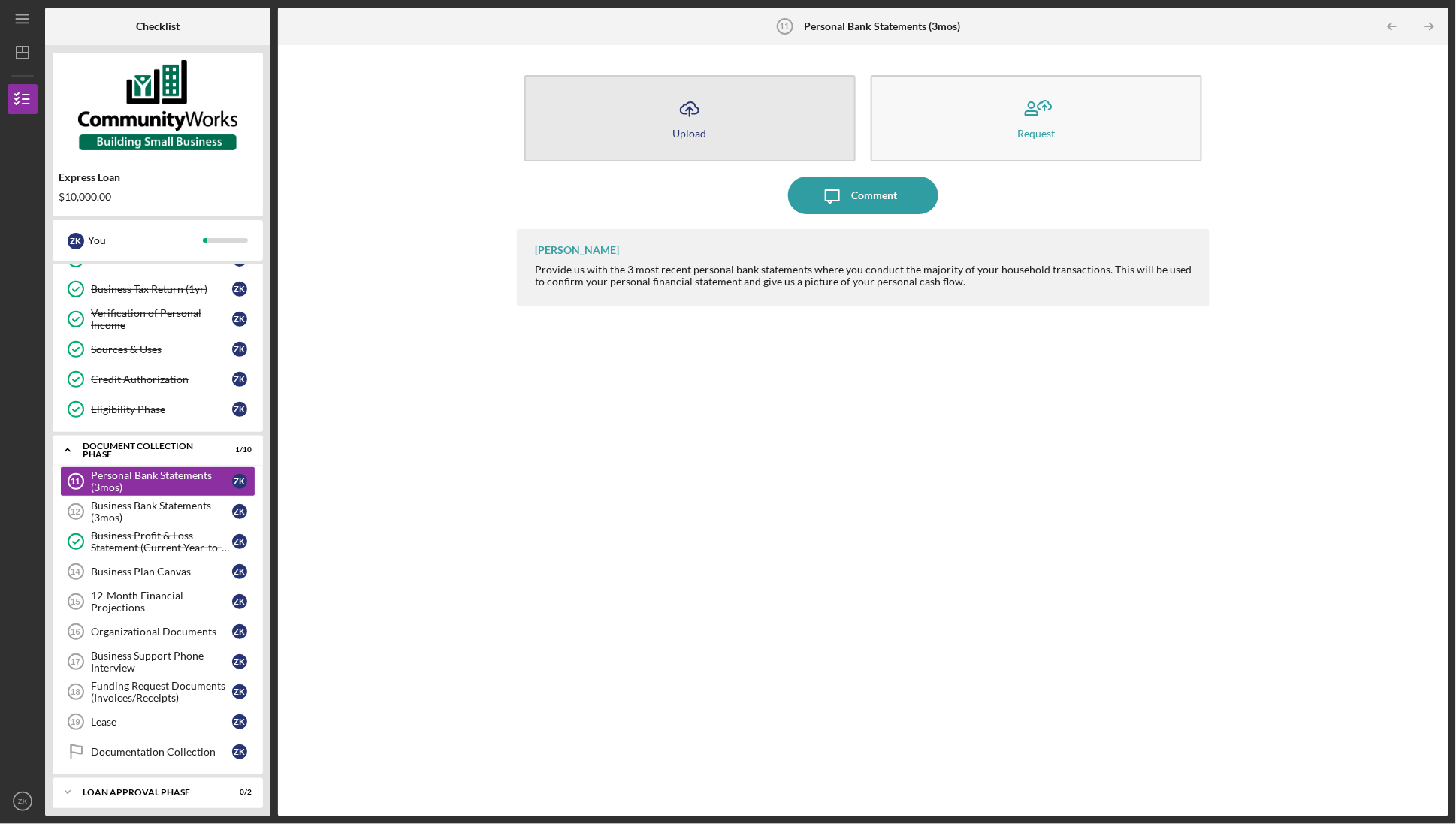
click at [691, 106] on icon "Icon/Upload" at bounding box center [690, 109] width 37 height 37
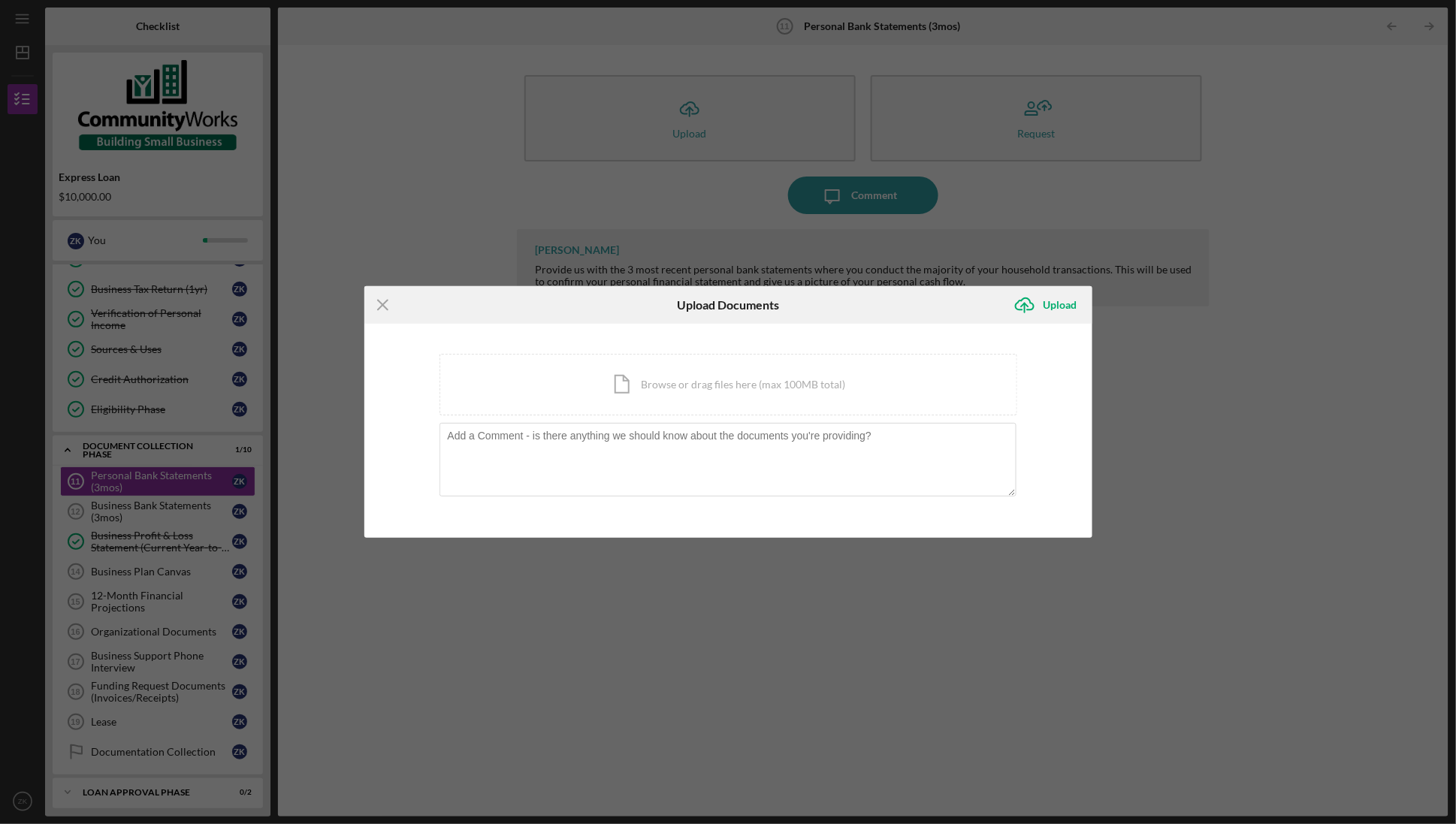
click at [747, 617] on div "Icon/Menu Close Upload Documents Icon/Upload Upload You're uploading documents …" at bounding box center [728, 412] width 1456 height 824
click at [381, 305] on line at bounding box center [382, 304] width 10 height 10
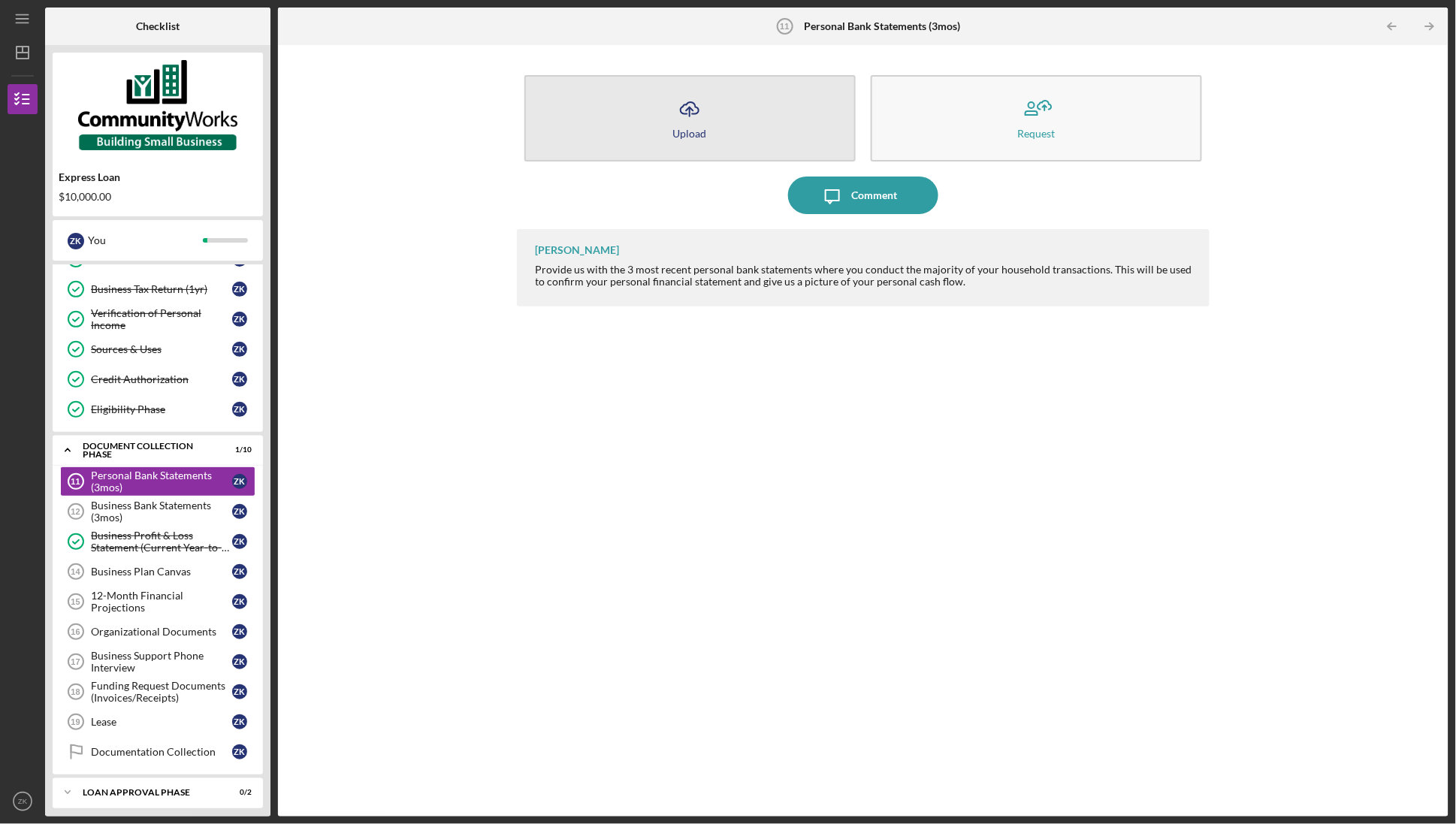
click at [675, 132] on div "Upload" at bounding box center [690, 133] width 34 height 12
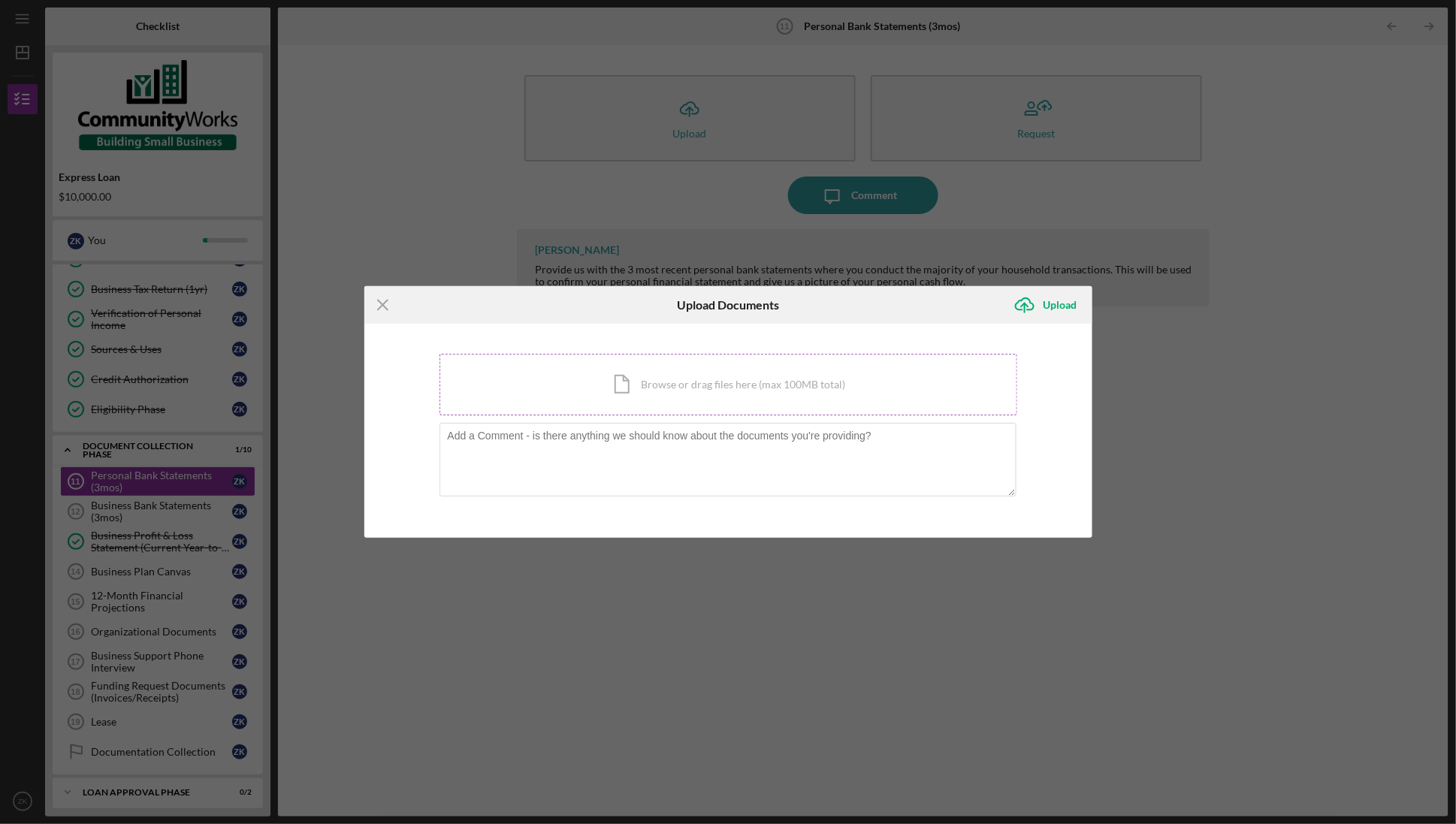
click at [650, 379] on div "Icon/Document Browse or drag files here (max 100MB total) Tap to choose files o…" at bounding box center [728, 384] width 577 height 61
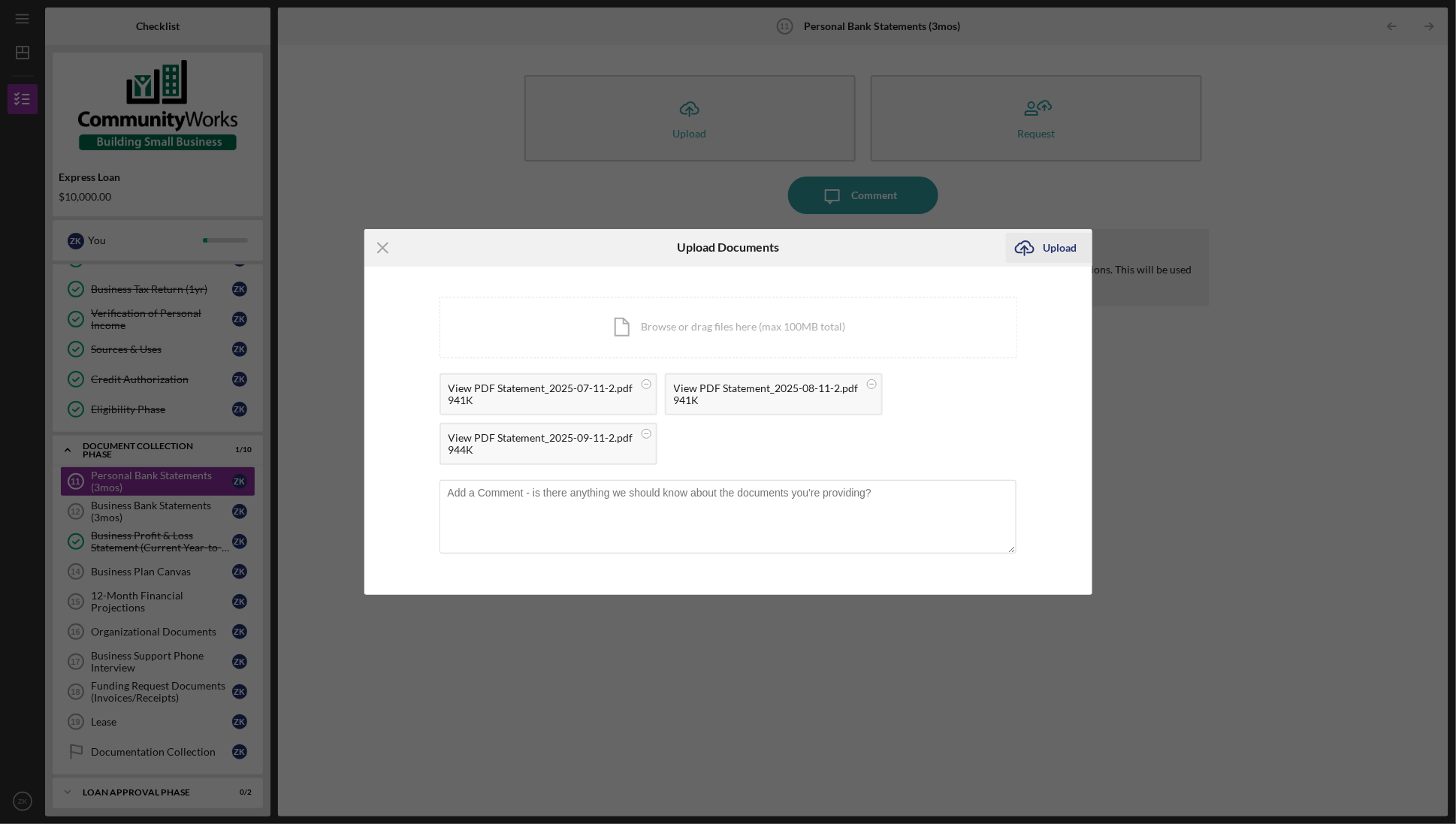
click at [1036, 239] on icon "Icon/Upload" at bounding box center [1025, 248] width 37 height 37
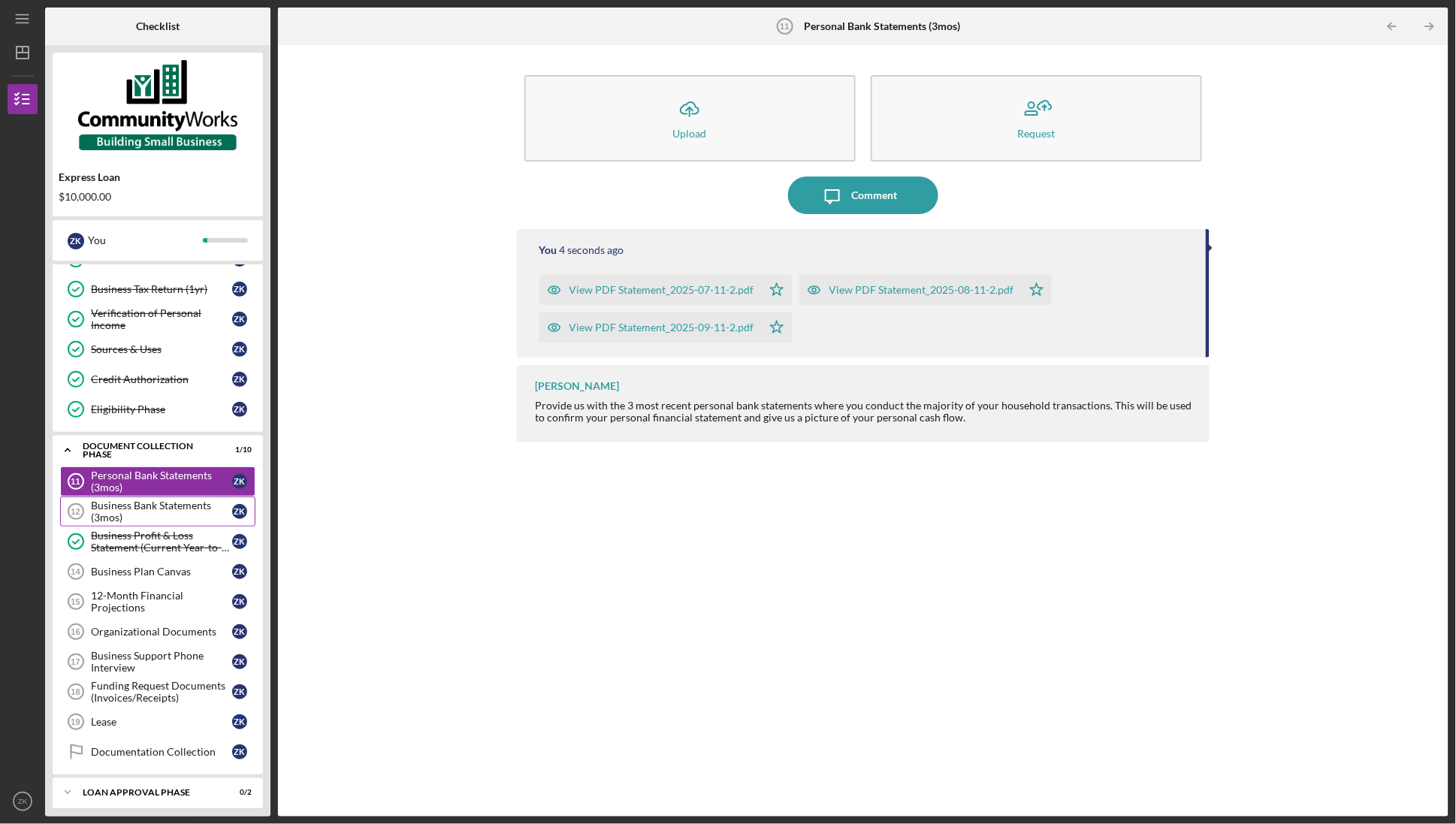
click at [167, 503] on link "Business Bank Statements (3mos) 12 Business Bank Statements (3mos) Z K" at bounding box center [157, 511] width 195 height 30
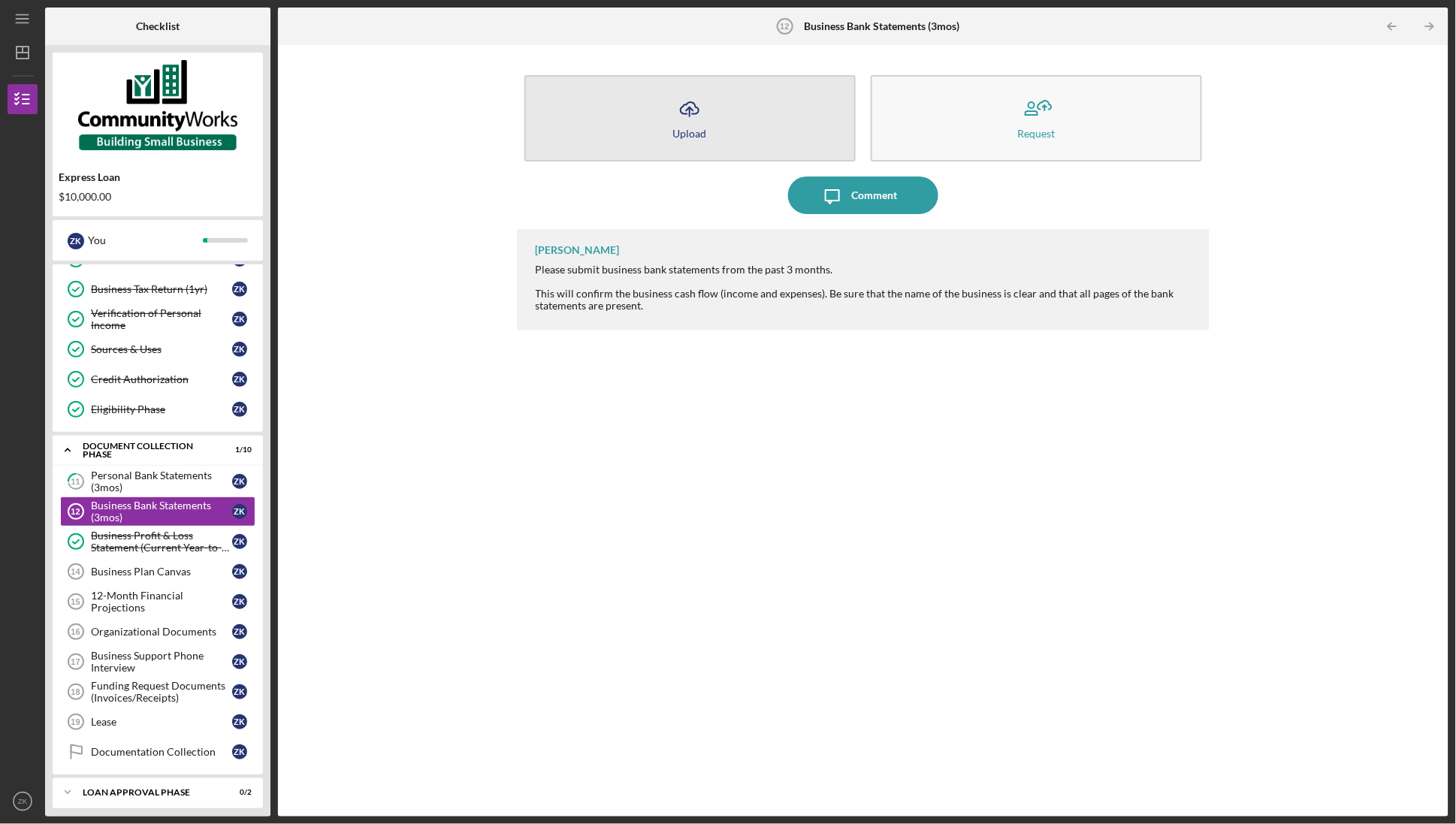
click at [700, 121] on icon "Icon/Upload" at bounding box center [690, 109] width 37 height 37
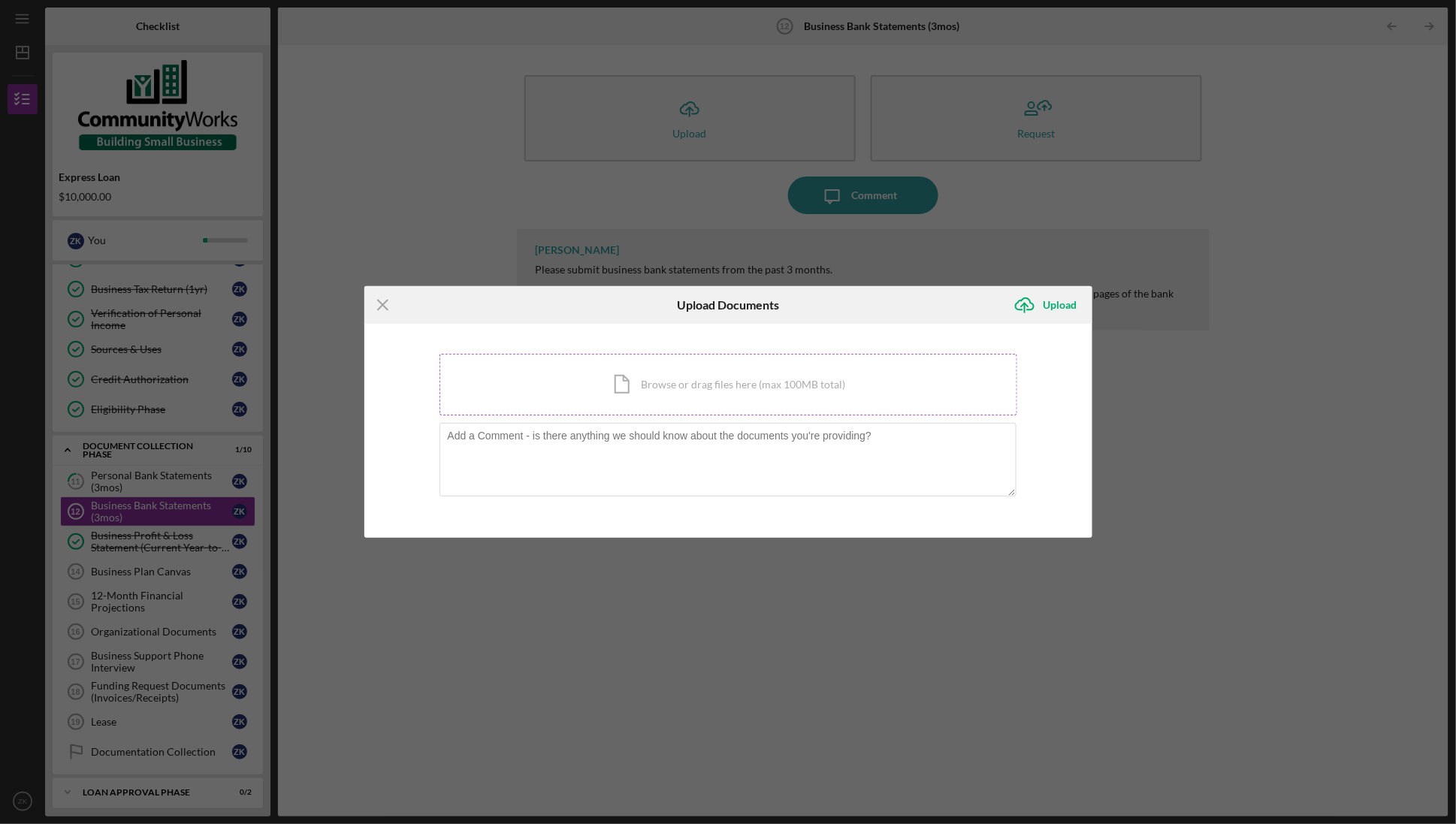
click at [661, 391] on div "Icon/Document Browse or drag files here (max 100MB total) Tap to choose files o…" at bounding box center [728, 384] width 577 height 61
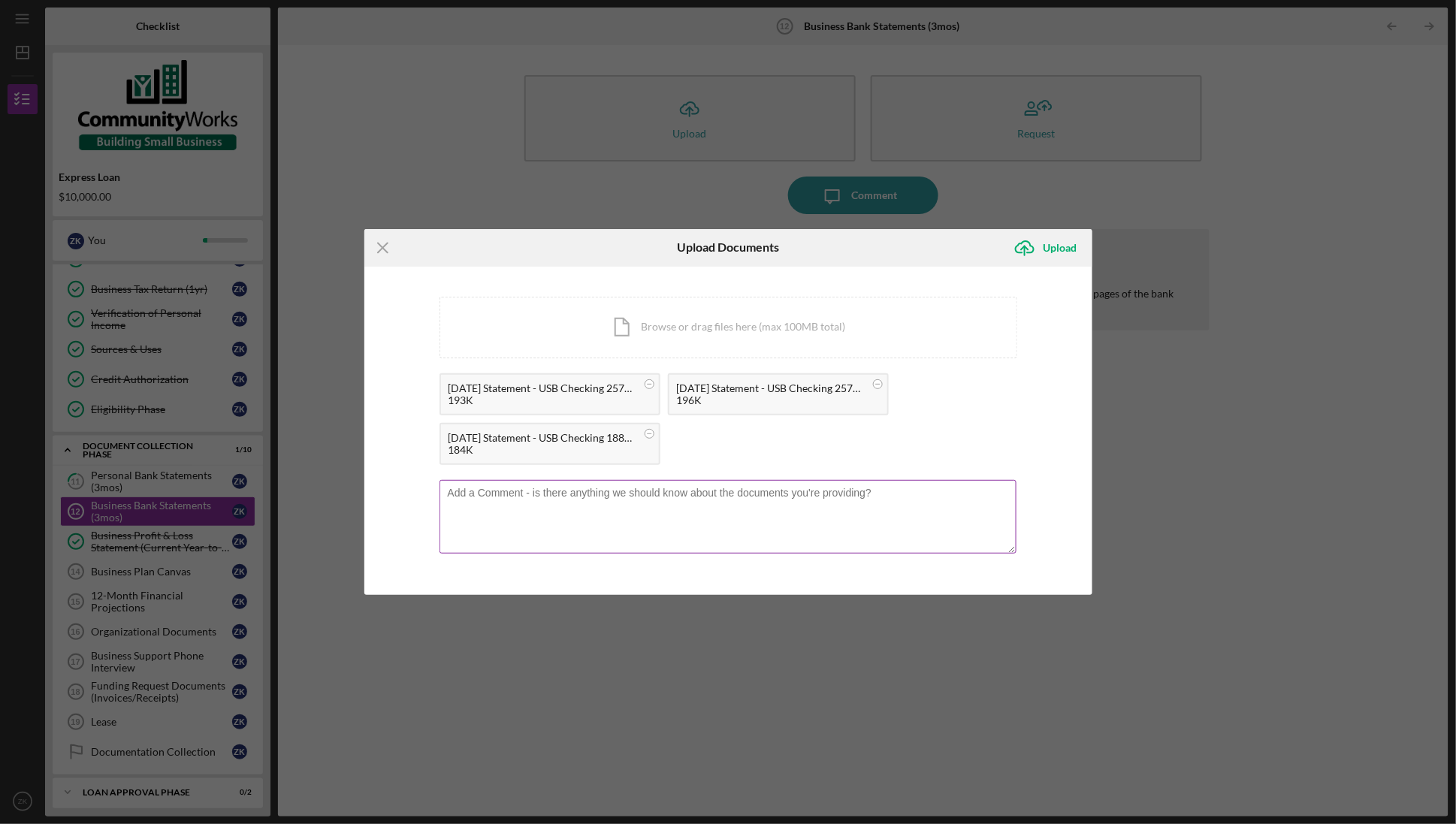
click at [552, 499] on textarea at bounding box center [727, 517] width 577 height 74
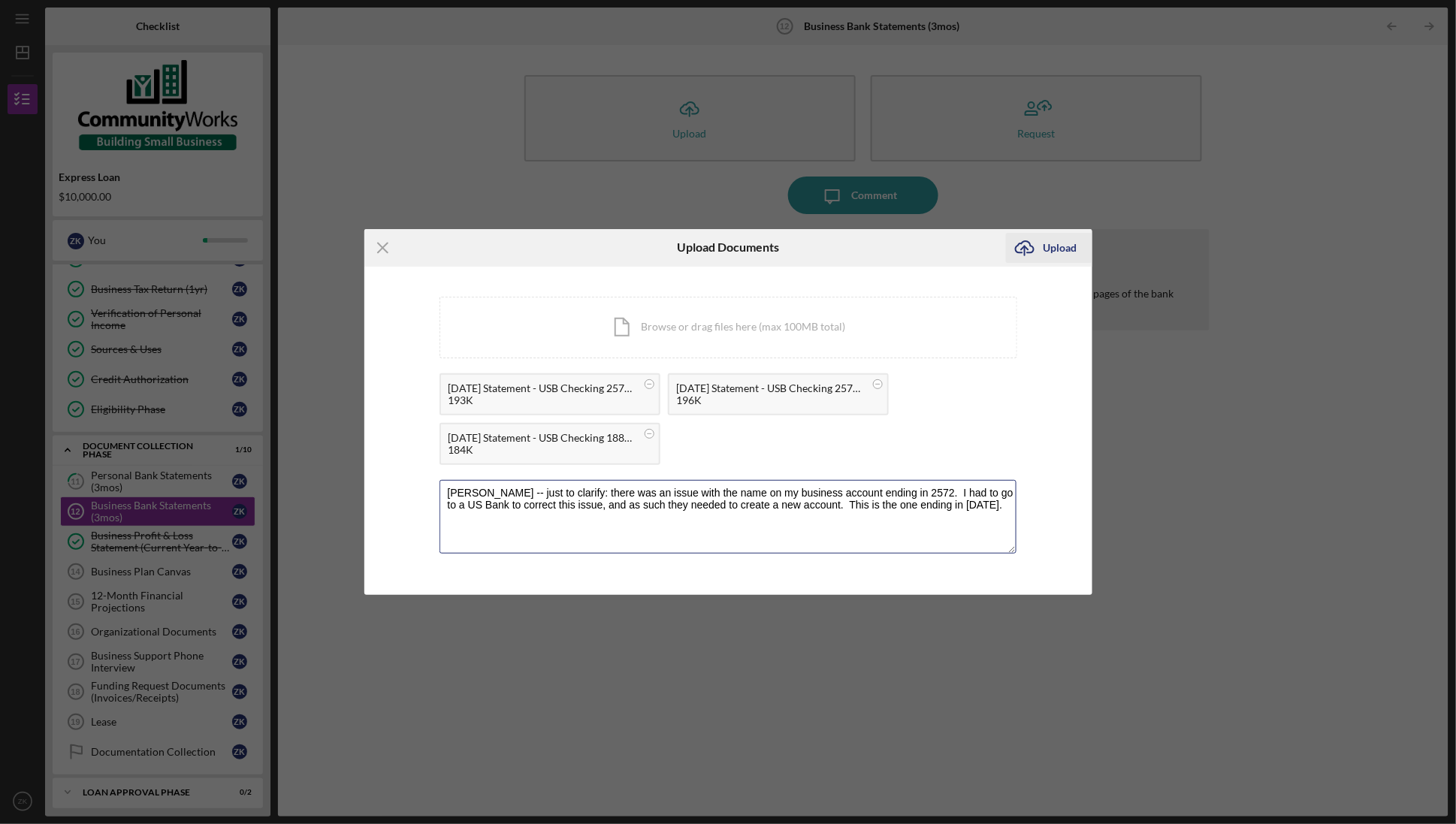
type textarea "[PERSON_NAME] -- just to clarify: there was an issue with the name on my busine…"
click at [1050, 244] on div "Upload" at bounding box center [1060, 248] width 34 height 30
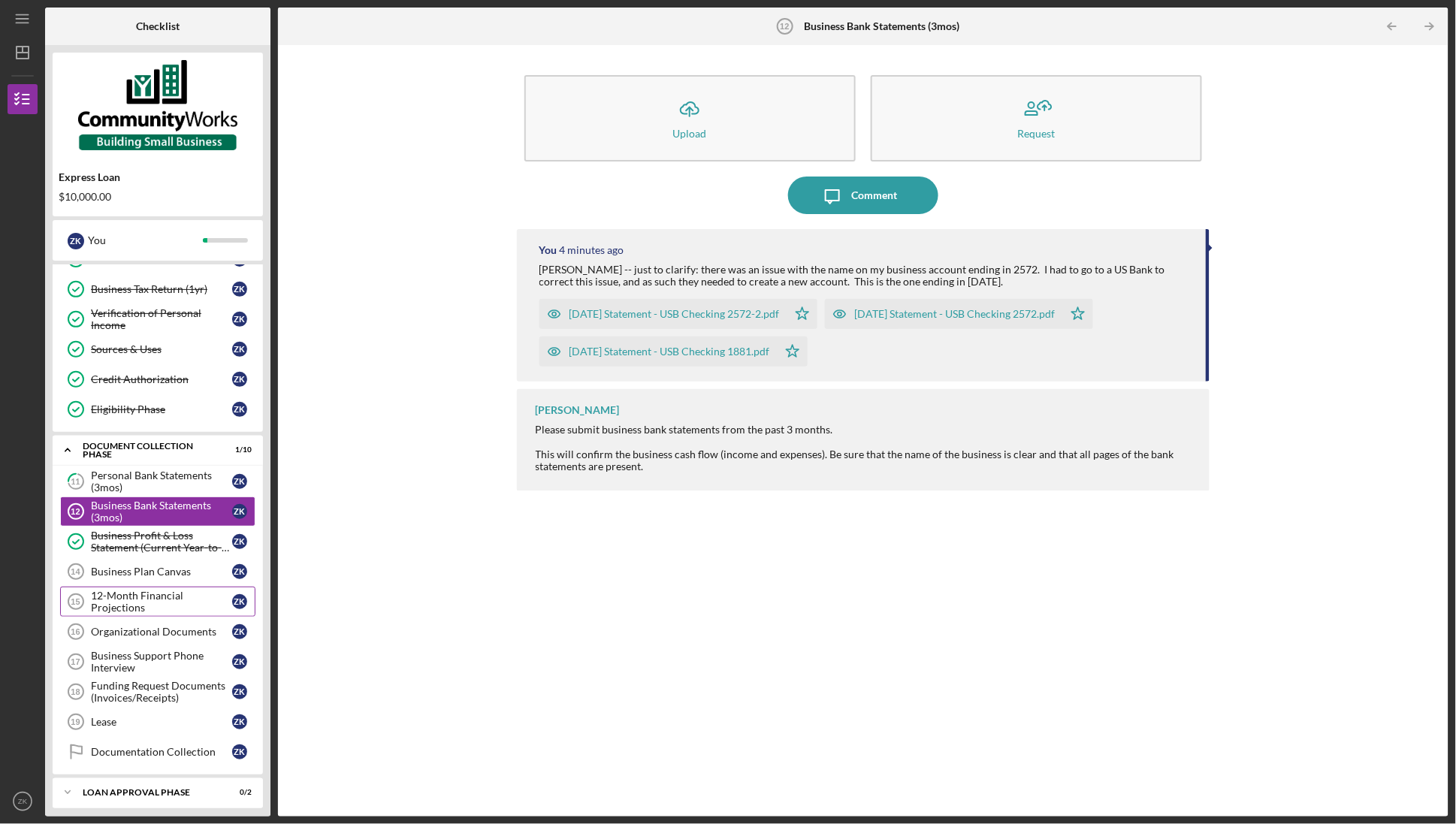
click at [153, 608] on div "12-Month Financial Projections" at bounding box center [161, 601] width 141 height 24
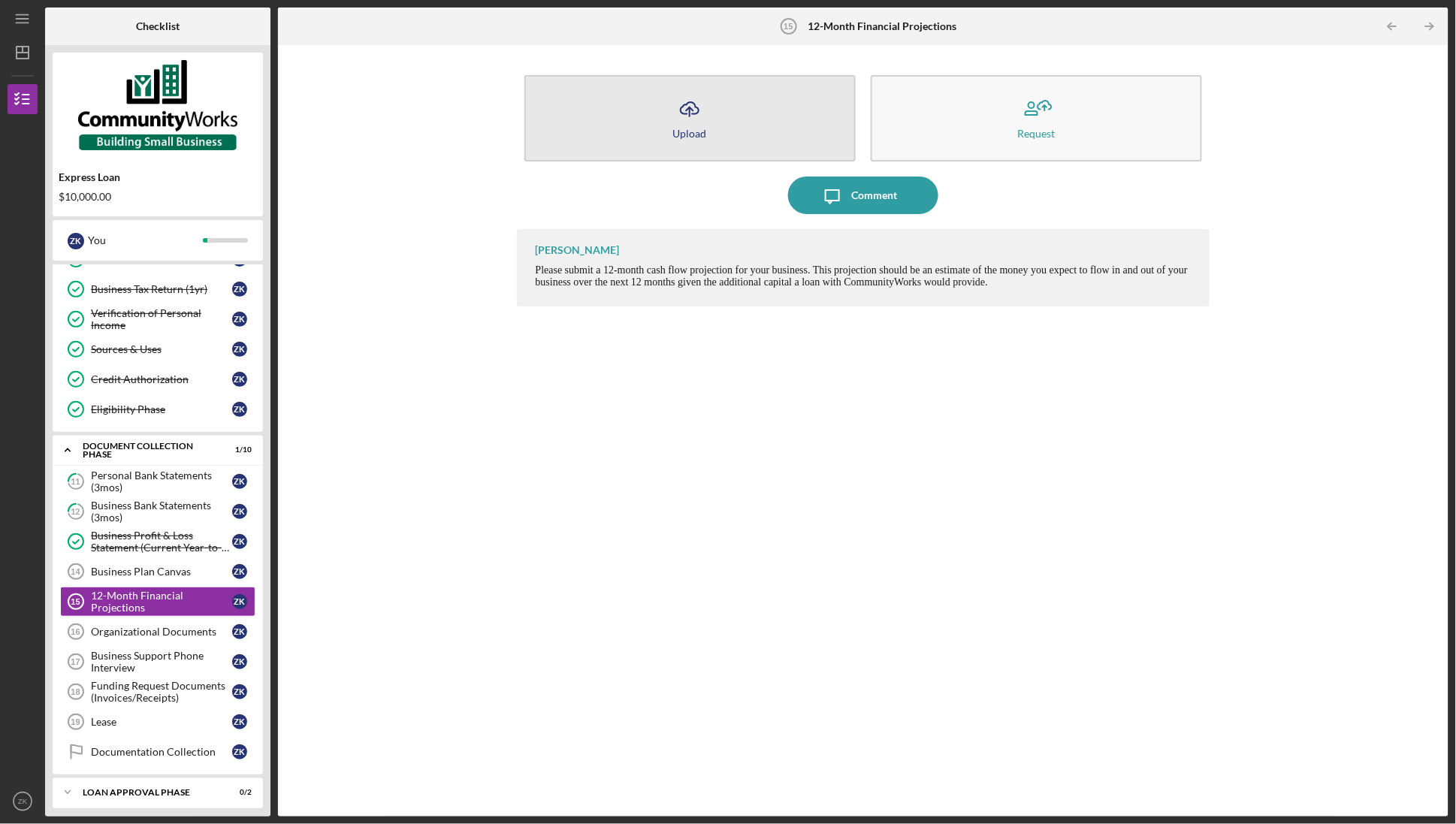
click at [691, 114] on icon "Icon/Upload" at bounding box center [690, 109] width 37 height 37
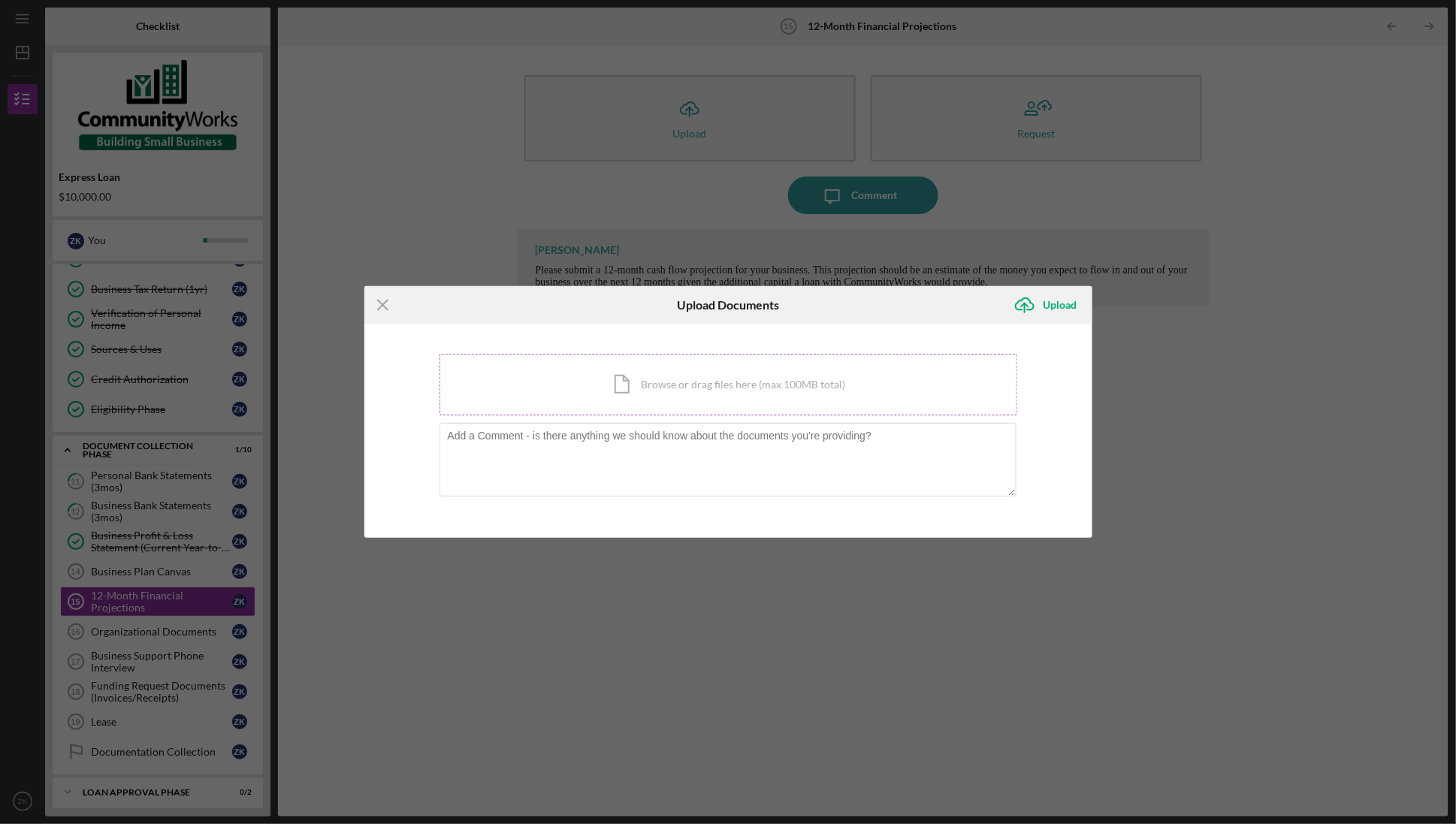
click at [607, 388] on div "Icon/Document Browse or drag files here (max 100MB total) Tap to choose files o…" at bounding box center [728, 384] width 577 height 61
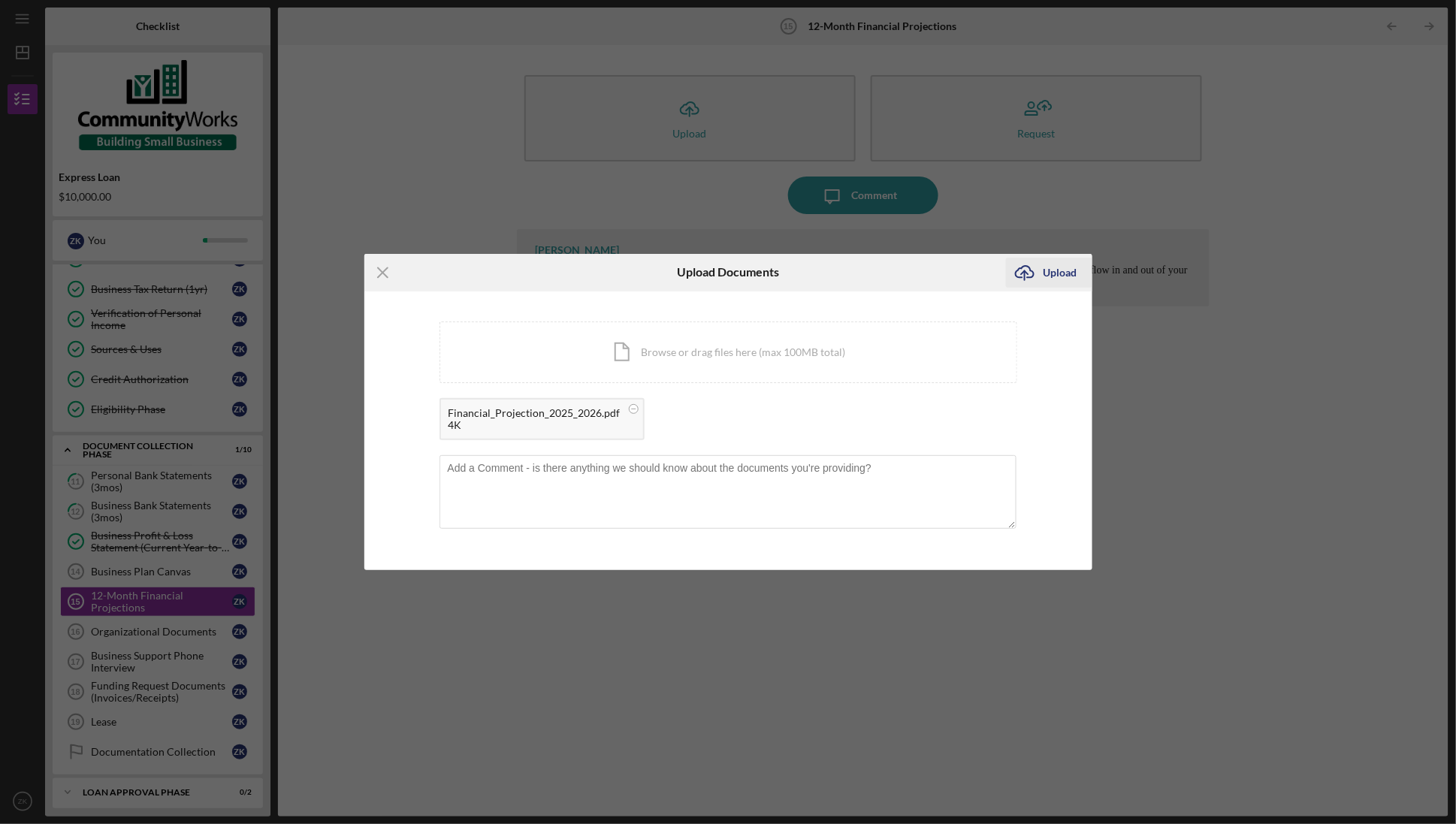
click at [1073, 274] on div "Upload" at bounding box center [1060, 273] width 34 height 30
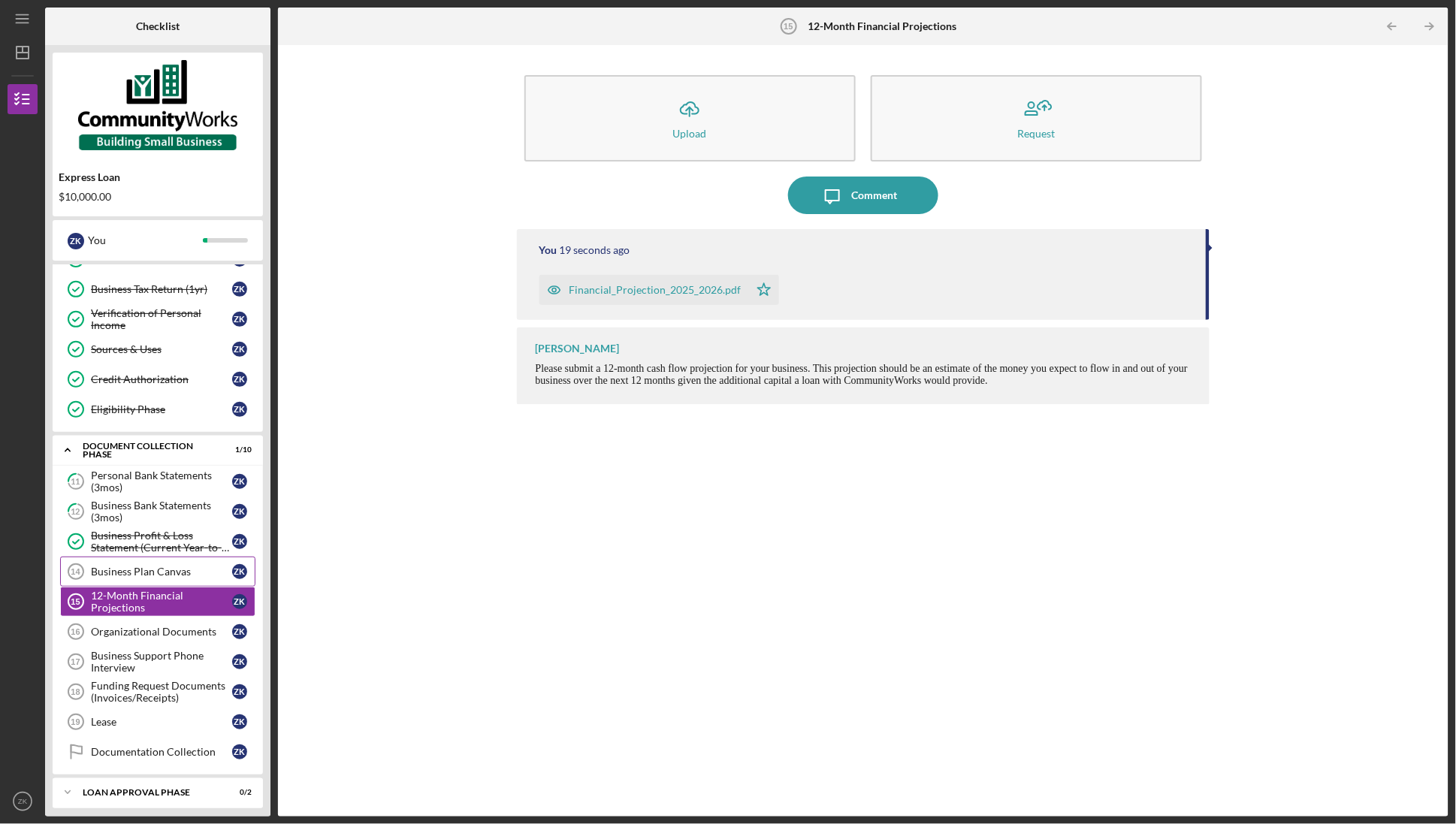
click at [156, 577] on div "Business Plan Canvas" at bounding box center [161, 571] width 141 height 12
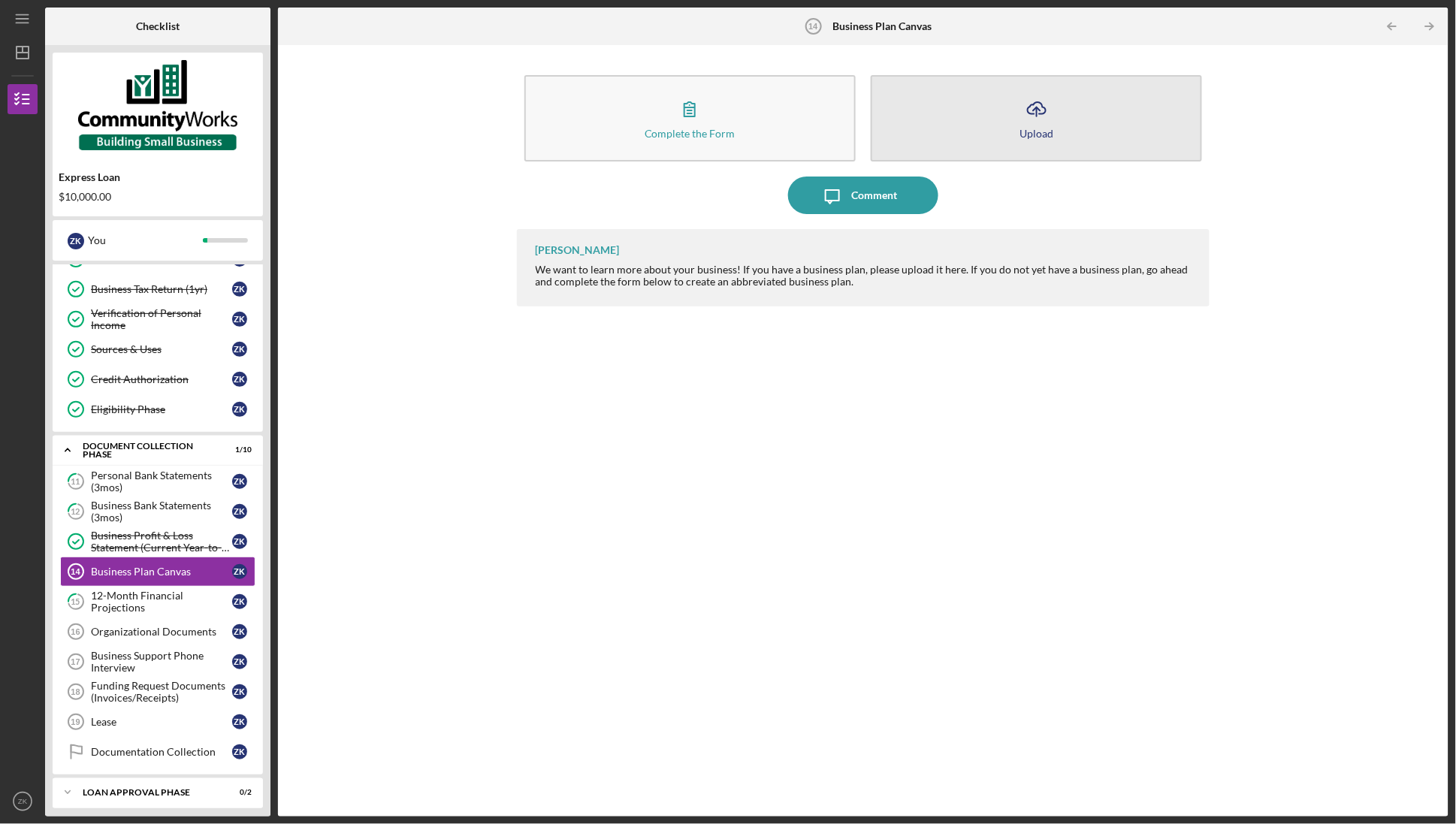
click at [990, 112] on button "Icon/Upload Upload" at bounding box center [1036, 118] width 331 height 86
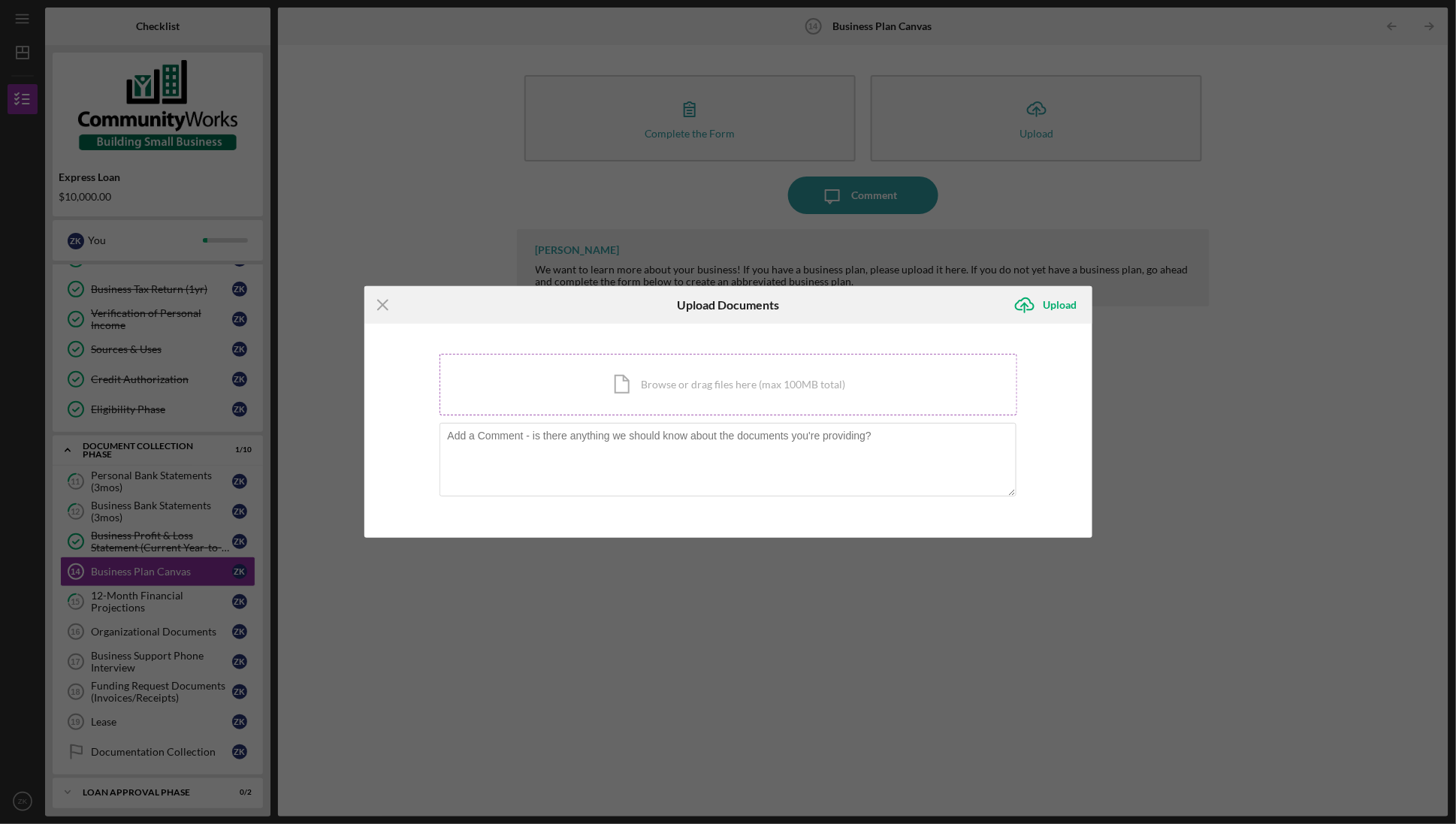
click at [637, 383] on div "Icon/Document Browse or drag files here (max 100MB total) Tap to choose files o…" at bounding box center [728, 384] width 577 height 61
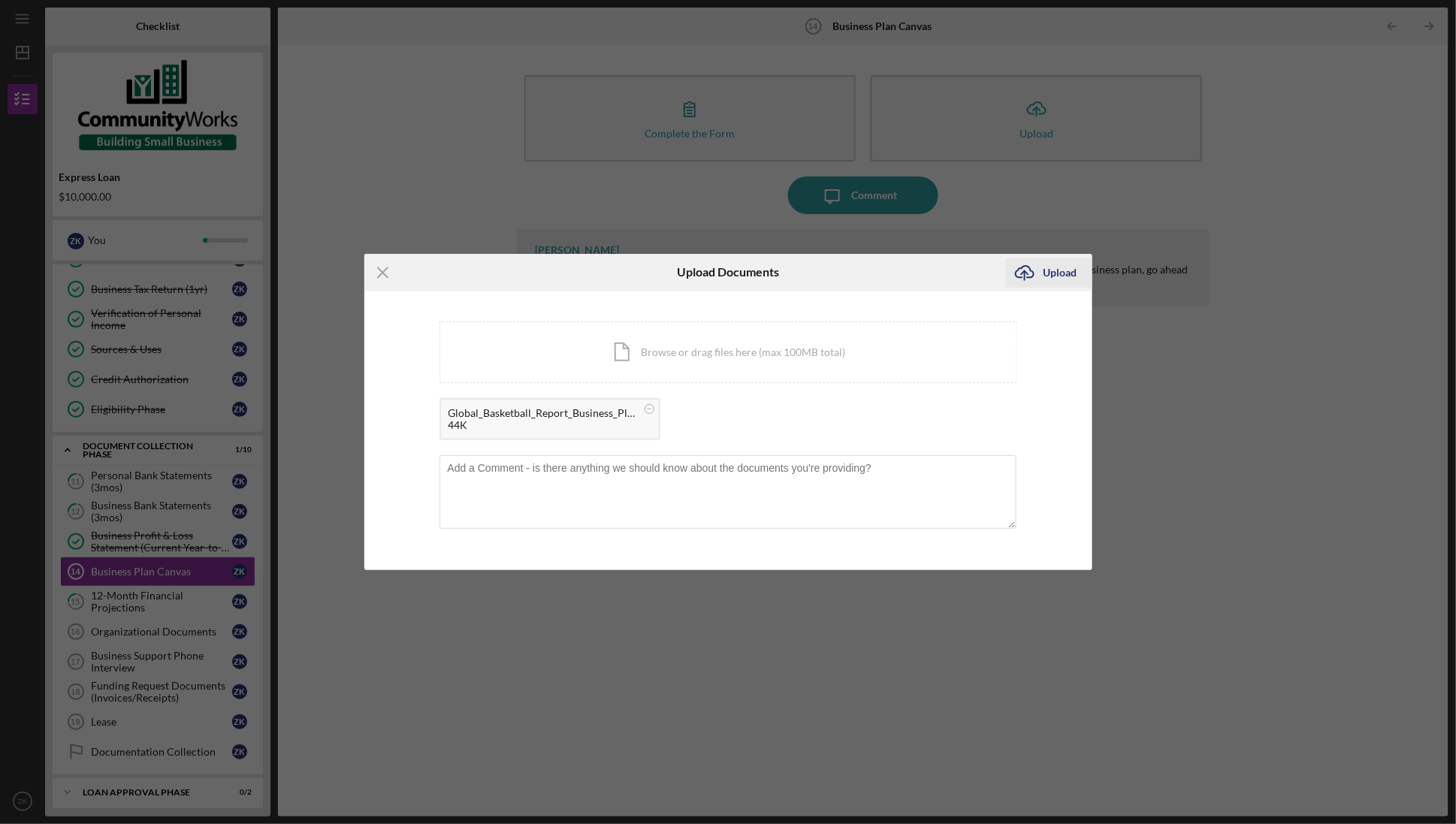
click at [1041, 258] on icon "Icon/Upload" at bounding box center [1025, 273] width 37 height 37
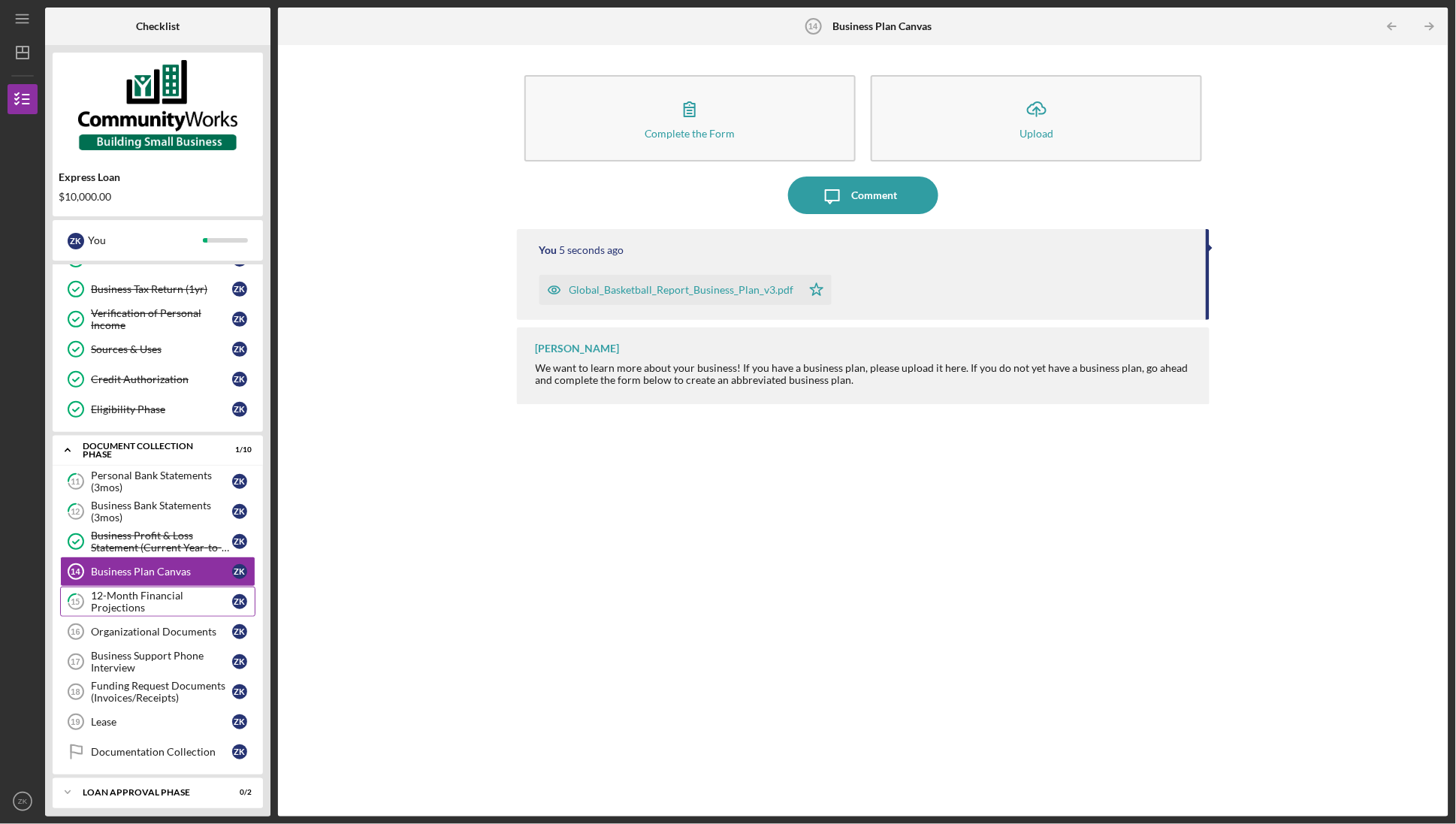
click at [149, 605] on div "12-Month Financial Projections" at bounding box center [161, 601] width 141 height 24
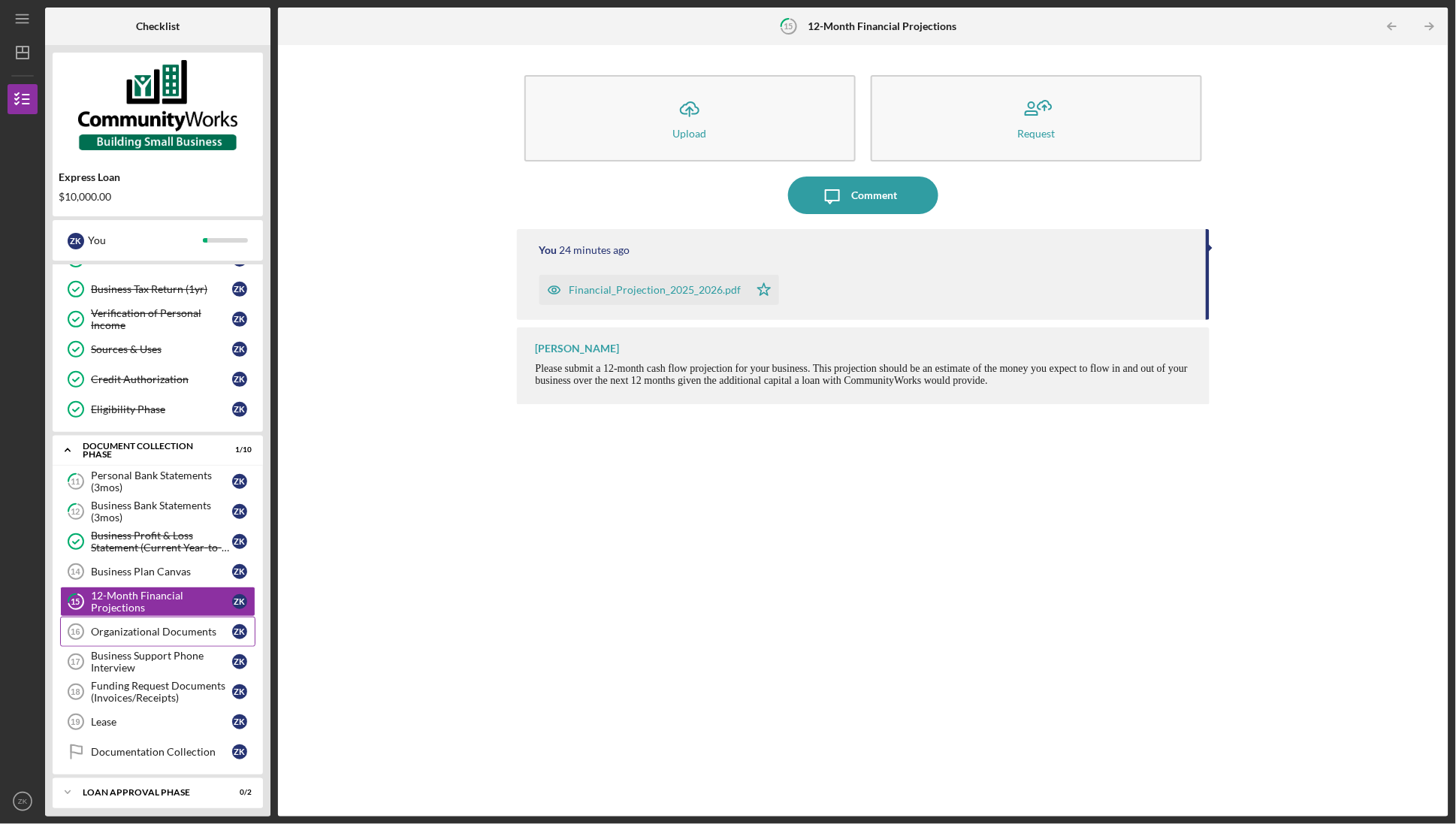
click at [140, 647] on link "Organizational Documents 16 Organizational Documents Z K" at bounding box center [157, 632] width 195 height 30
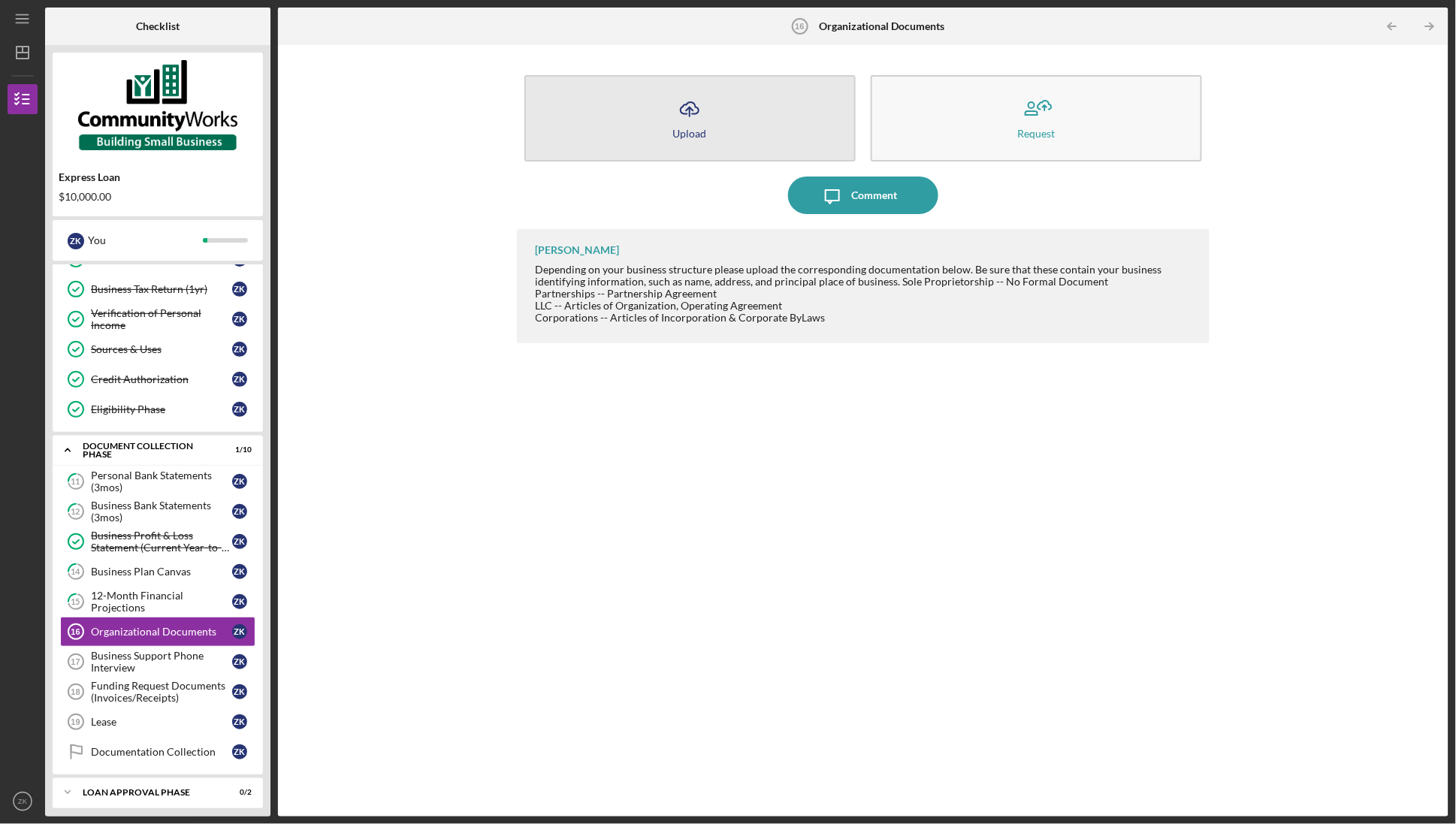
click at [674, 139] on button "Icon/Upload Upload" at bounding box center [690, 118] width 331 height 86
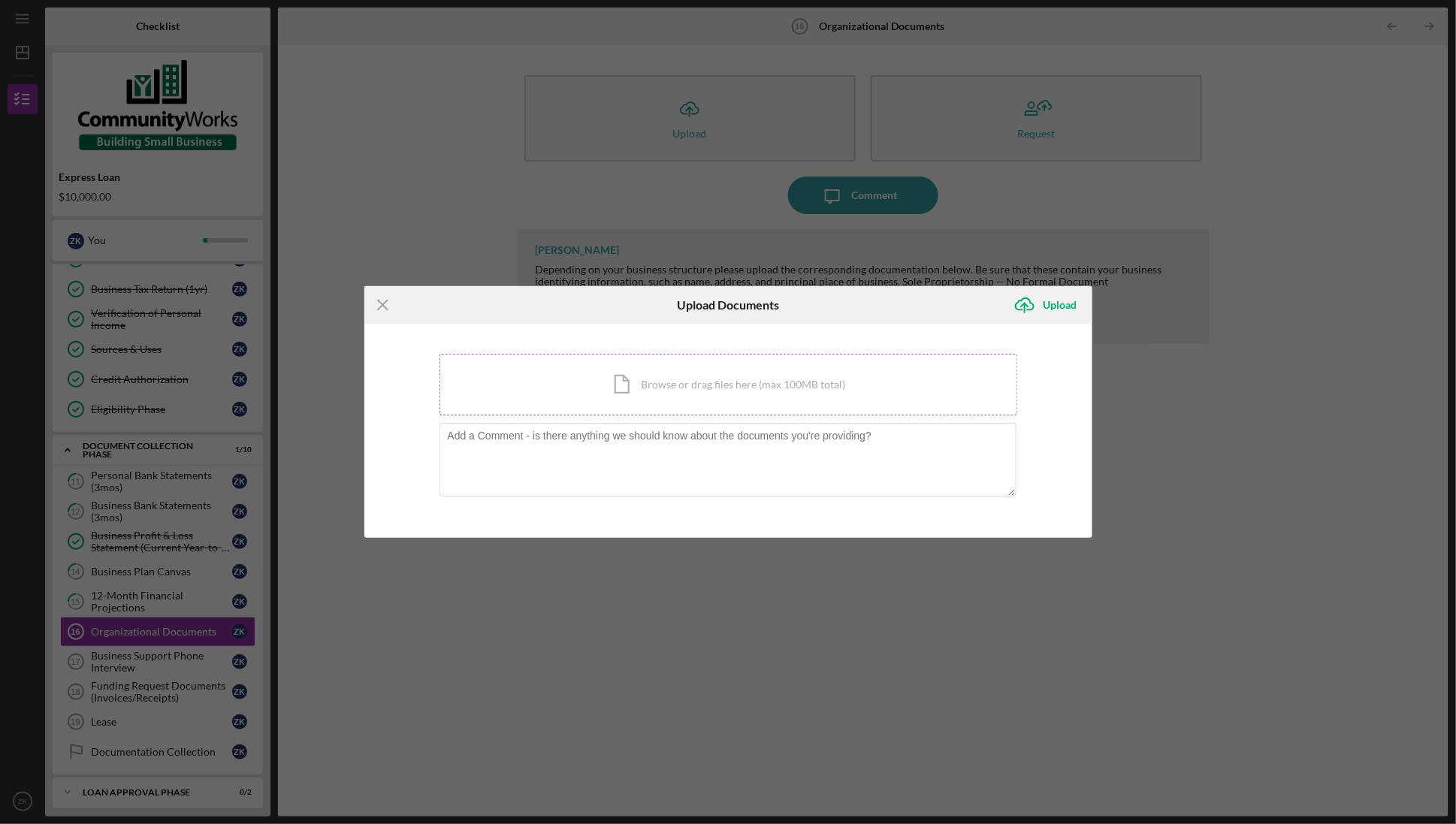
click at [670, 388] on div "Icon/Document Browse or drag files here (max 100MB total) Tap to choose files o…" at bounding box center [728, 384] width 577 height 61
click at [385, 304] on icon "Icon/Menu Close" at bounding box center [383, 305] width 37 height 37
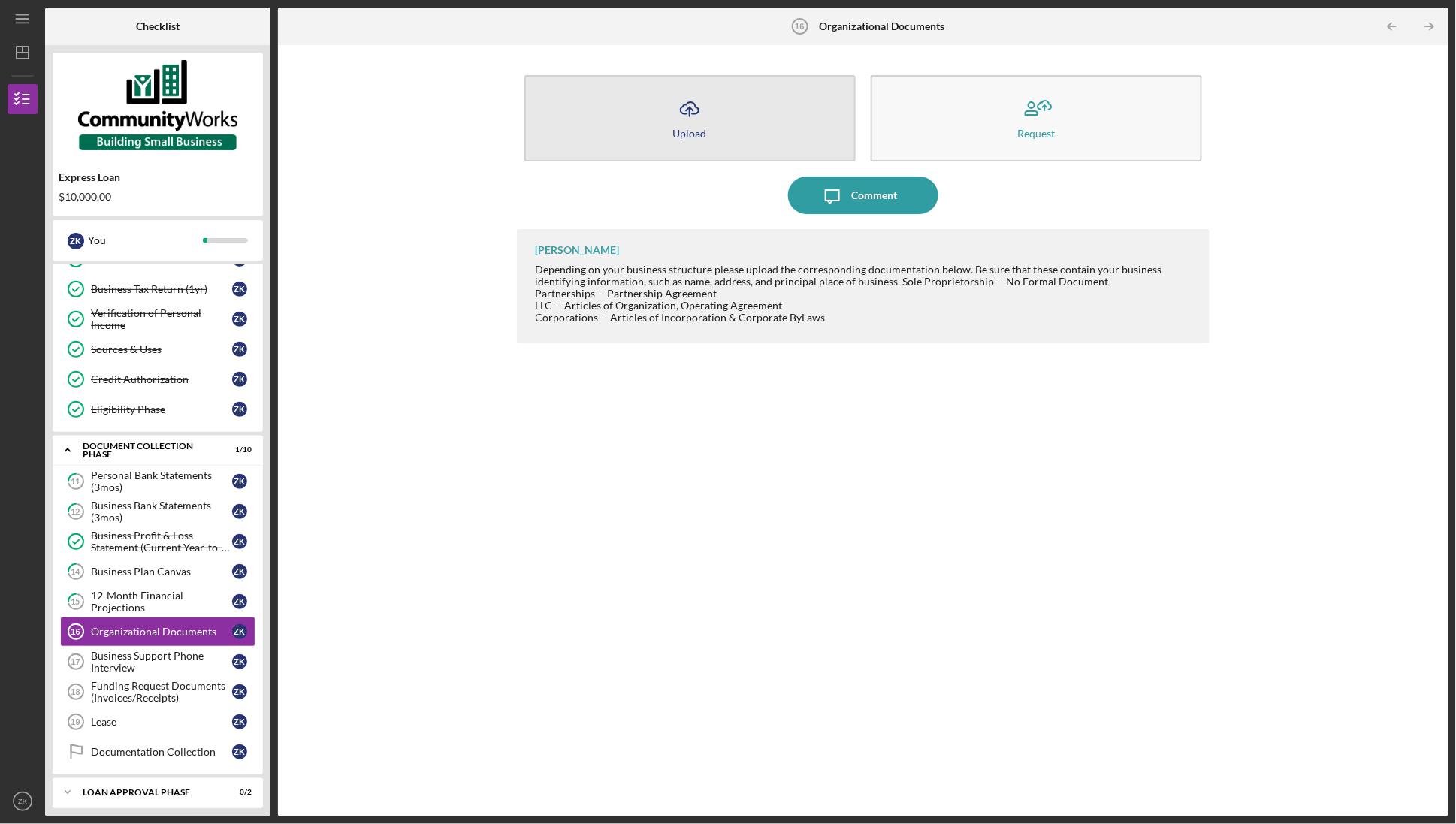
click at [677, 112] on icon "Icon/Upload" at bounding box center [690, 109] width 37 height 37
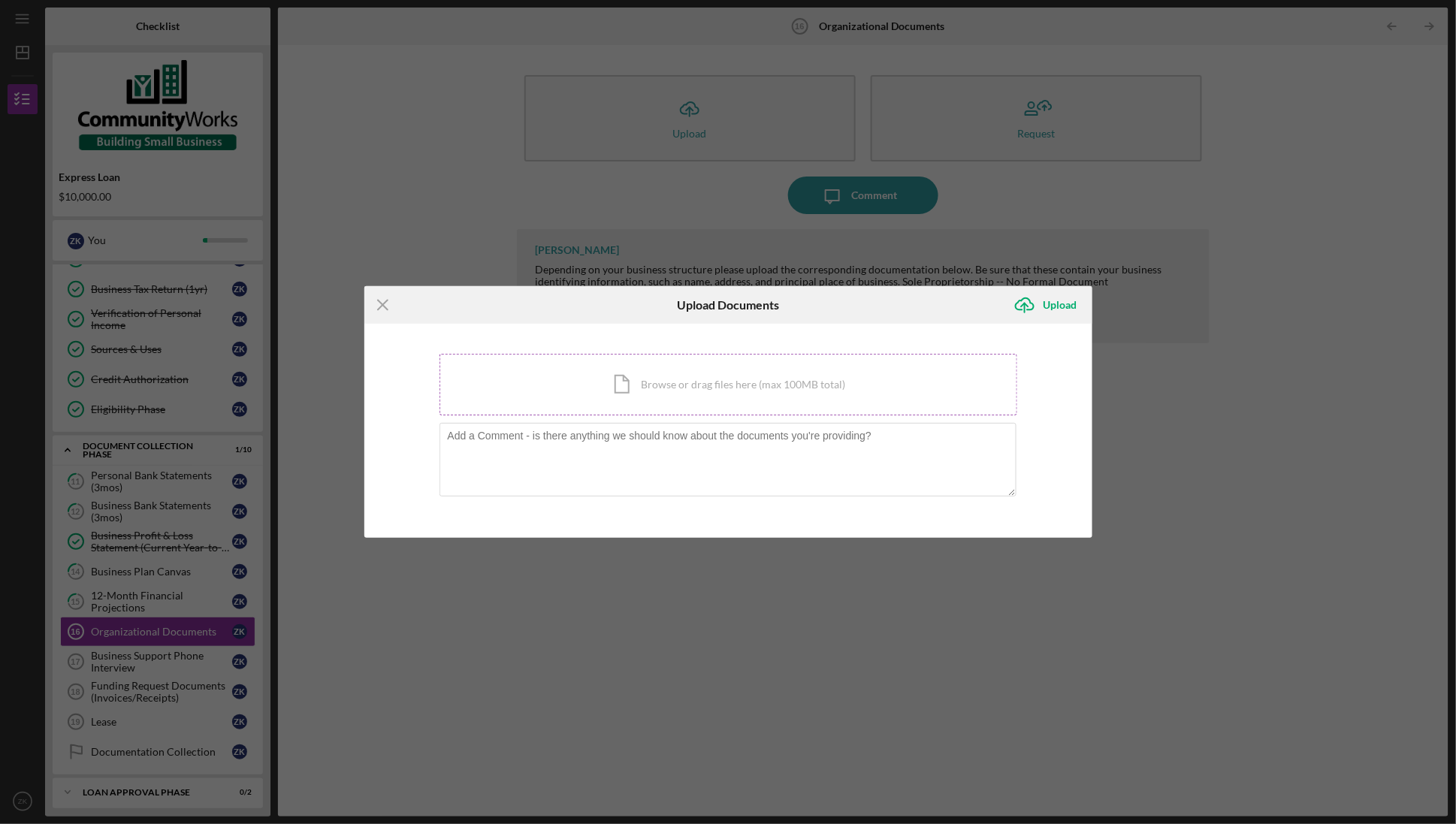
click at [671, 383] on div "Icon/Document Browse or drag files here (max 100MB total) Tap to choose files o…" at bounding box center [728, 384] width 577 height 61
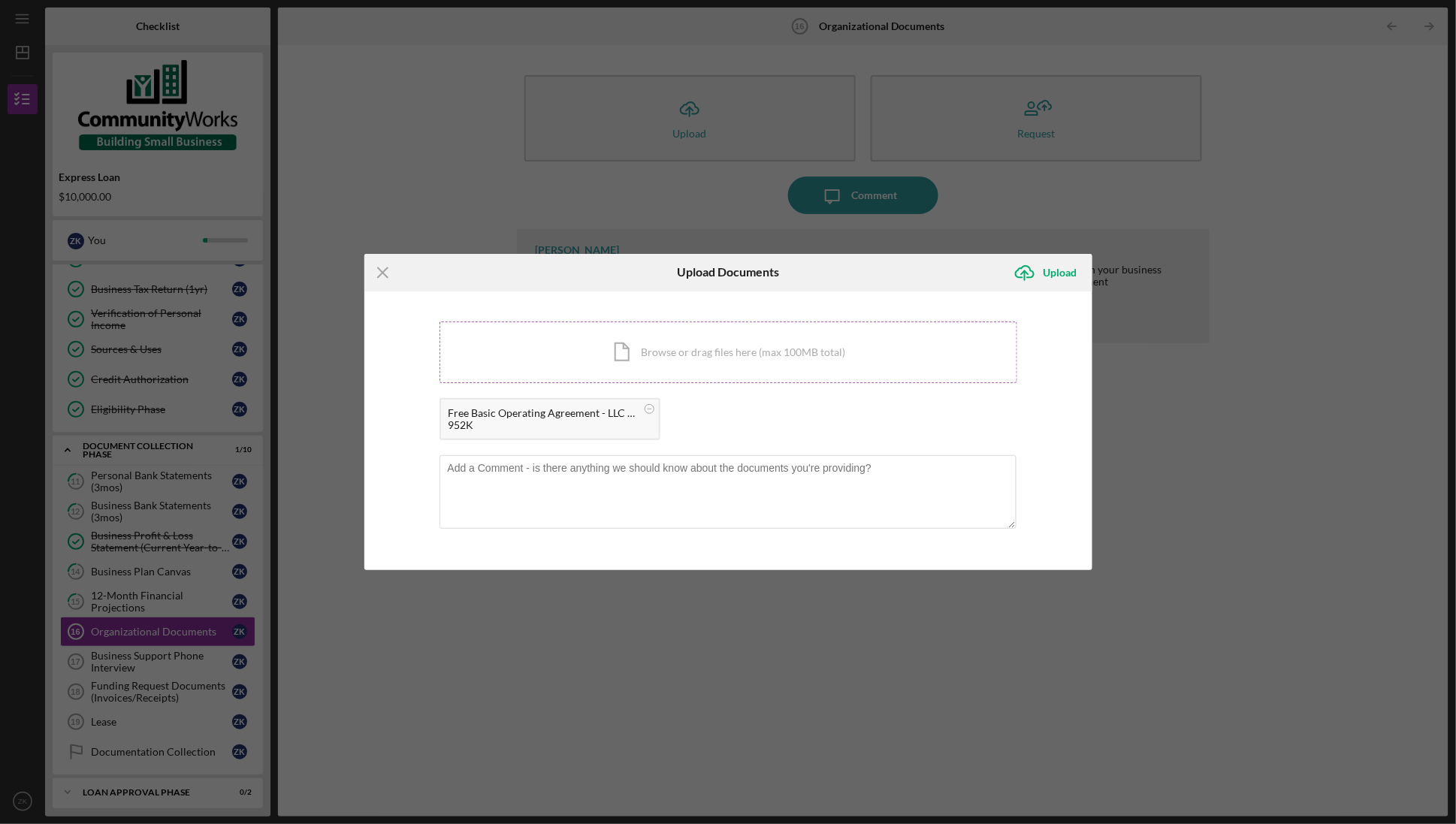
click at [544, 340] on div "Icon/Document Browse or drag files here (max 100MB total) Tap to choose files o…" at bounding box center [728, 352] width 577 height 61
click at [1283, 307] on div "Icon/Menu Close Upload Documents Icon/Upload Upload You're uploading documents …" at bounding box center [728, 412] width 1456 height 824
click at [642, 362] on div "Icon/Document Browse or drag files here (max 100MB total) Tap to choose files o…" at bounding box center [728, 352] width 577 height 61
click at [619, 357] on div "Icon/Document Browse or drag files here (max 100MB total) Tap to choose files o…" at bounding box center [728, 352] width 577 height 61
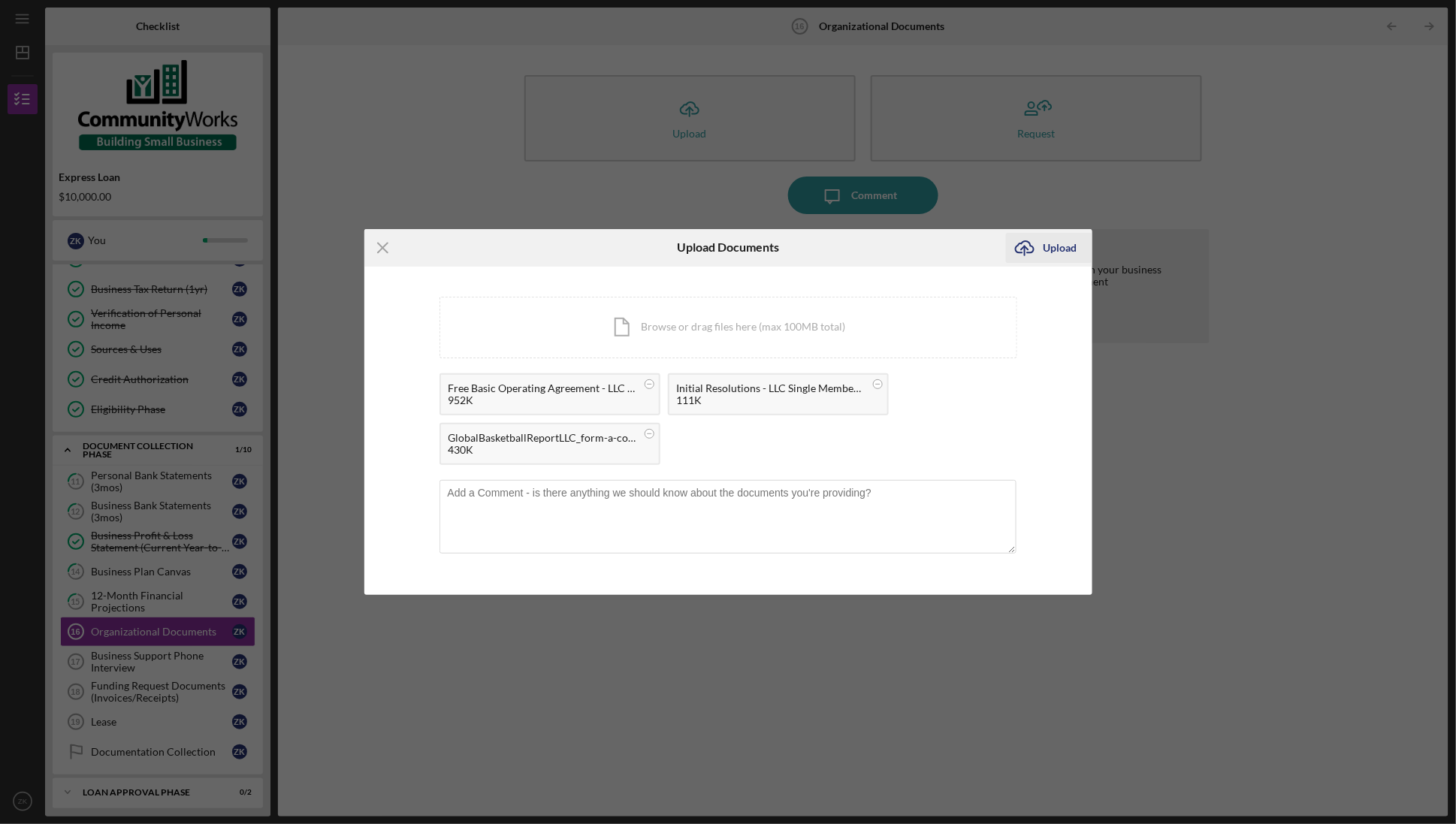
click at [1037, 256] on icon "Icon/Upload" at bounding box center [1025, 248] width 37 height 37
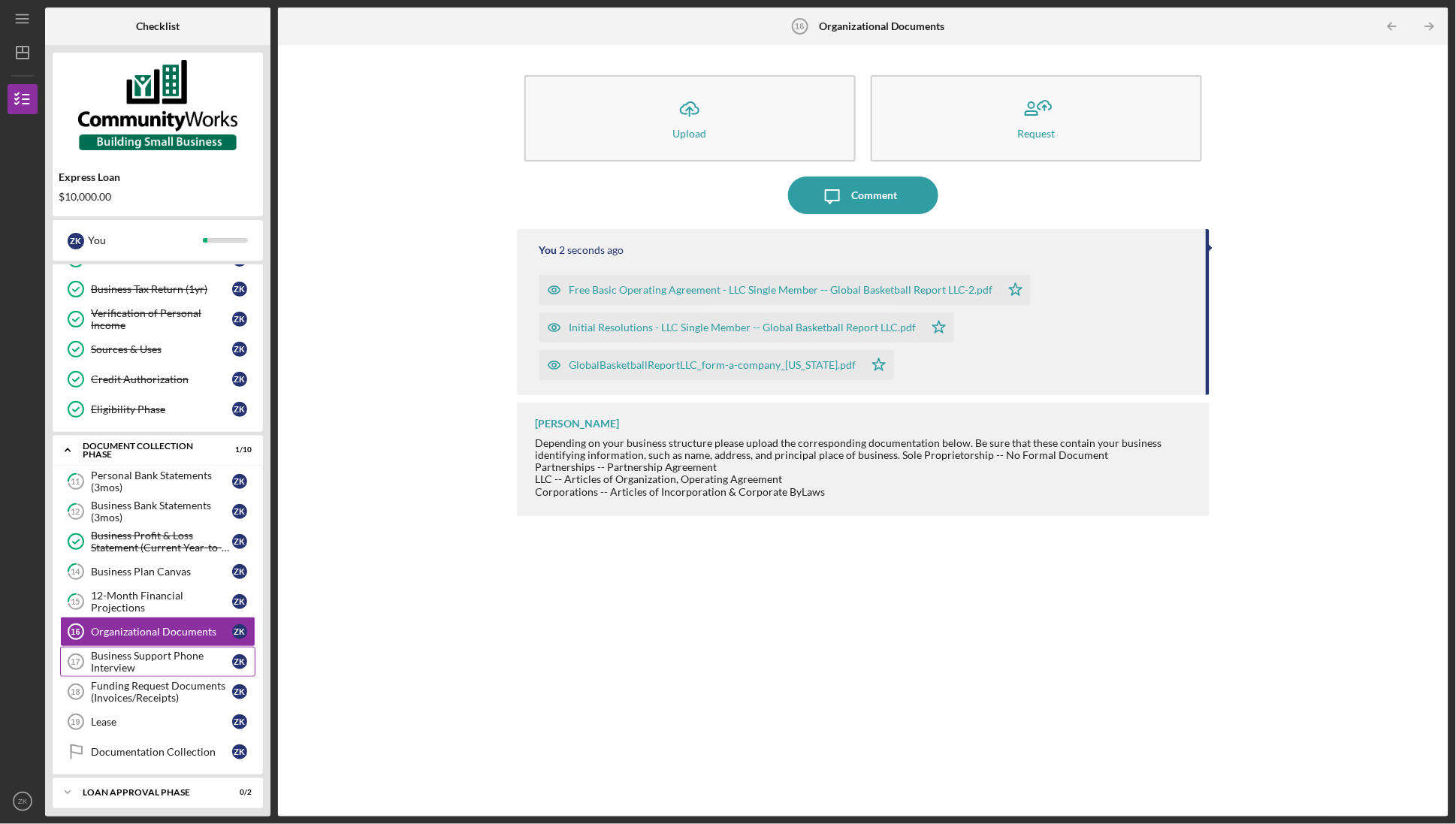
click at [169, 673] on div "Business Support Phone Interview" at bounding box center [161, 661] width 141 height 24
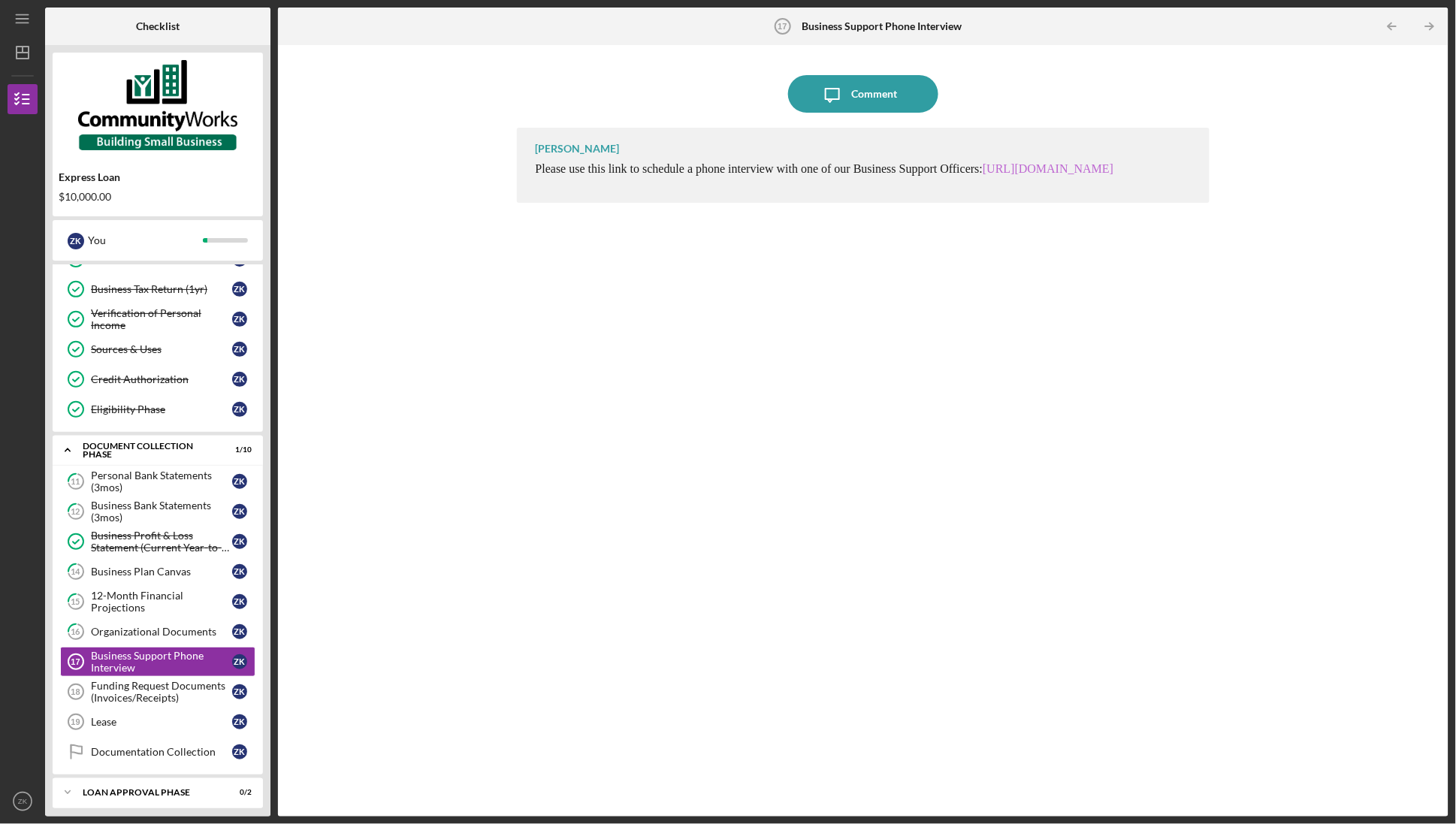
click at [982, 175] on link "[URL][DOMAIN_NAME]" at bounding box center [1047, 168] width 131 height 12
